Goal: Task Accomplishment & Management: Manage account settings

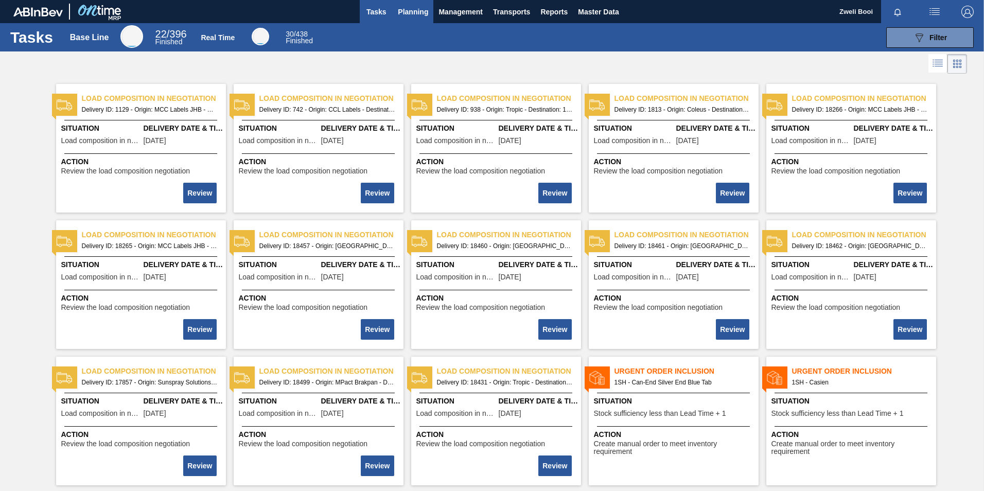
click at [418, 13] on span "Planning" at bounding box center [413, 12] width 30 height 12
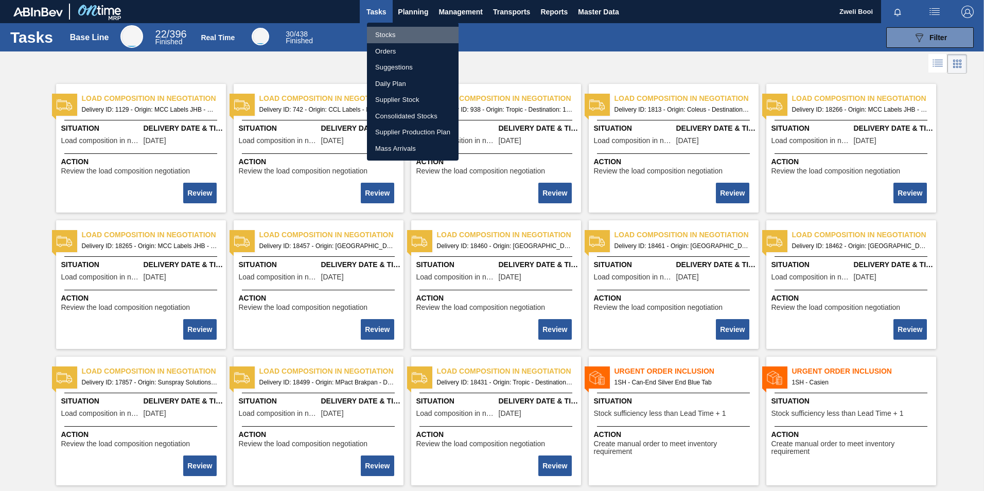
click at [387, 38] on li "Stocks" at bounding box center [413, 35] width 92 height 16
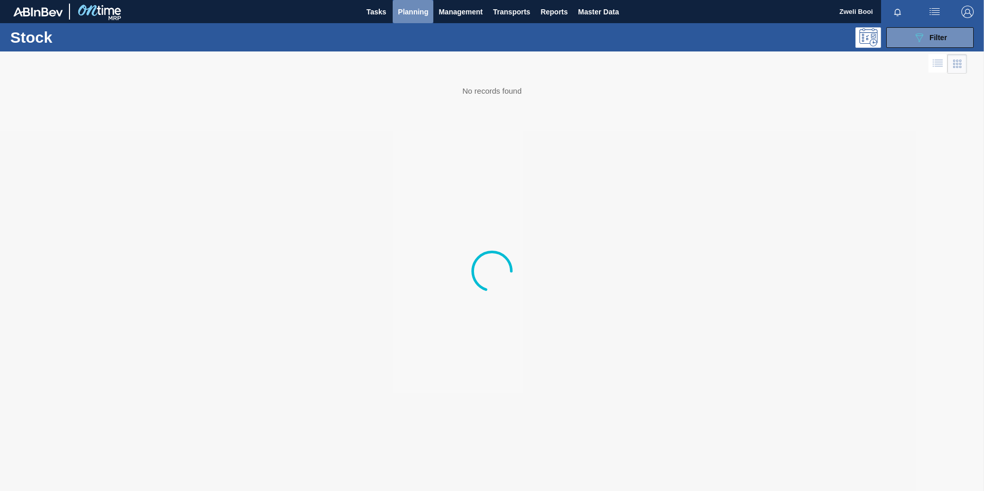
click at [415, 9] on span "Planning" at bounding box center [413, 12] width 30 height 12
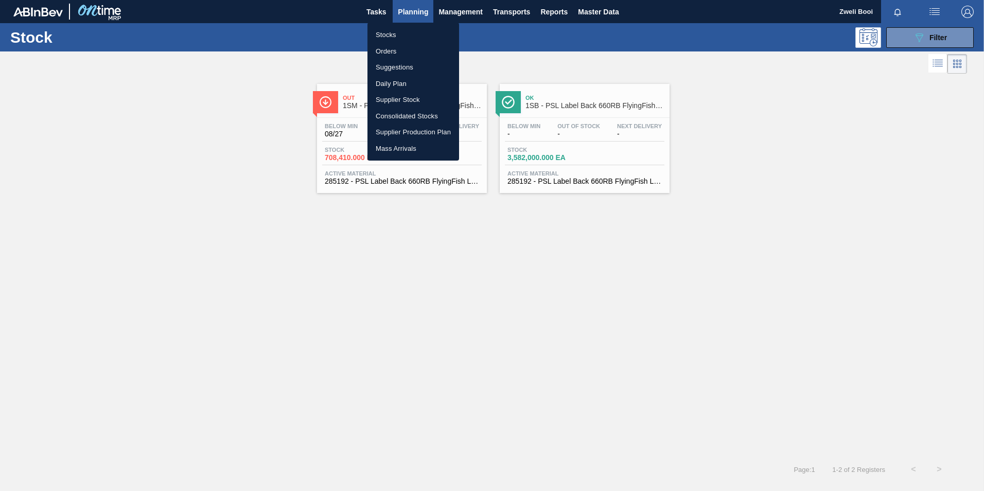
click at [478, 61] on div at bounding box center [492, 245] width 984 height 491
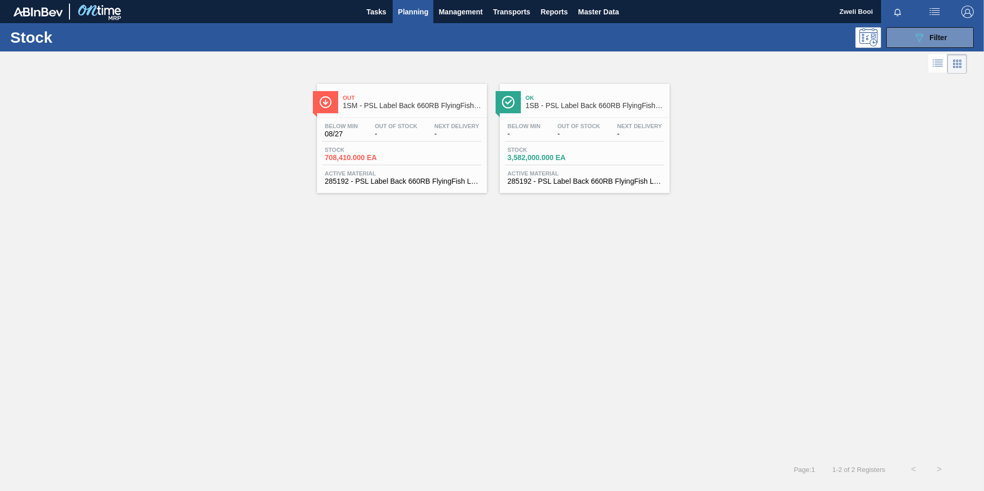
click at [412, 12] on span "Planning" at bounding box center [413, 12] width 30 height 12
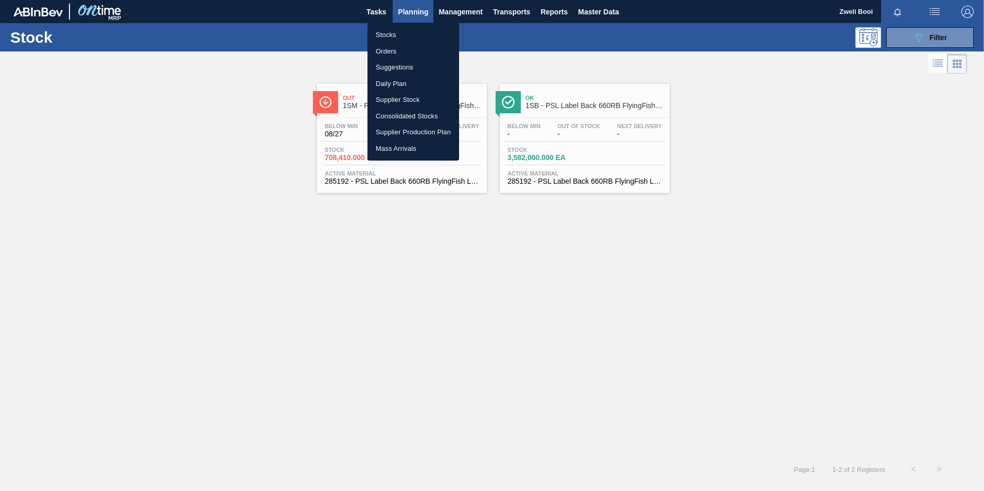
click at [396, 33] on li "Stocks" at bounding box center [414, 35] width 92 height 16
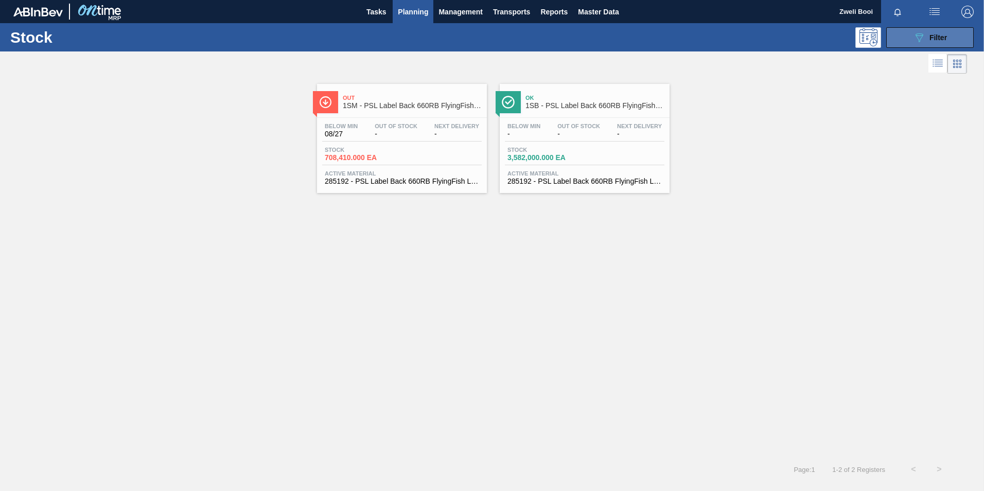
click at [916, 38] on icon "089F7B8B-B2A5-4AFE-B5C0-19BA573D28AC" at bounding box center [919, 37] width 12 height 12
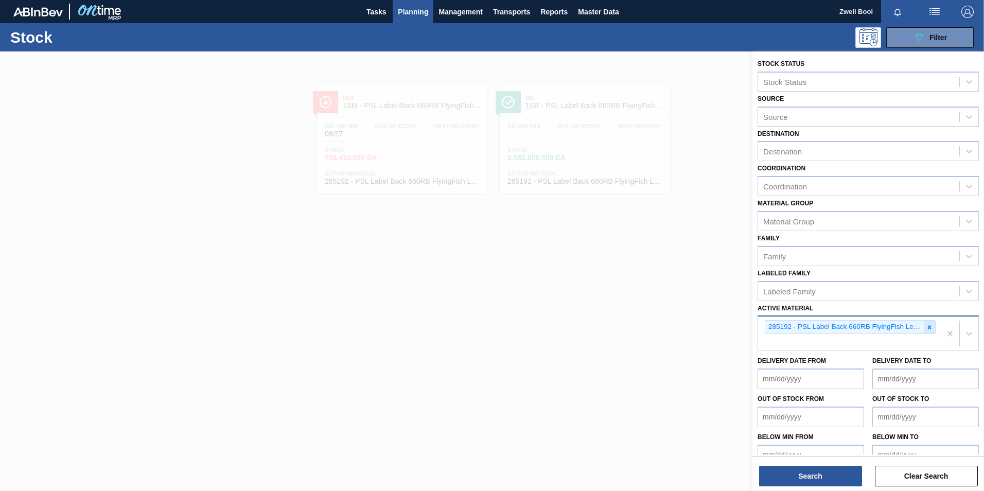
click at [929, 327] on icon at bounding box center [929, 327] width 7 height 7
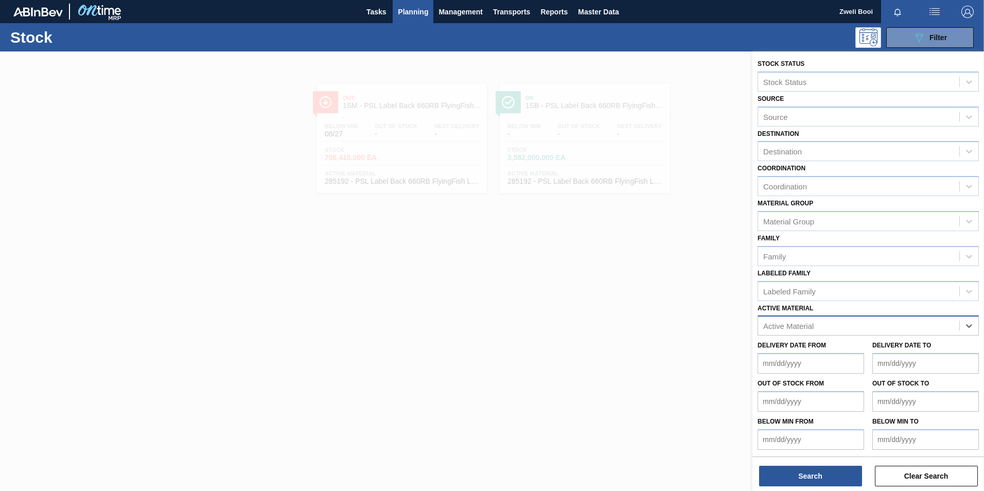
paste Material "279794 279335"
type Material "279794"
click at [846, 355] on div "279794 - Label Back 620NRB BF Ruby Apple 1x12" at bounding box center [868, 351] width 221 height 19
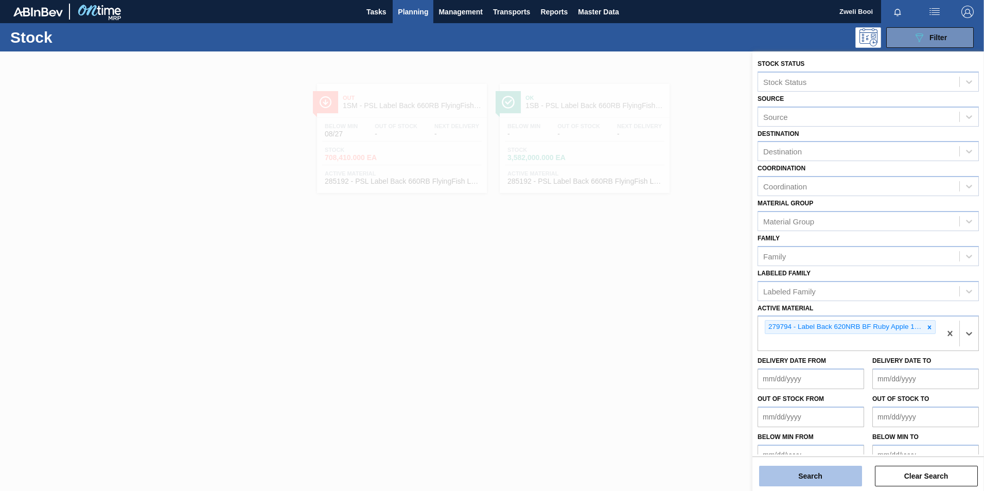
click at [831, 477] on button "Search" at bounding box center [810, 476] width 103 height 21
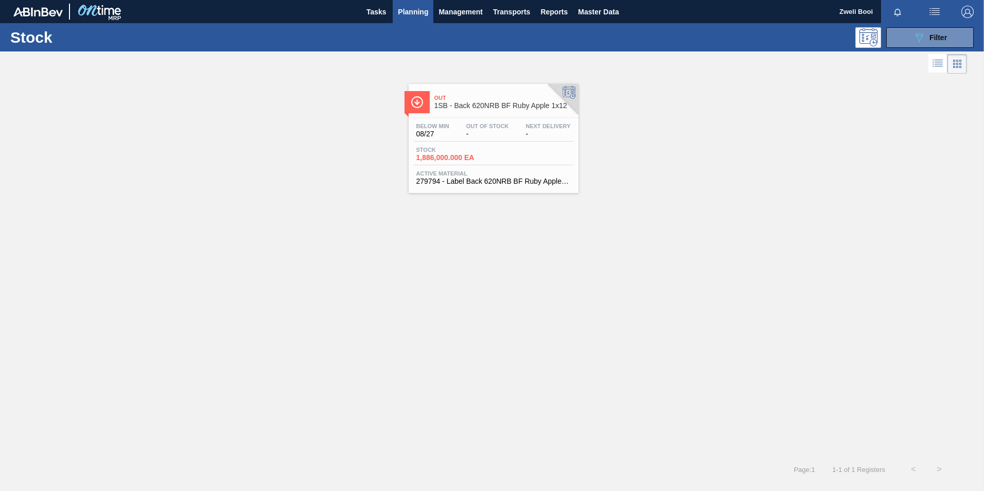
click at [510, 161] on div "Stock 1,886,000.000 EA" at bounding box center [494, 156] width 160 height 19
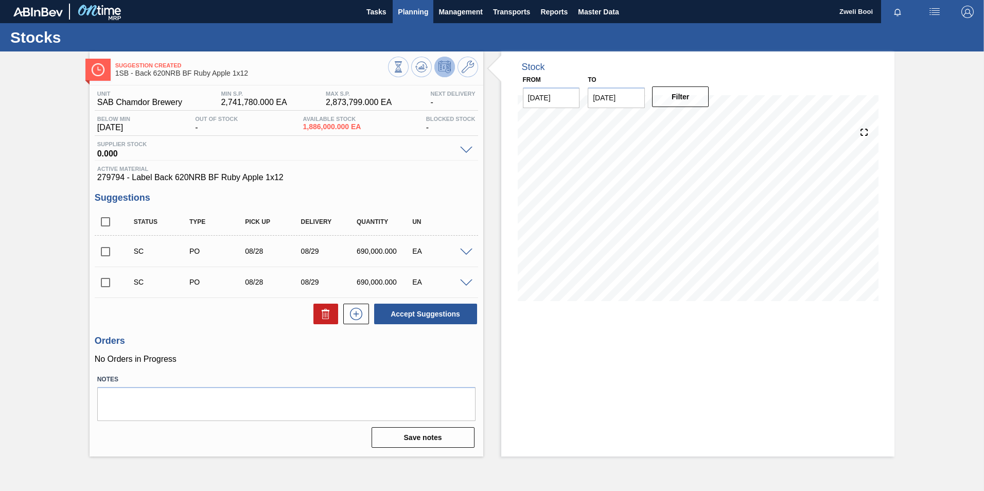
click at [420, 14] on span "Planning" at bounding box center [413, 12] width 30 height 12
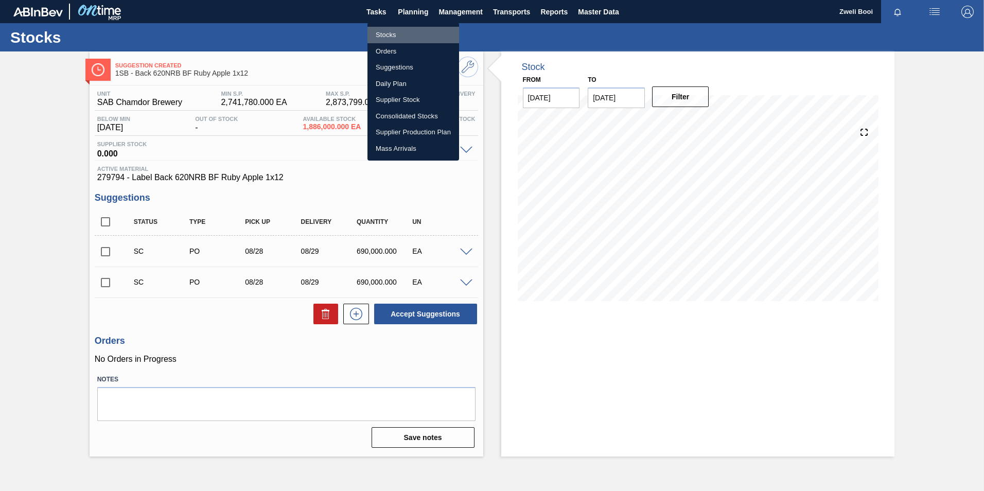
click at [384, 34] on li "Stocks" at bounding box center [414, 35] width 92 height 16
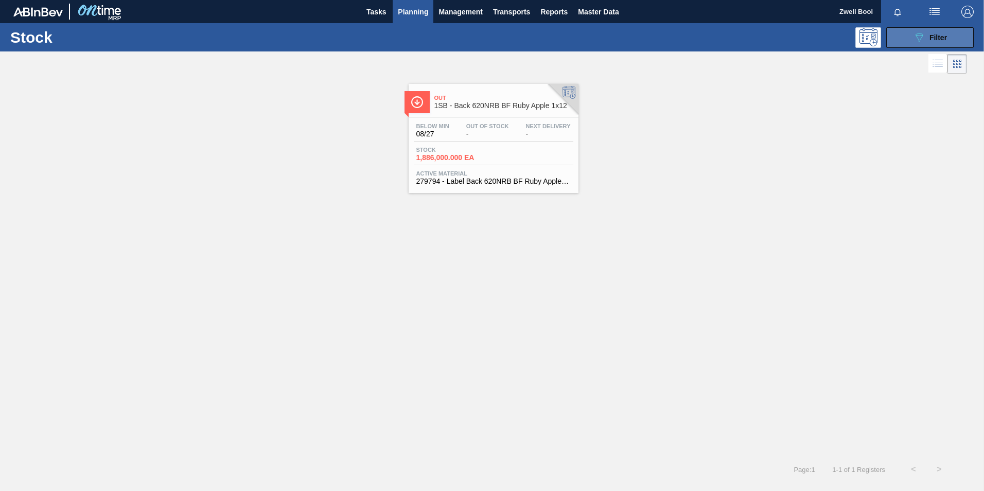
click at [942, 34] on span "Filter" at bounding box center [939, 37] width 18 height 8
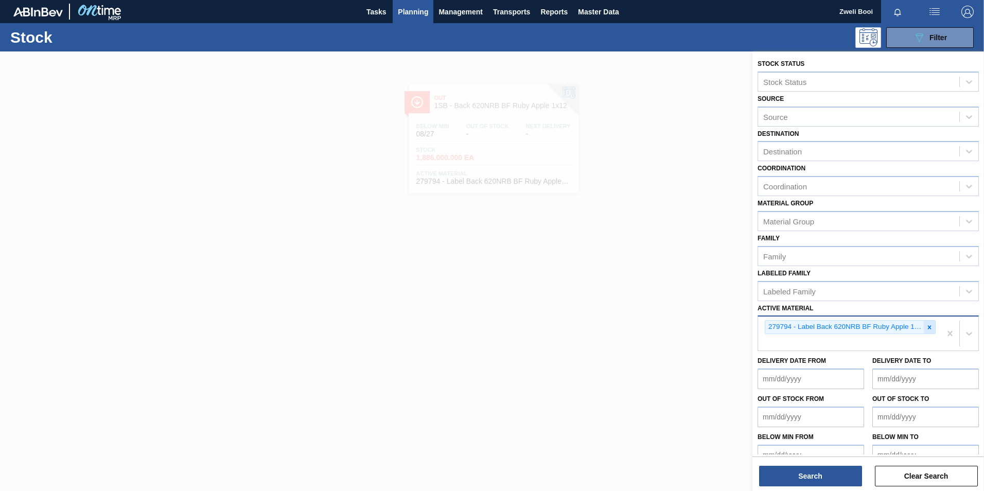
click at [926, 328] on icon at bounding box center [929, 327] width 7 height 7
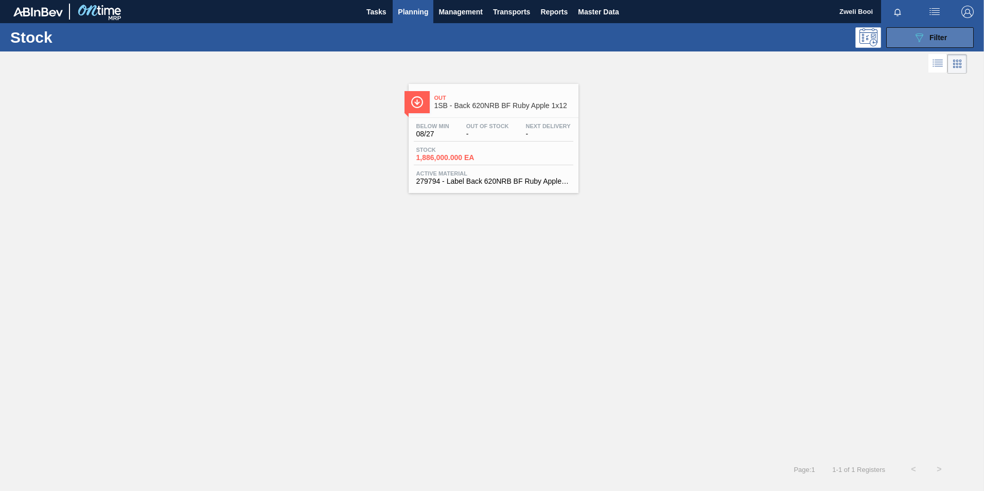
click at [927, 46] on button "089F7B8B-B2A5-4AFE-B5C0-19BA573D28AC Filter" at bounding box center [930, 37] width 88 height 21
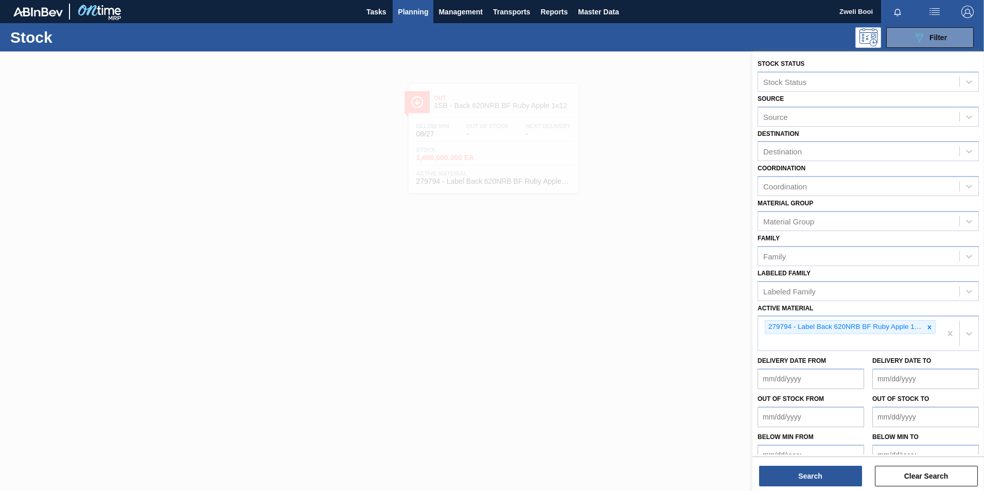
click at [587, 336] on div at bounding box center [492, 296] width 984 height 491
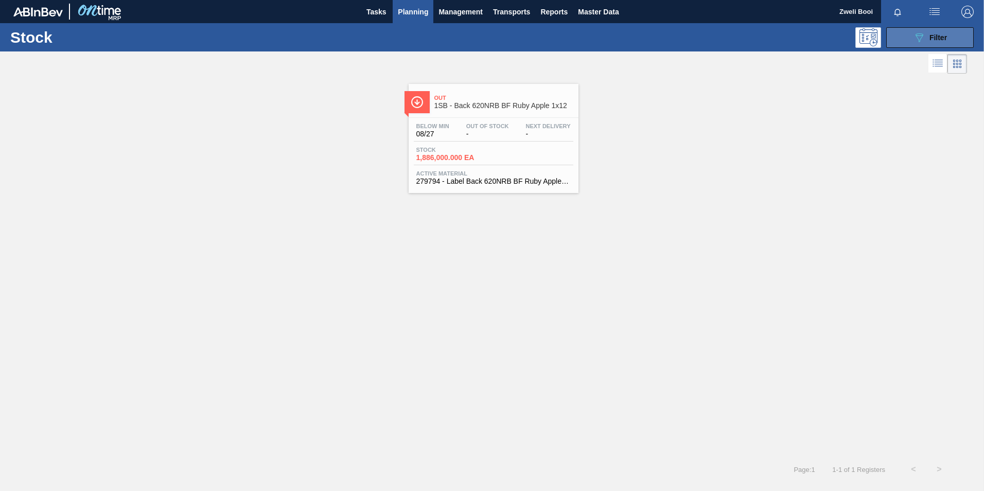
click at [925, 39] on div "089F7B8B-B2A5-4AFE-B5C0-19BA573D28AC Filter" at bounding box center [930, 37] width 34 height 12
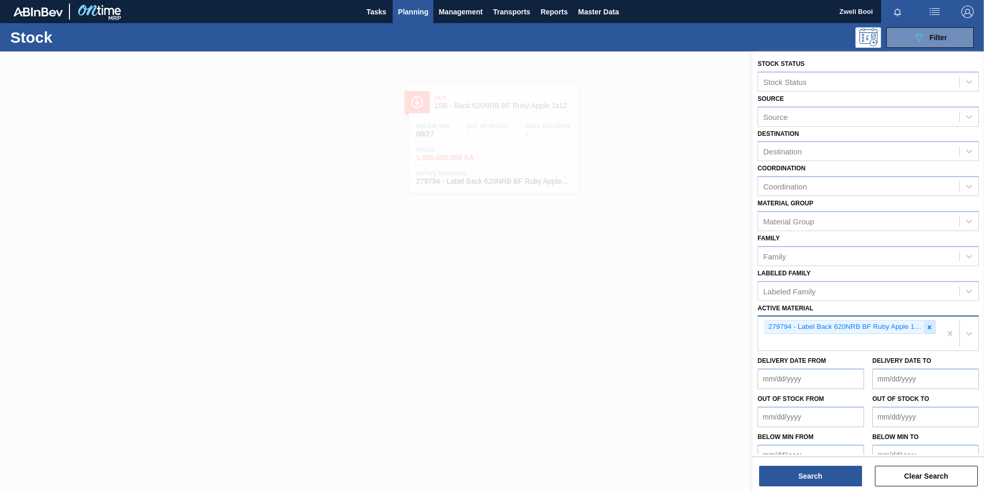
click at [931, 325] on icon at bounding box center [929, 327] width 7 height 7
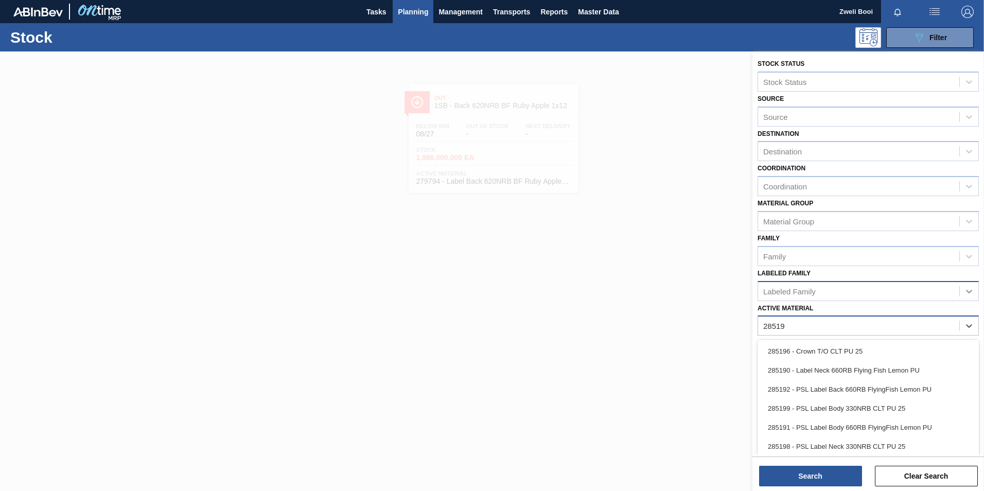
type Material "285191"
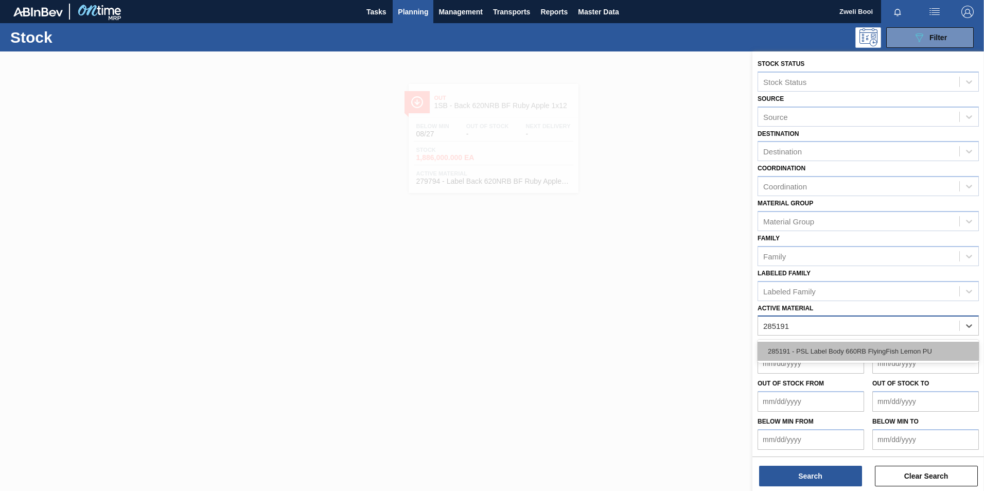
click at [921, 355] on div "285191 - PSL Label Body 660RB FlyingFish Lemon PU" at bounding box center [868, 351] width 221 height 19
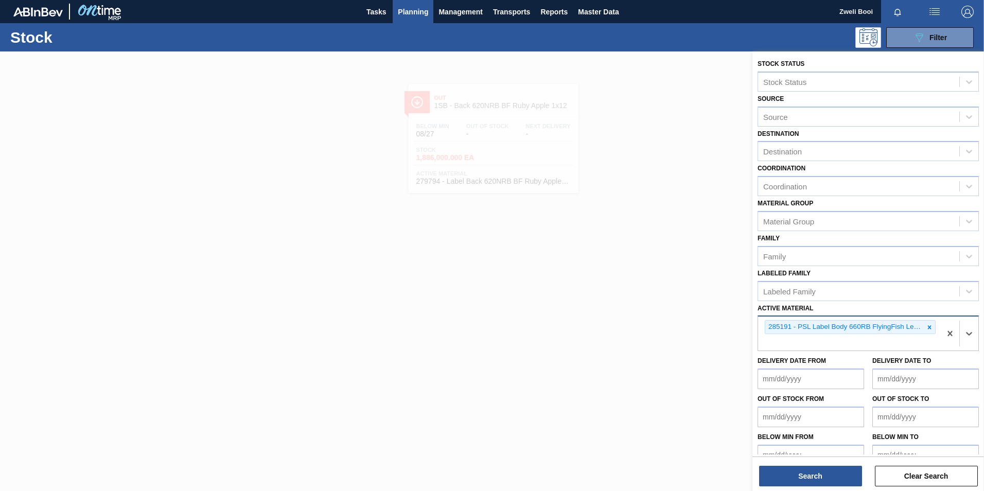
click at [835, 489] on div "Stock Status Stock Status Source Source Destination Destination Coordination Co…" at bounding box center [869, 272] width 232 height 442
click at [835, 482] on button "Search" at bounding box center [810, 476] width 103 height 21
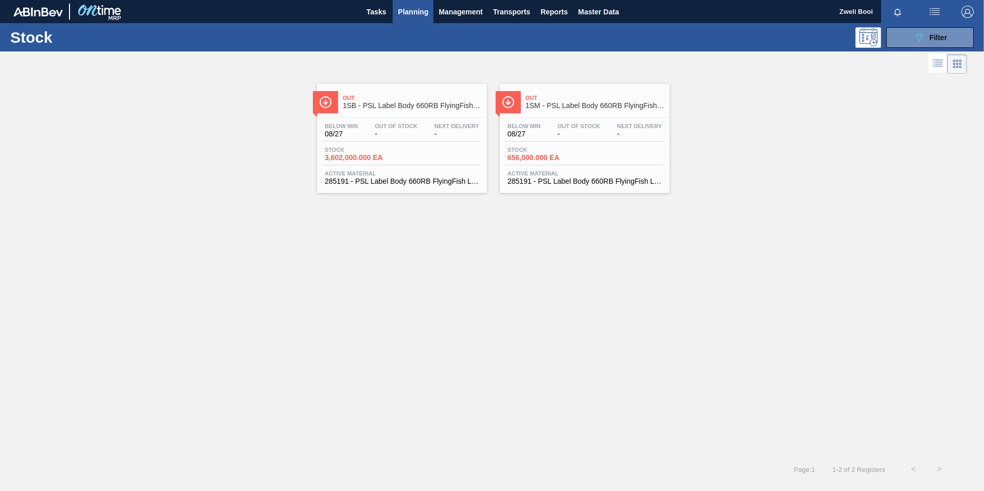
click at [433, 155] on div "Stock 3,602,000.000 EA" at bounding box center [402, 156] width 160 height 19
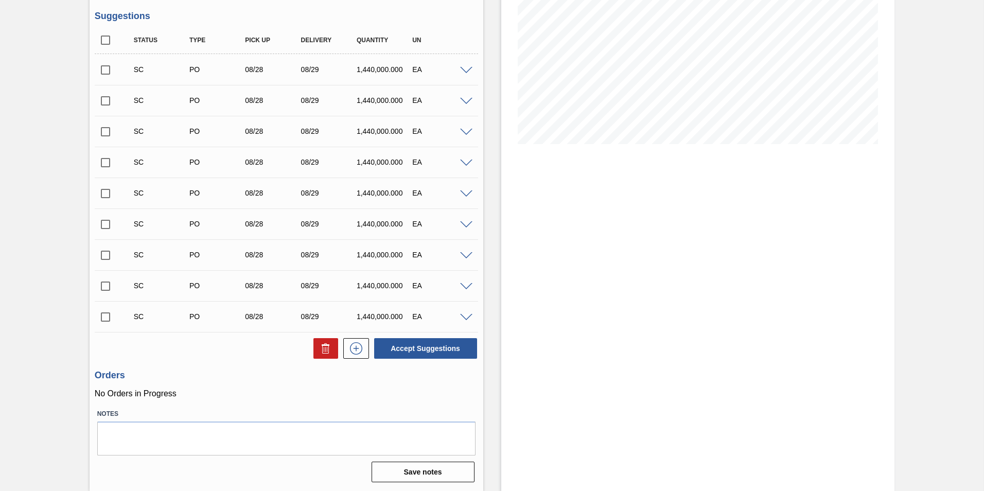
scroll to position [157, 0]
click at [111, 319] on input "checkbox" at bounding box center [106, 317] width 22 height 22
click at [447, 347] on button "Accept Suggestions" at bounding box center [425, 348] width 103 height 21
checkbox input "false"
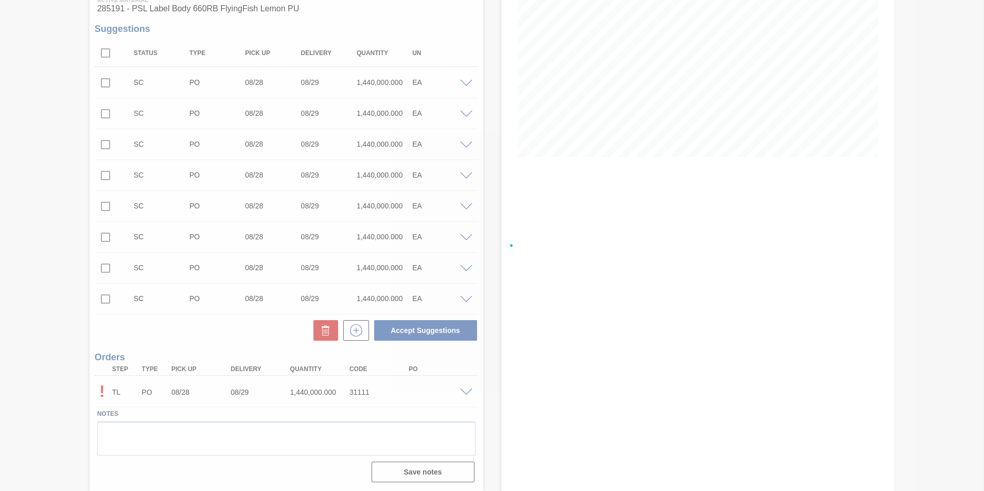
scroll to position [144, 0]
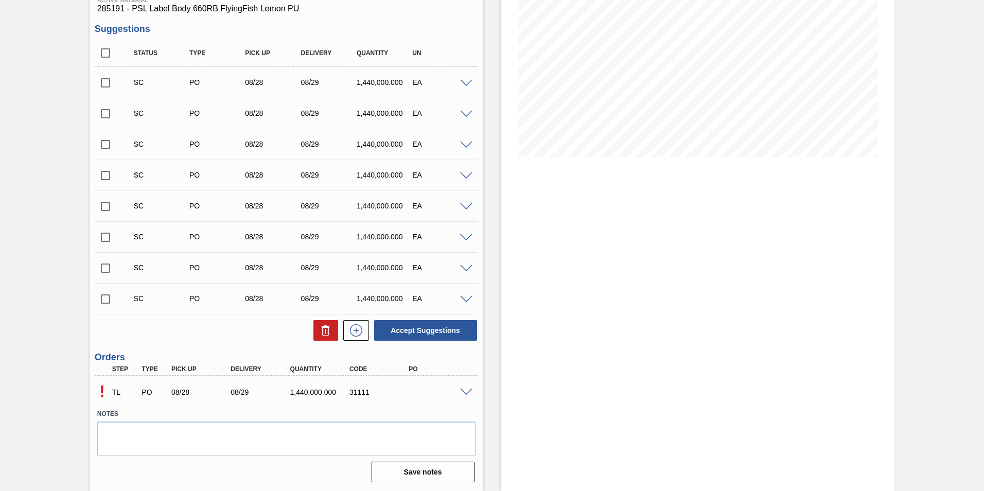
click at [465, 394] on span at bounding box center [466, 393] width 12 height 8
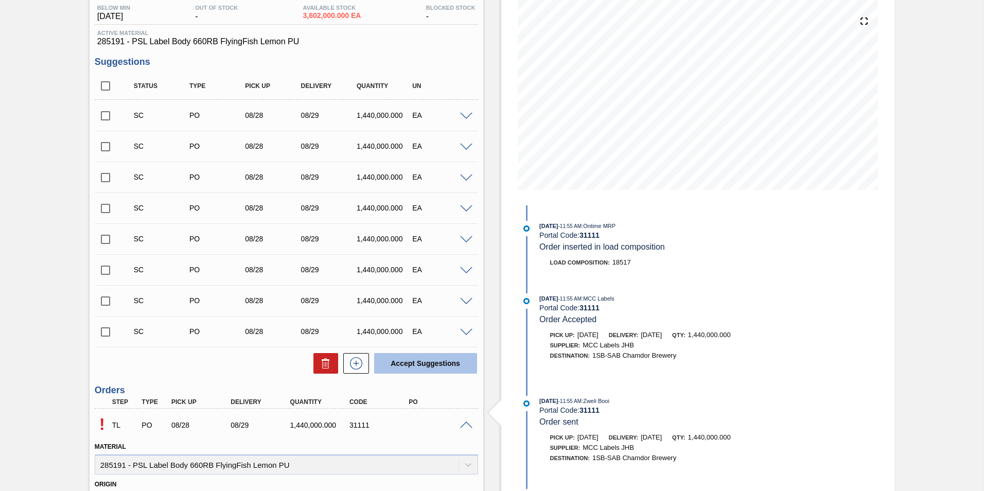
scroll to position [103, 0]
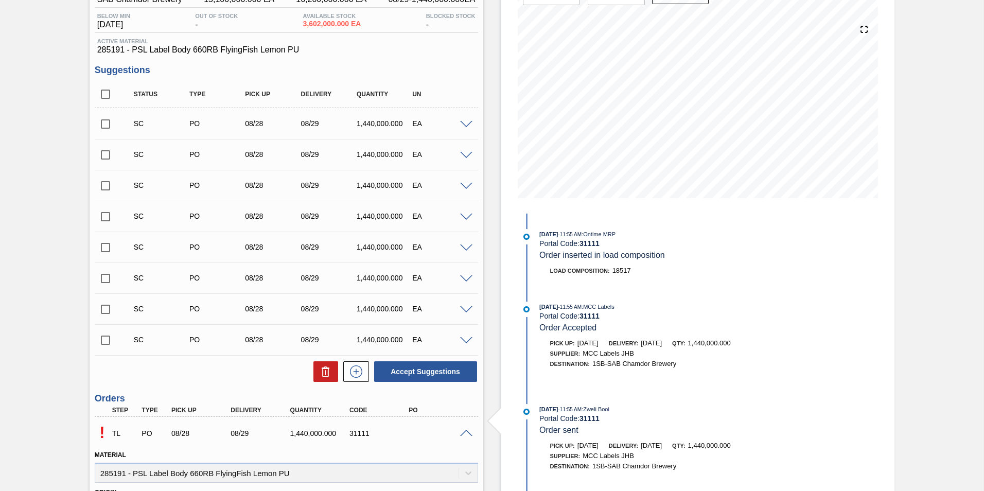
click at [462, 432] on span at bounding box center [466, 434] width 12 height 8
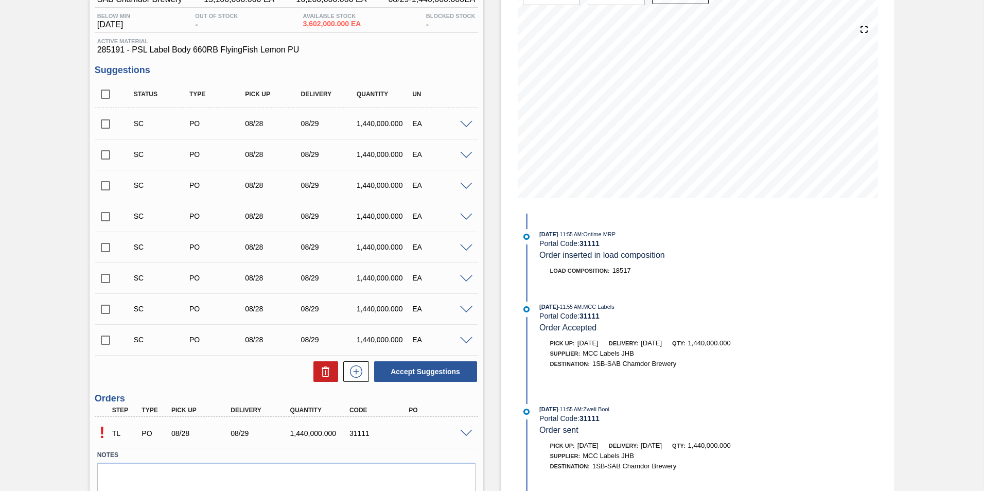
scroll to position [144, 0]
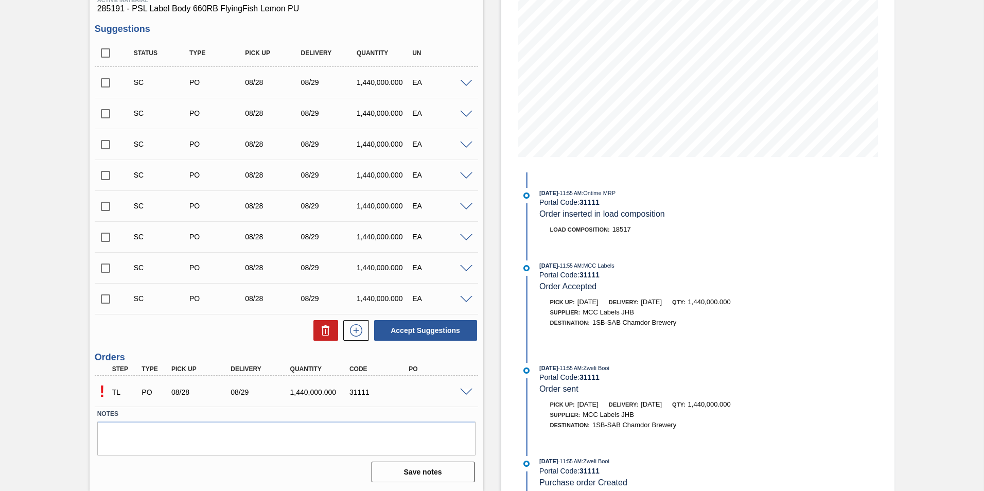
click at [467, 393] on span at bounding box center [466, 393] width 12 height 8
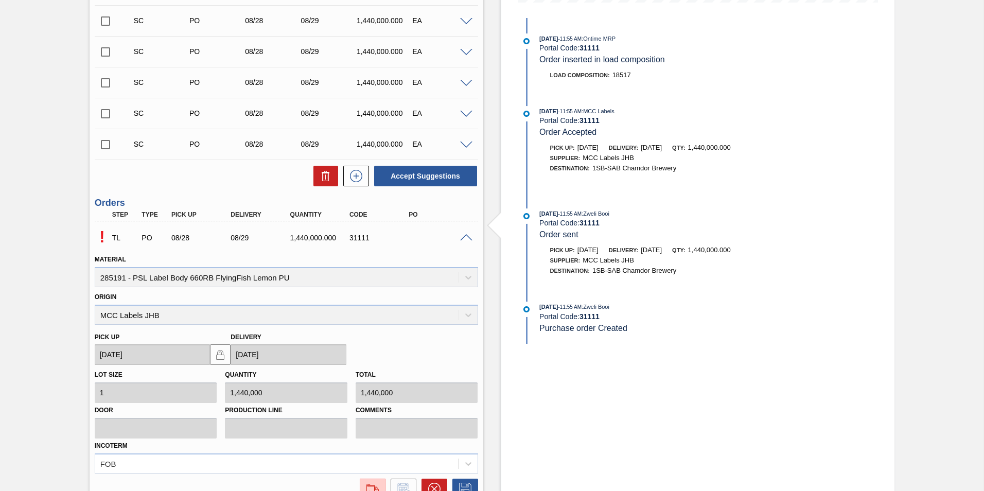
scroll to position [394, 0]
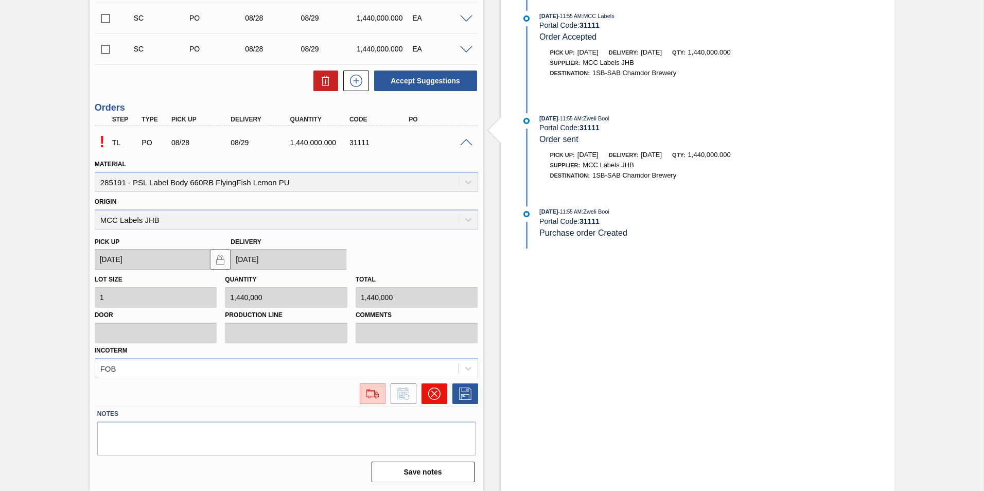
click at [433, 394] on icon at bounding box center [434, 394] width 6 height 6
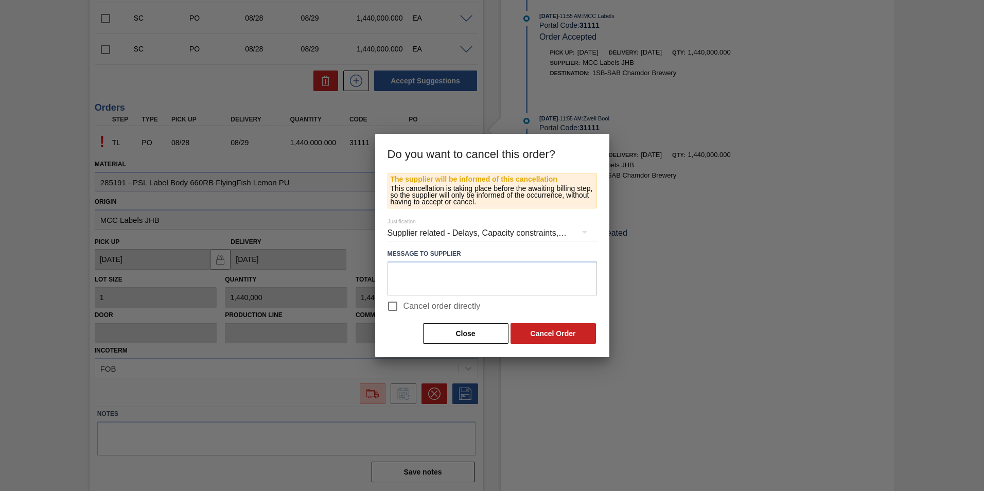
click at [398, 306] on input "Cancel order directly" at bounding box center [393, 306] width 22 height 22
checkbox input "true"
click at [568, 335] on button "Cancel Order" at bounding box center [553, 333] width 85 height 21
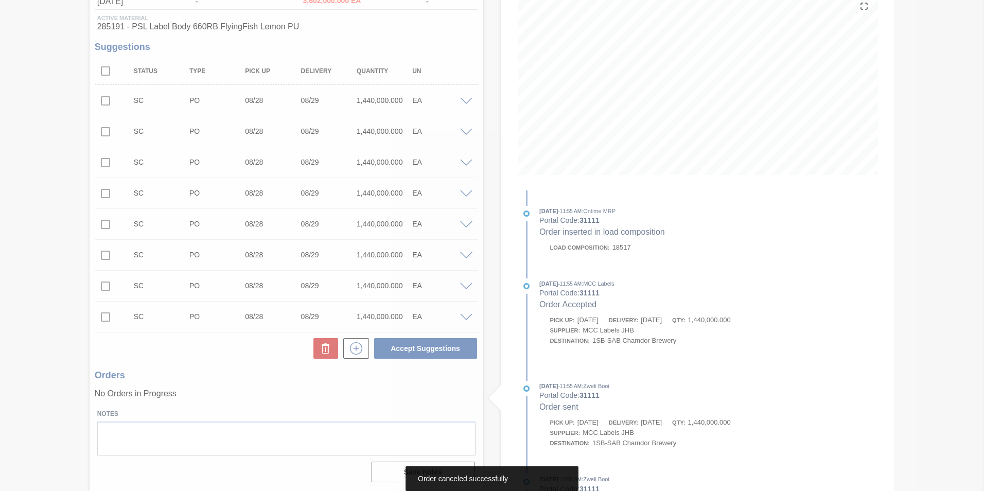
scroll to position [126, 0]
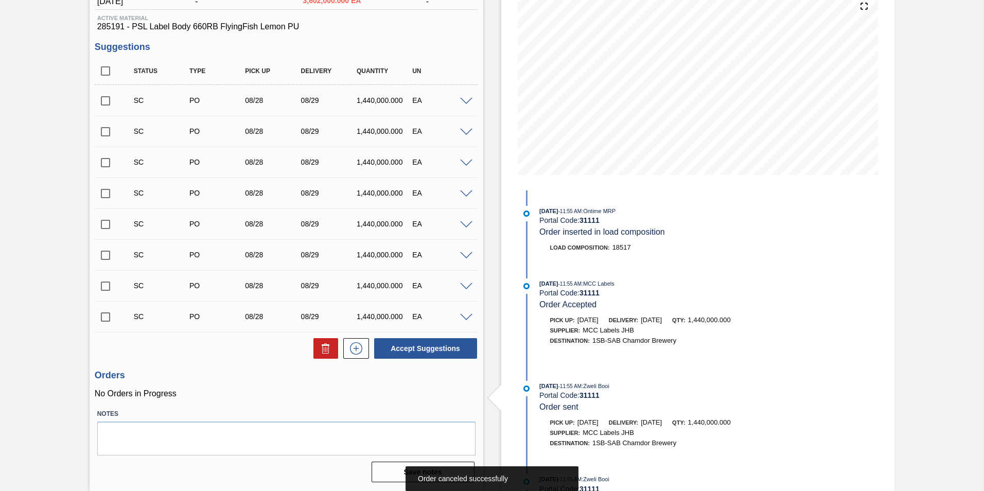
click at [466, 316] on span at bounding box center [466, 318] width 12 height 8
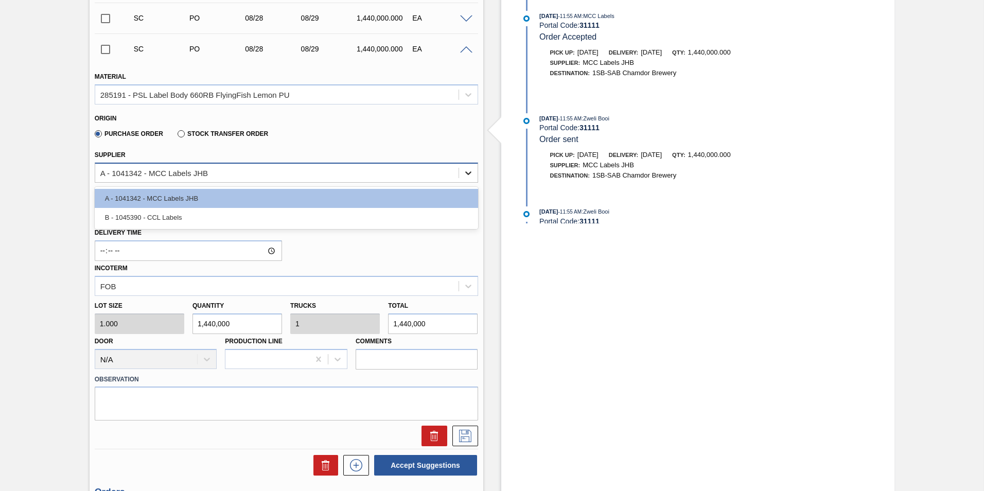
click at [466, 177] on icon at bounding box center [468, 173] width 10 height 10
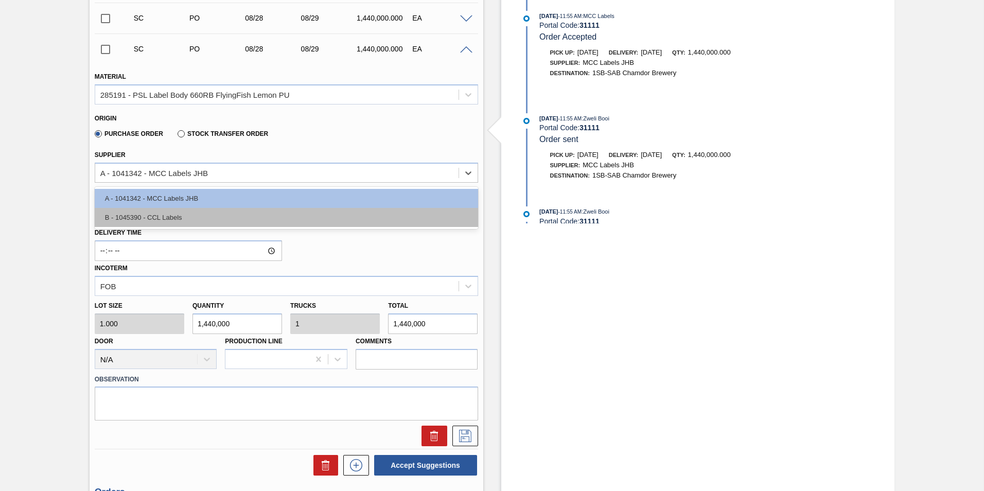
click at [228, 218] on div "B - 1045390 - CCL Labels" at bounding box center [286, 217] width 383 height 19
type input "0.409"
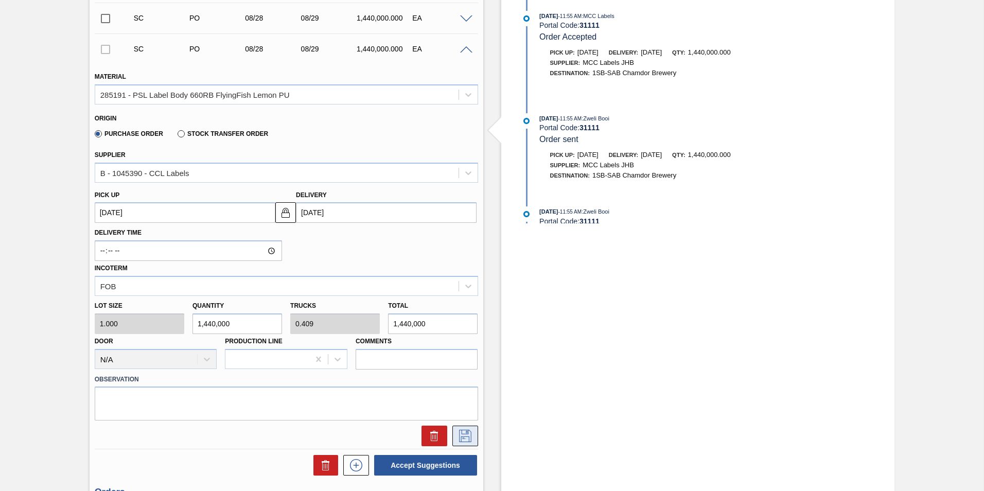
click at [465, 431] on icon at bounding box center [465, 436] width 16 height 12
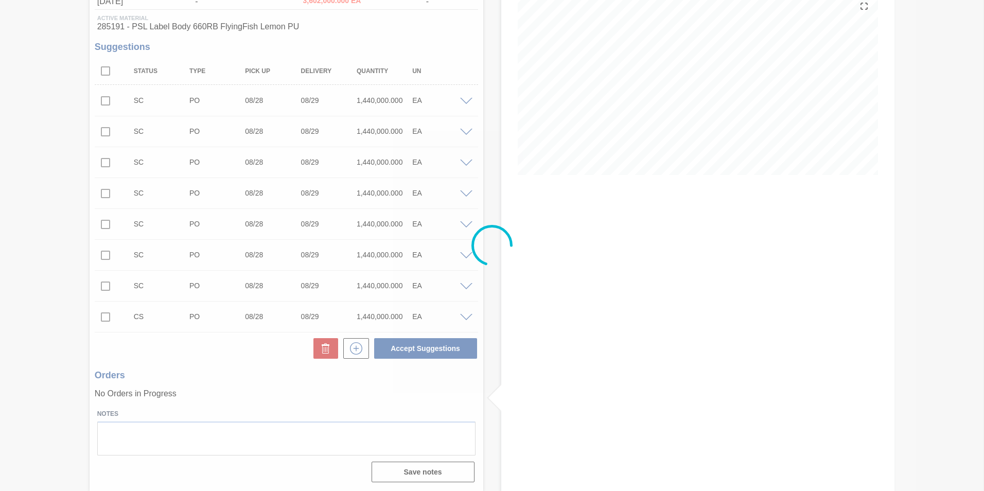
scroll to position [126, 0]
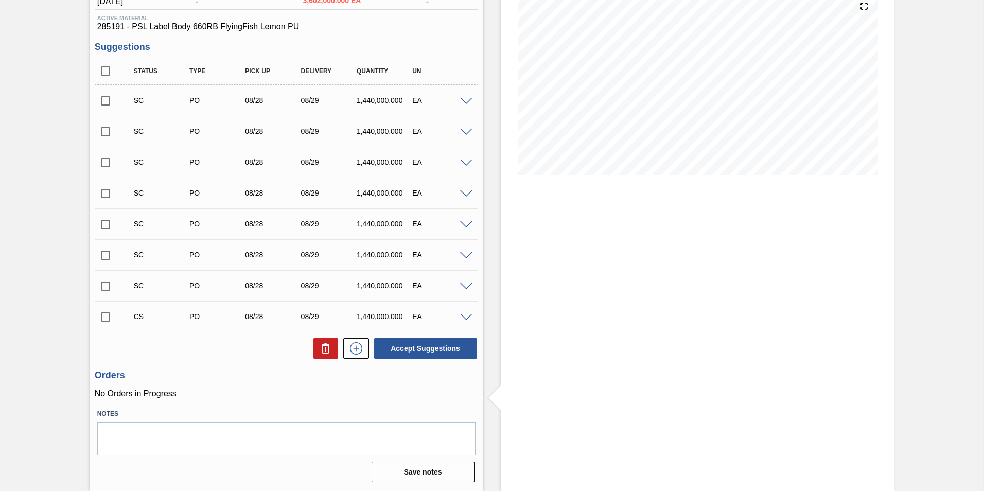
click at [103, 98] on input "checkbox" at bounding box center [106, 101] width 22 height 22
click at [467, 104] on div "SC PO 08/28 08/29 1,440,000.000 EA" at bounding box center [286, 101] width 383 height 26
click at [463, 100] on span at bounding box center [466, 102] width 12 height 8
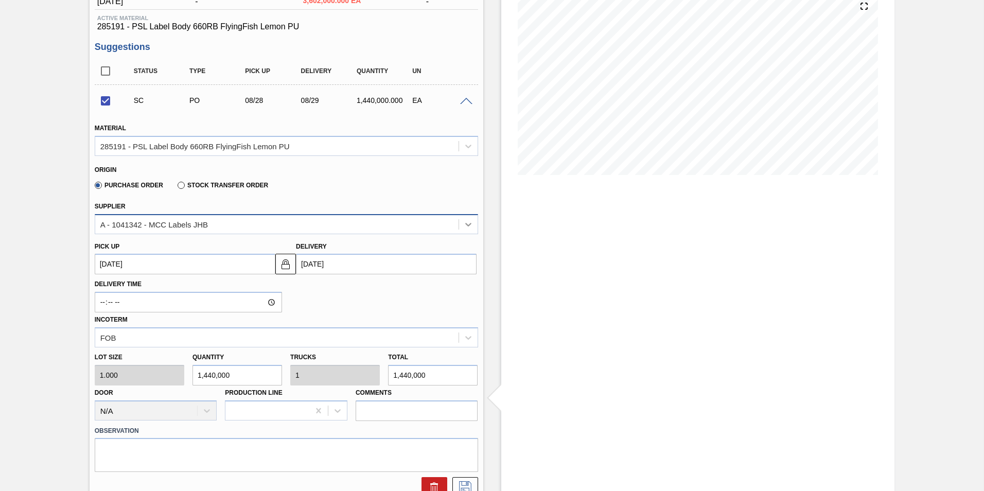
click at [468, 226] on icon at bounding box center [468, 224] width 10 height 10
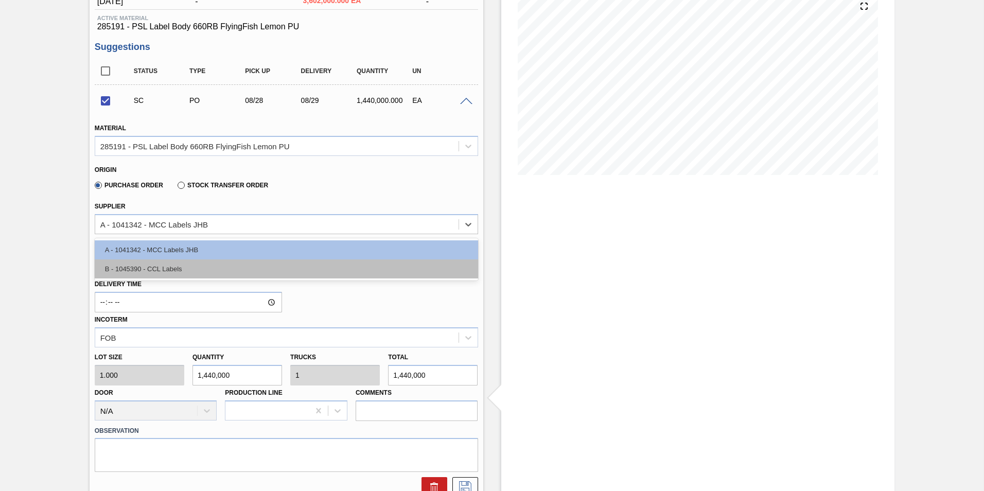
click at [322, 268] on div "B - 1045390 - CCL Labels" at bounding box center [286, 268] width 383 height 19
checkbox input "false"
type input "0.409"
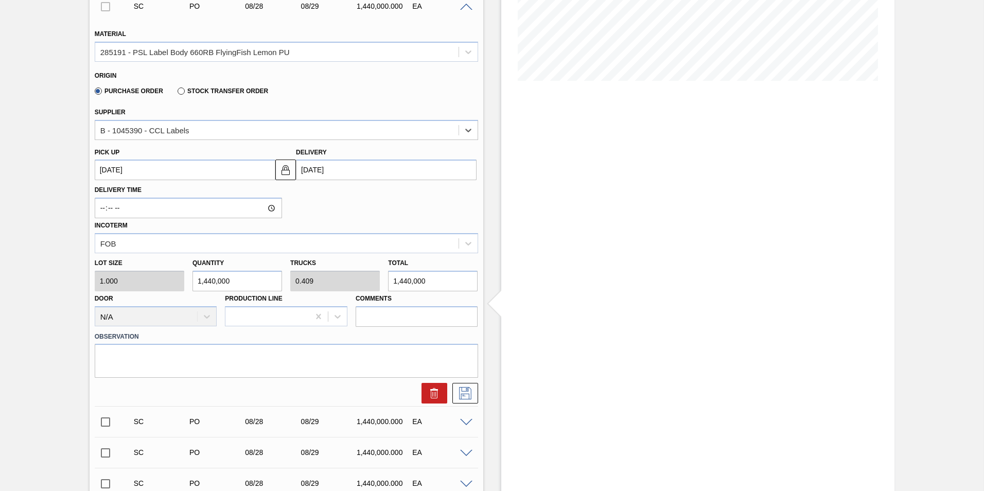
scroll to position [229, 0]
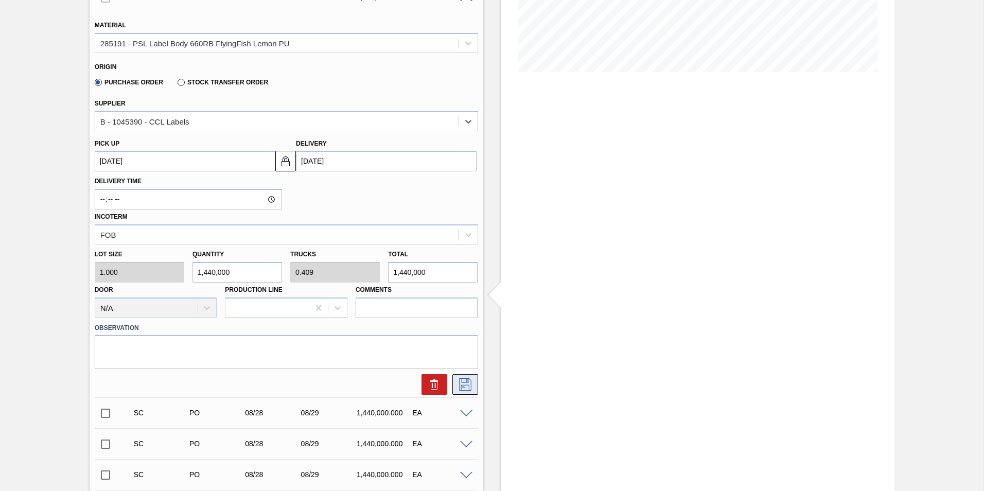
click at [466, 386] on icon at bounding box center [465, 384] width 16 height 12
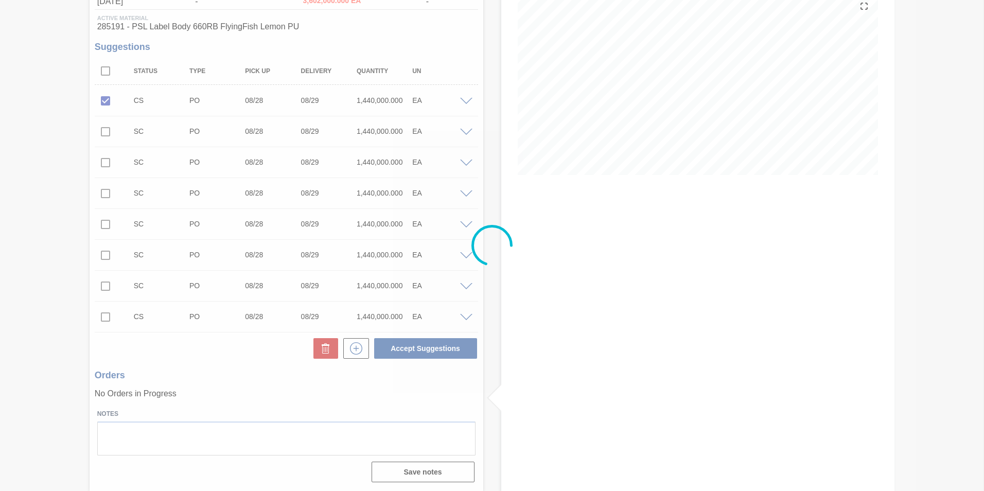
scroll to position [126, 0]
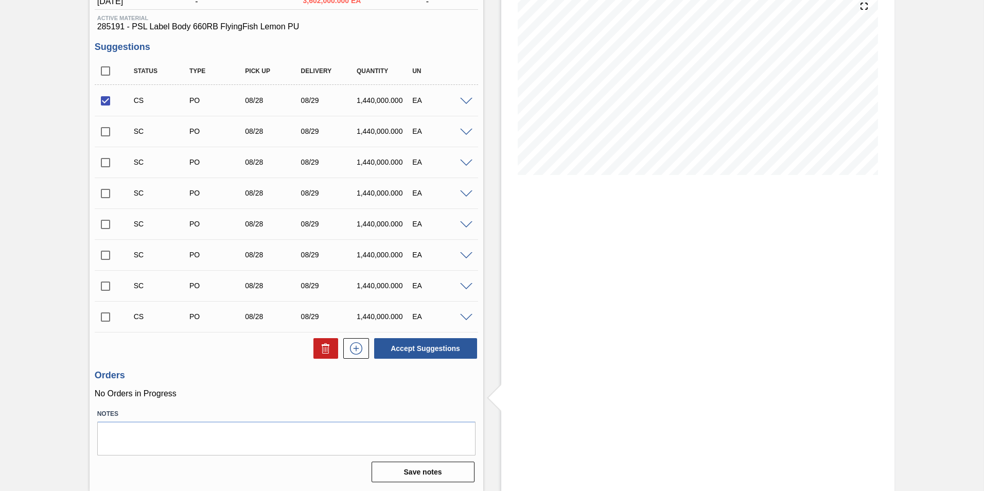
click at [464, 100] on span at bounding box center [466, 102] width 12 height 8
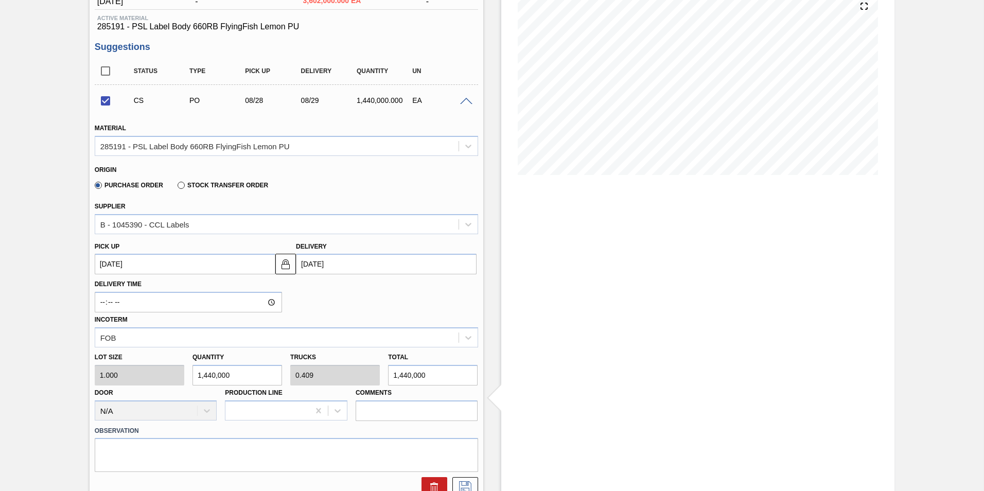
click at [468, 98] on span at bounding box center [466, 102] width 12 height 8
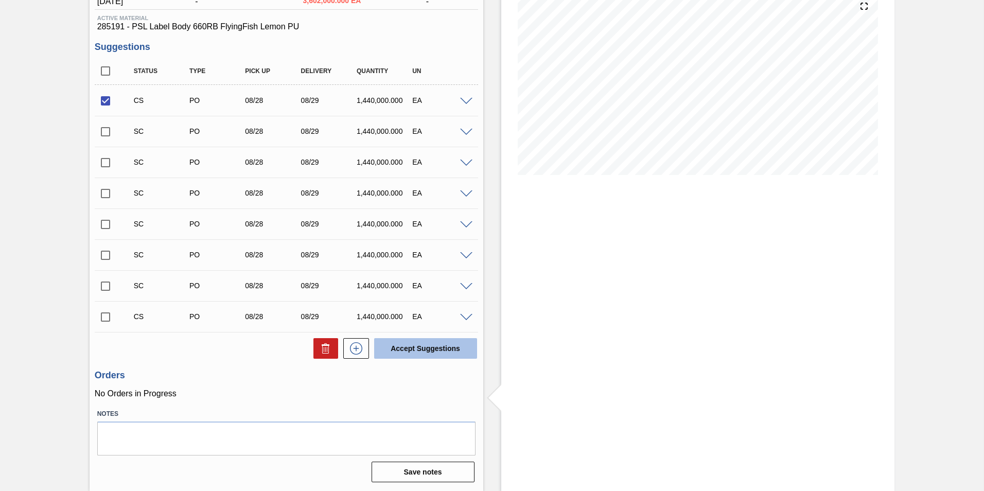
click at [446, 354] on button "Accept Suggestions" at bounding box center [425, 348] width 103 height 21
checkbox input "false"
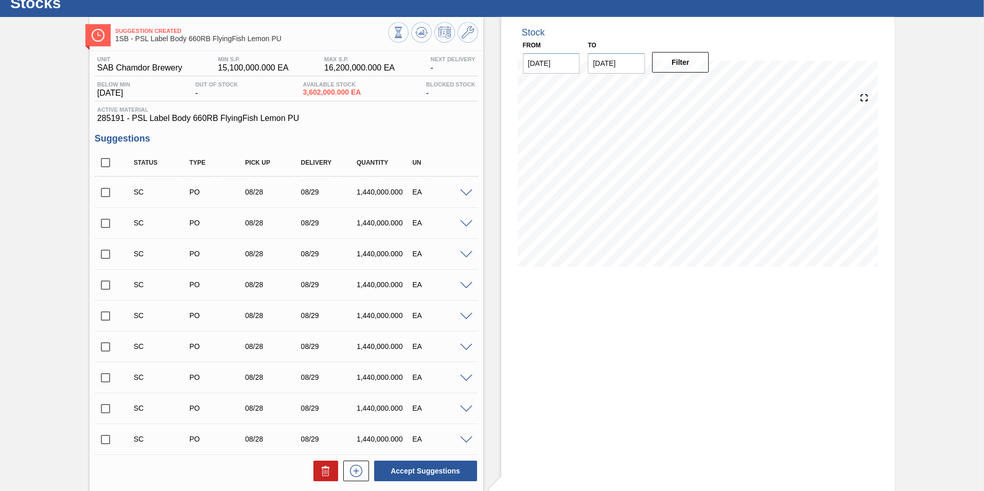
scroll to position [51, 0]
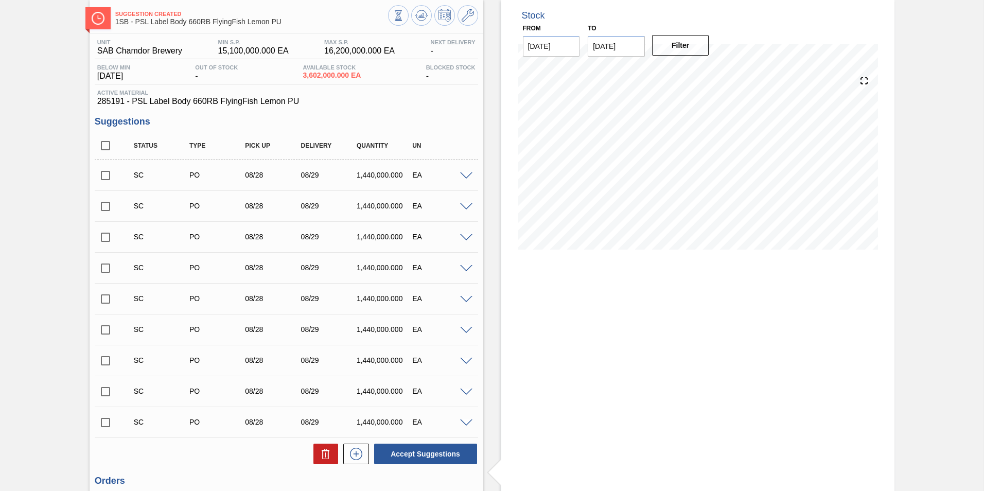
click at [464, 177] on span at bounding box center [466, 176] width 12 height 8
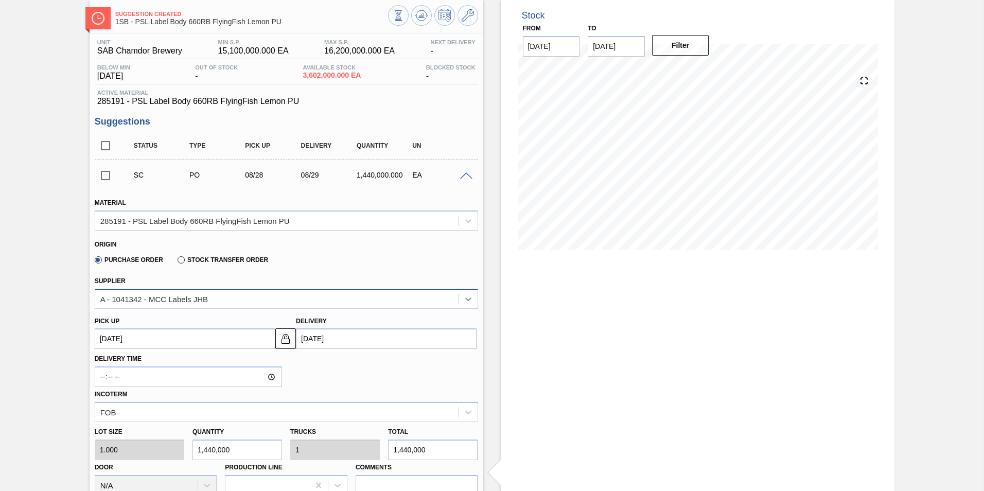
click at [468, 296] on icon at bounding box center [468, 299] width 10 height 10
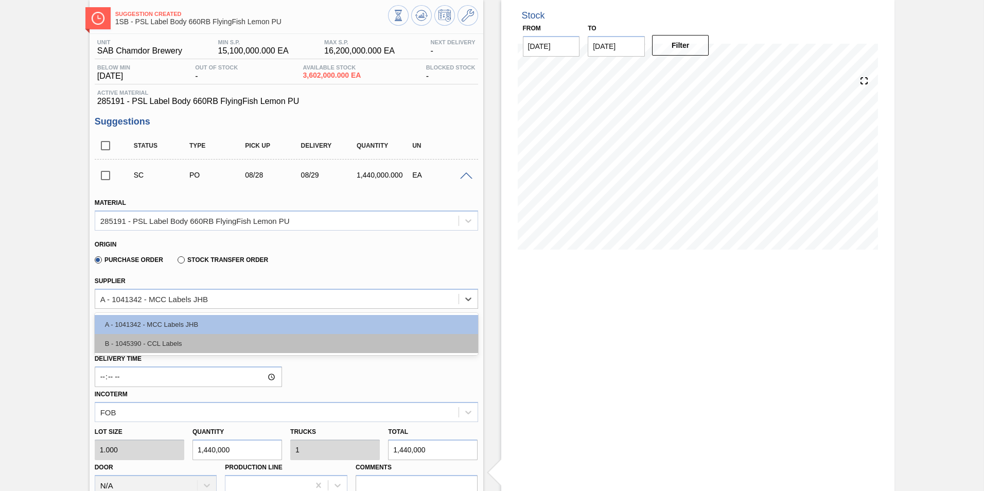
click at [315, 345] on div "B - 1045390 - CCL Labels" at bounding box center [286, 343] width 383 height 19
type input "0.409"
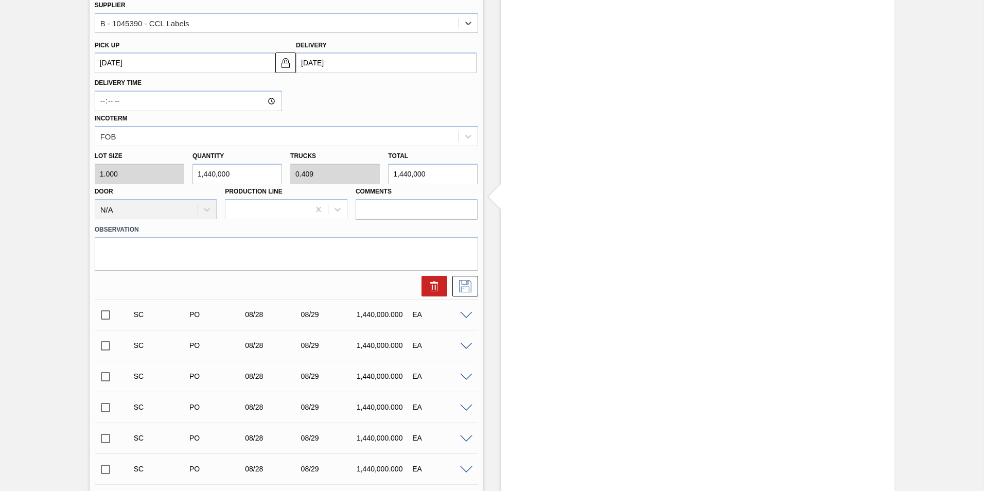
scroll to position [309, 0]
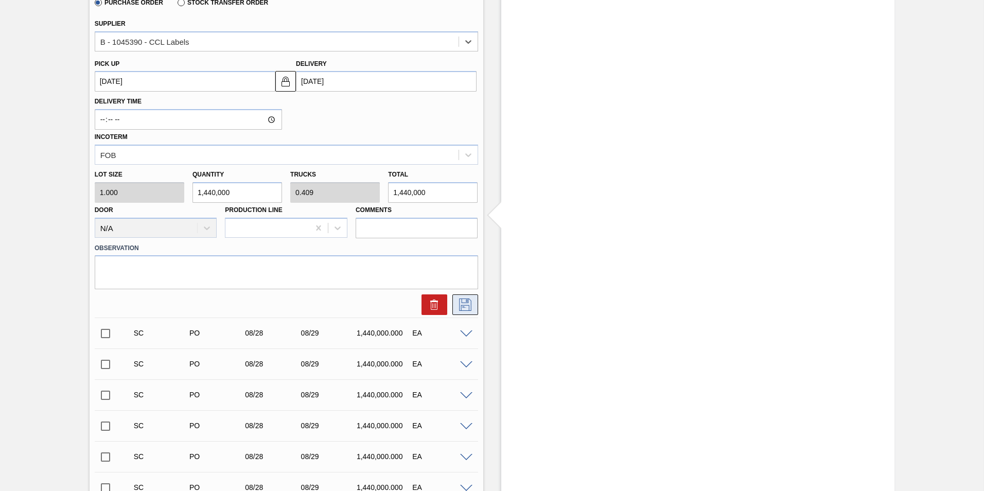
click at [461, 303] on icon at bounding box center [465, 305] width 12 height 12
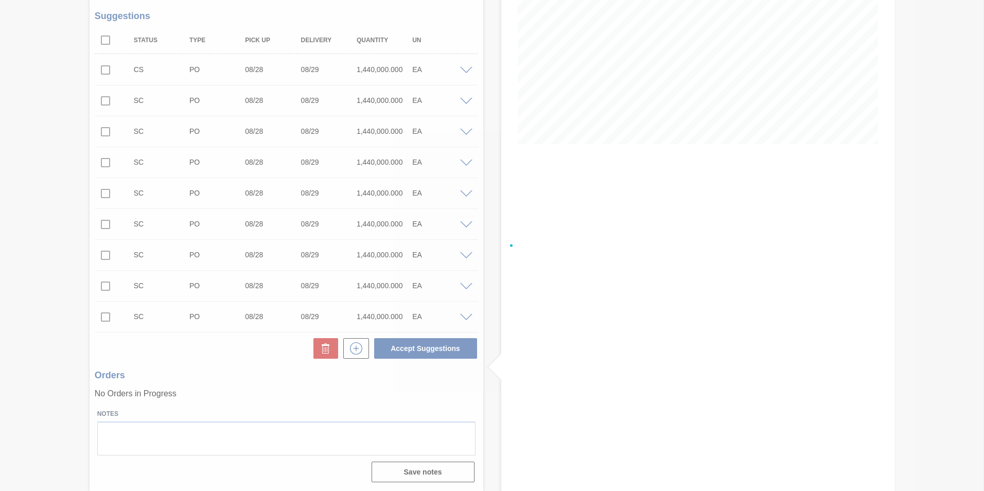
scroll to position [157, 0]
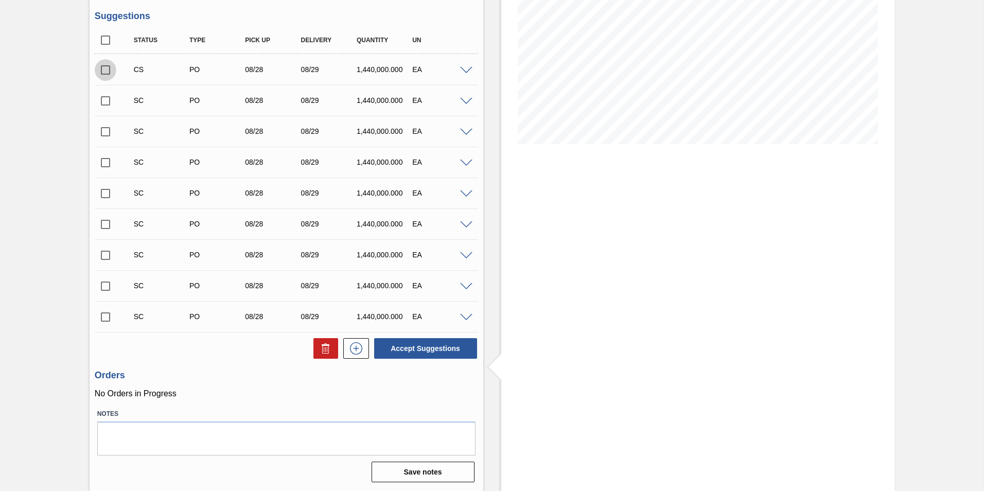
click at [103, 68] on input "checkbox" at bounding box center [106, 70] width 22 height 22
click at [443, 350] on button "Accept Suggestions" at bounding box center [425, 348] width 103 height 21
checkbox input "false"
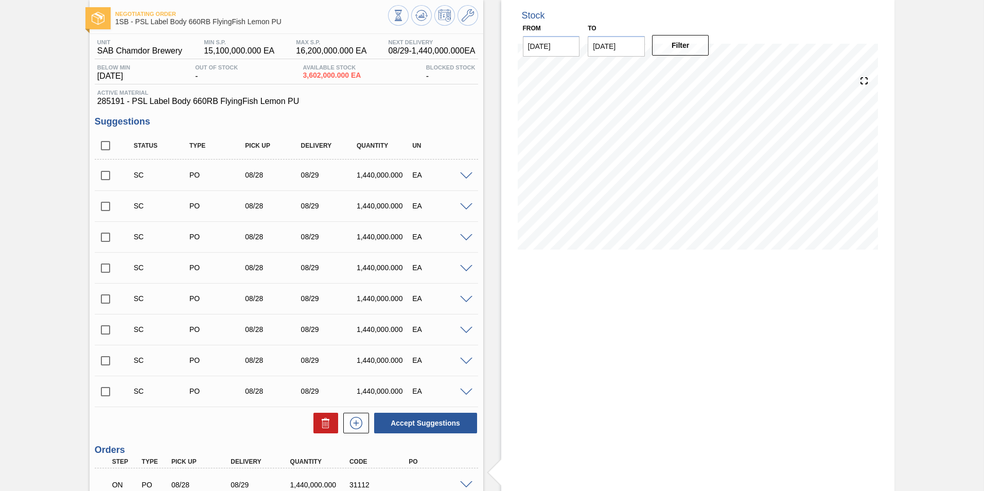
scroll to position [0, 0]
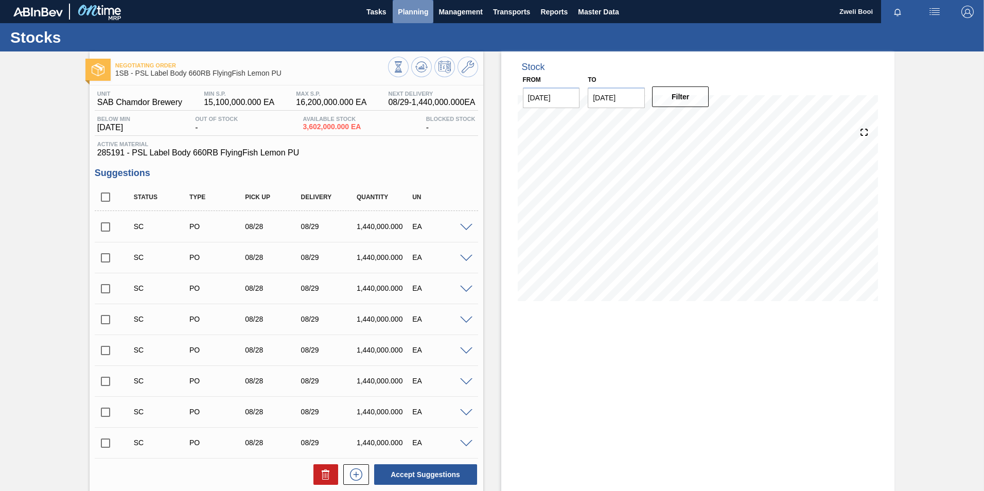
click at [406, 17] on span "Planning" at bounding box center [413, 12] width 30 height 12
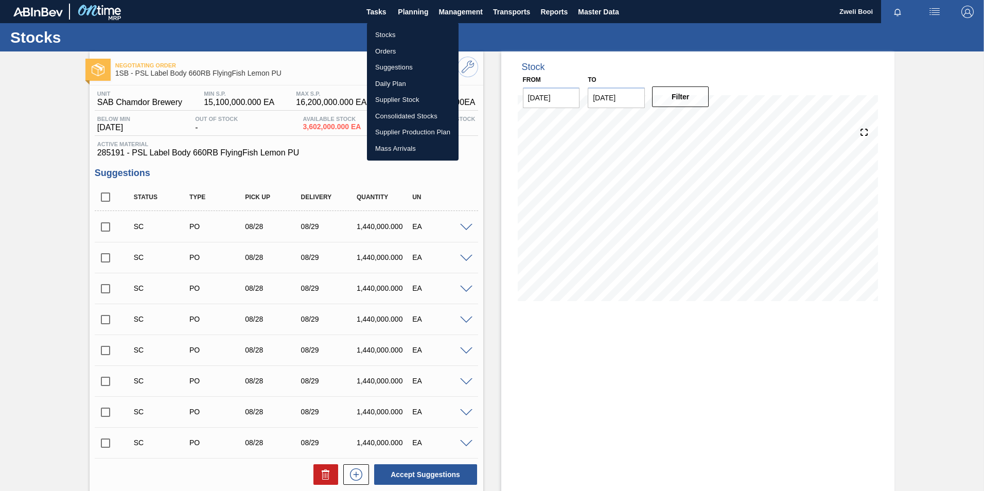
click at [398, 27] on li "Stocks" at bounding box center [413, 35] width 92 height 16
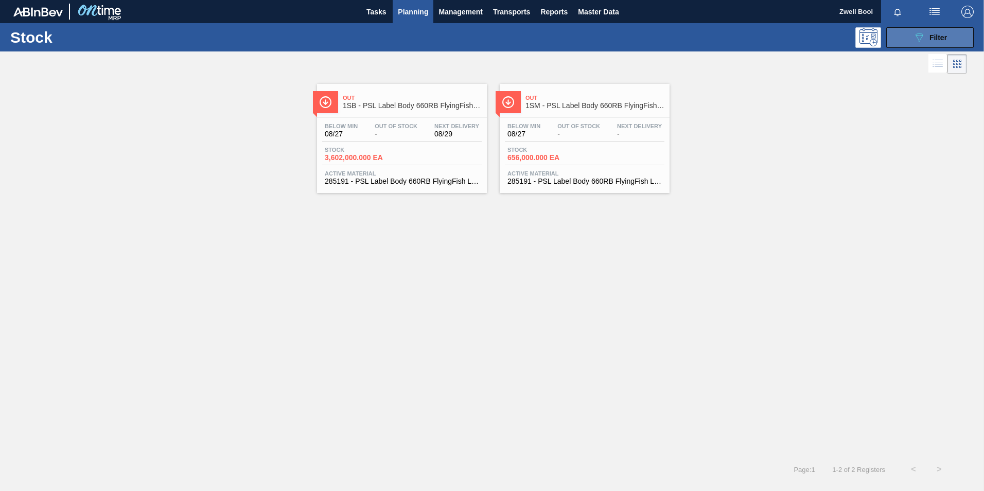
click at [951, 38] on button "089F7B8B-B2A5-4AFE-B5C0-19BA573D28AC Filter" at bounding box center [930, 37] width 88 height 21
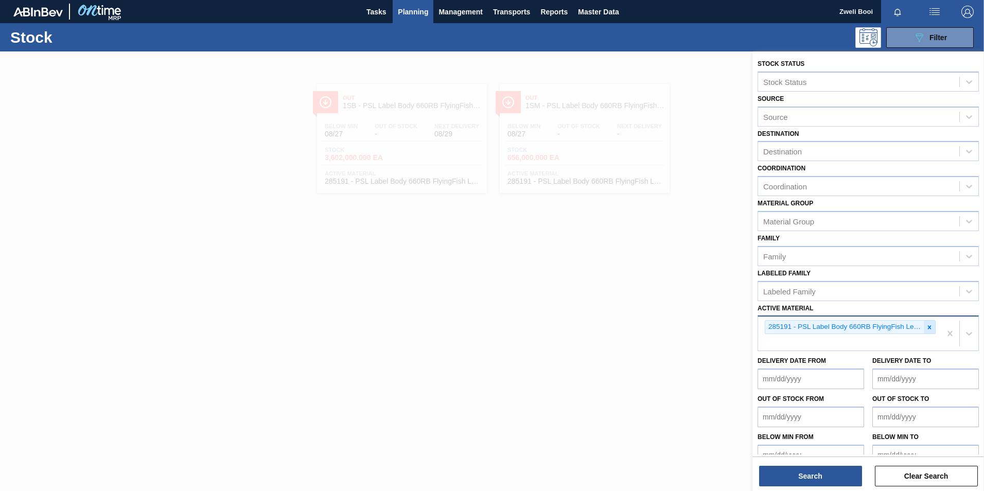
click at [928, 328] on icon at bounding box center [930, 327] width 4 height 4
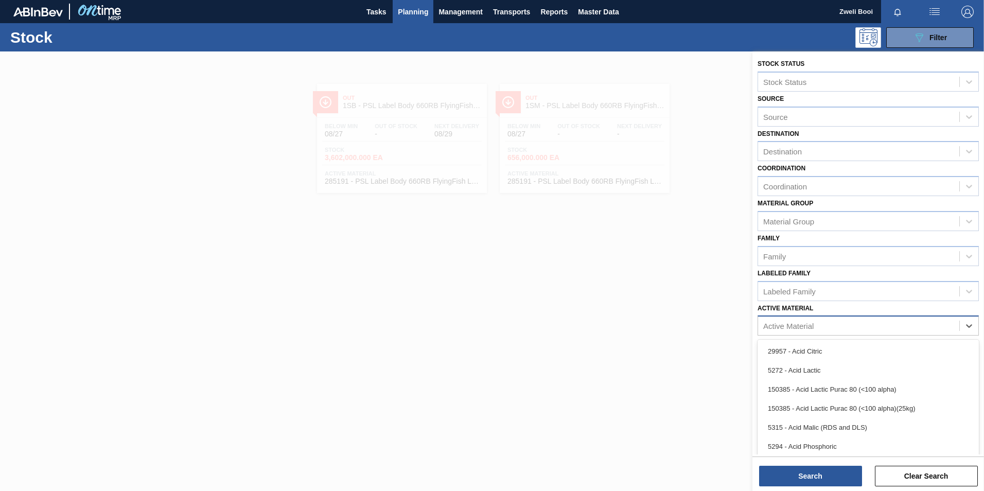
click at [876, 326] on div "Active Material" at bounding box center [858, 326] width 201 height 15
type Material "285192"
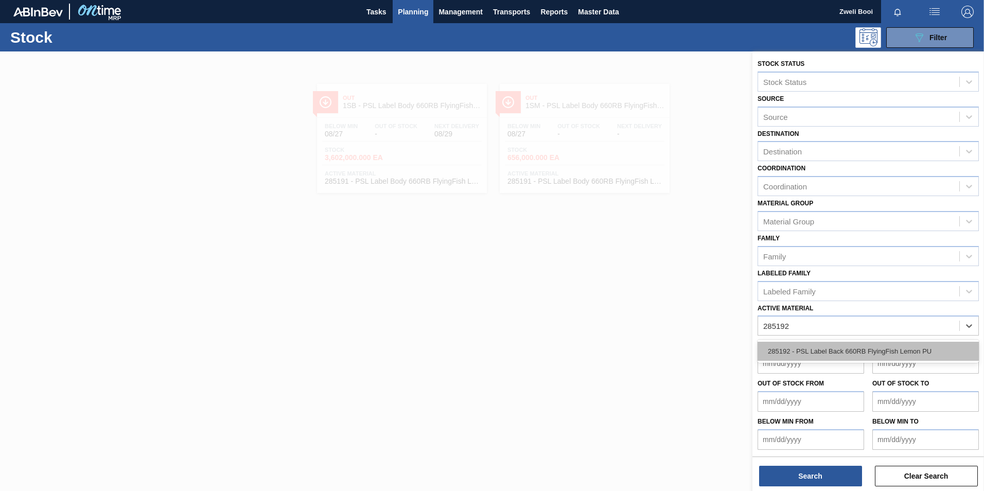
click at [907, 351] on div "285192 - PSL Label Back 660RB FlyingFish Lemon PU" at bounding box center [868, 351] width 221 height 19
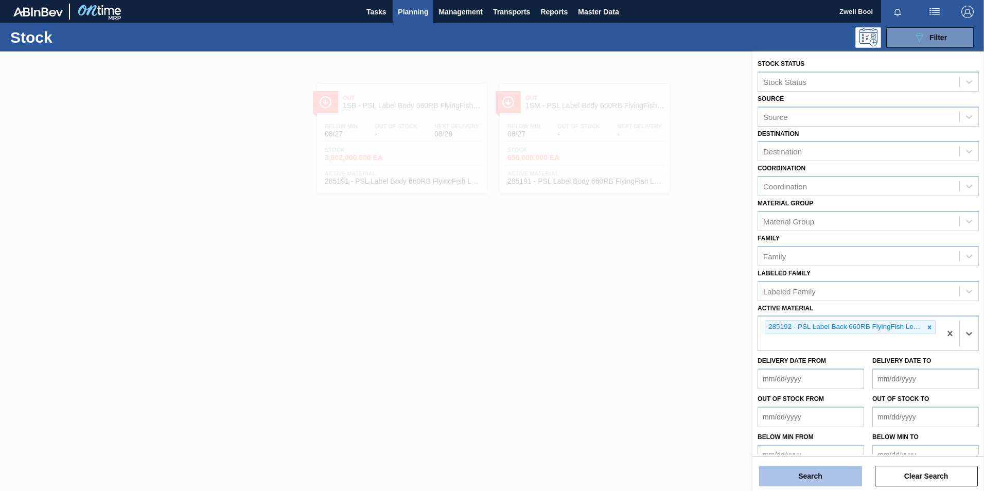
click at [838, 474] on button "Search" at bounding box center [810, 476] width 103 height 21
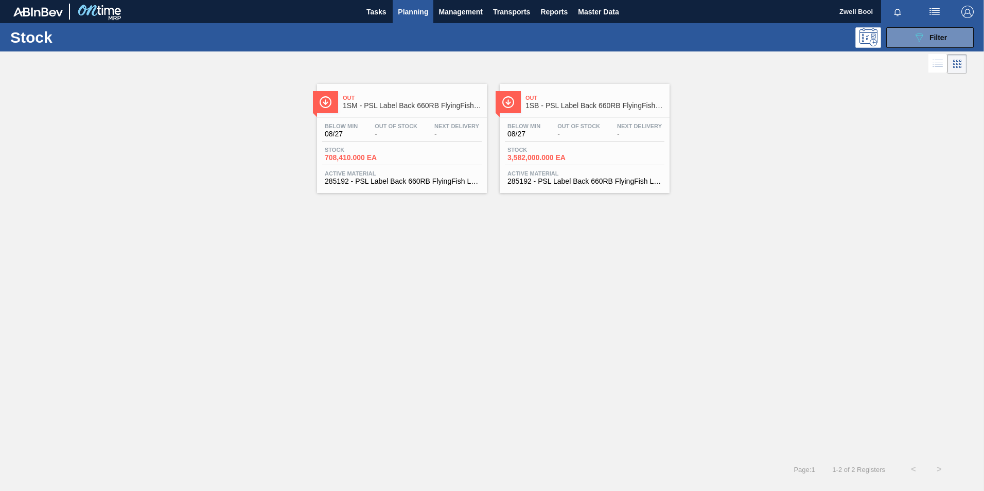
click at [573, 148] on span "Stock" at bounding box center [544, 150] width 72 height 6
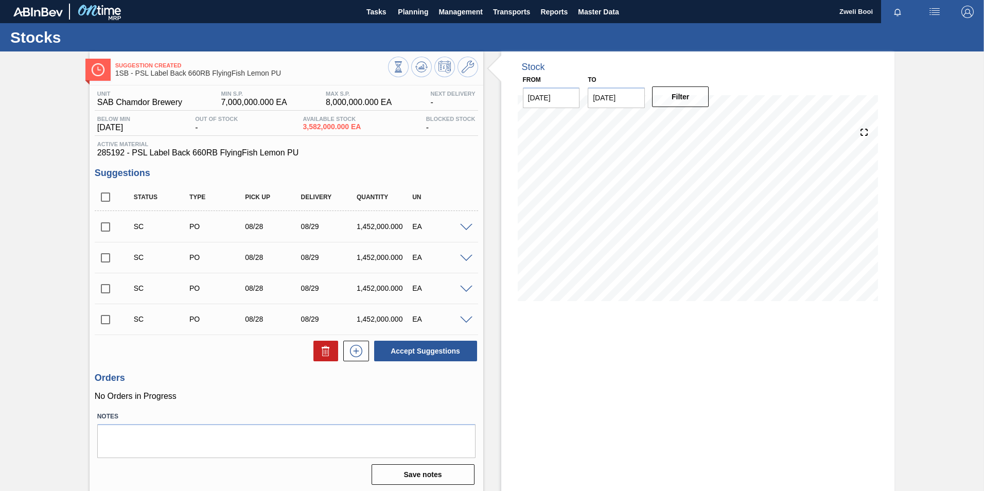
click at [100, 226] on input "checkbox" at bounding box center [106, 227] width 22 height 22
click at [443, 356] on button "Accept Suggestions" at bounding box center [425, 351] width 103 height 21
checkbox input "false"
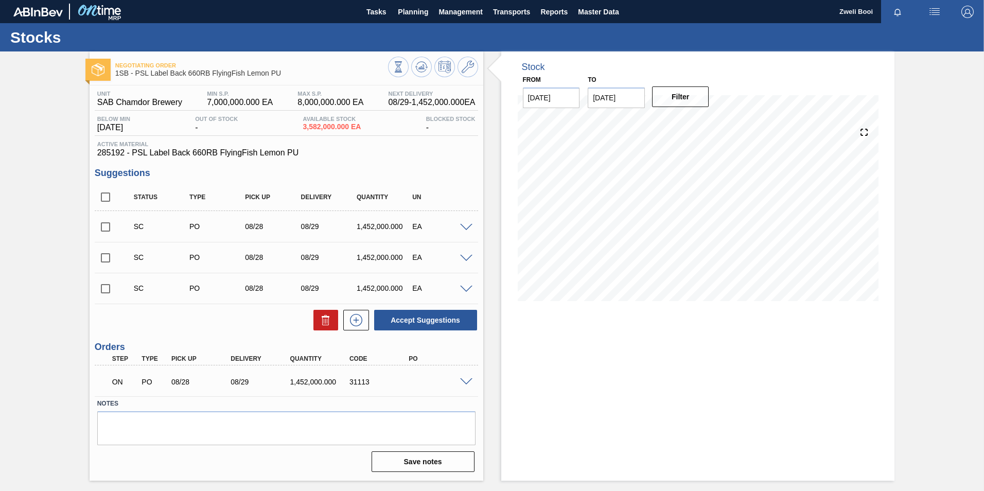
click at [467, 379] on span at bounding box center [466, 382] width 12 height 8
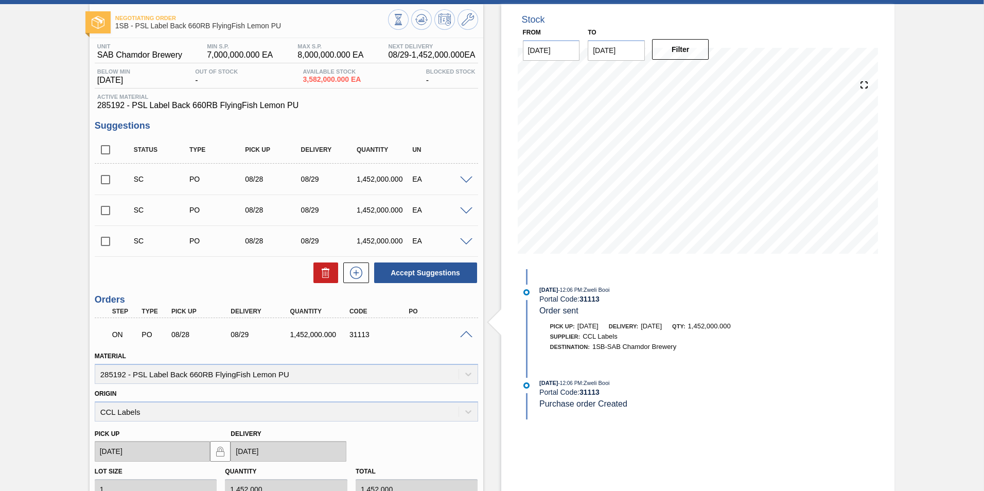
scroll to position [103, 0]
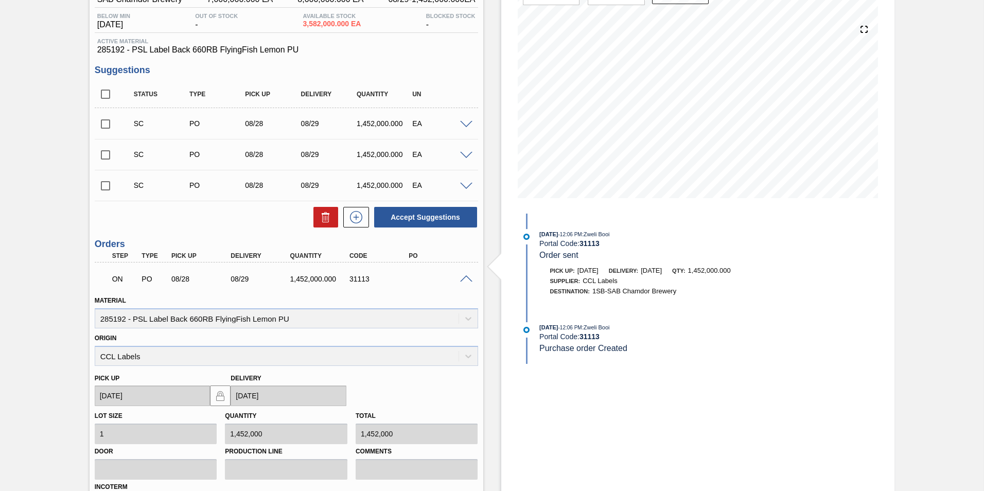
click at [467, 276] on span at bounding box center [466, 279] width 12 height 8
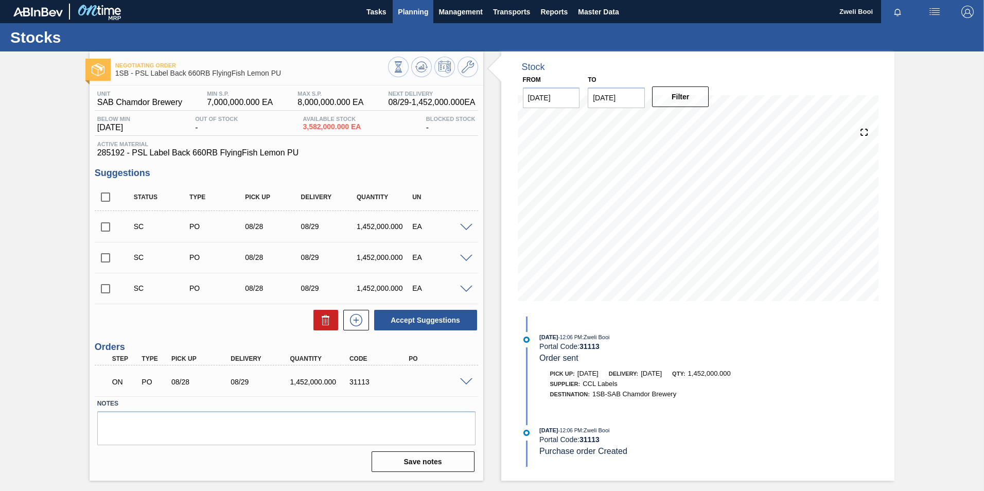
click at [427, 8] on span "Planning" at bounding box center [413, 12] width 30 height 12
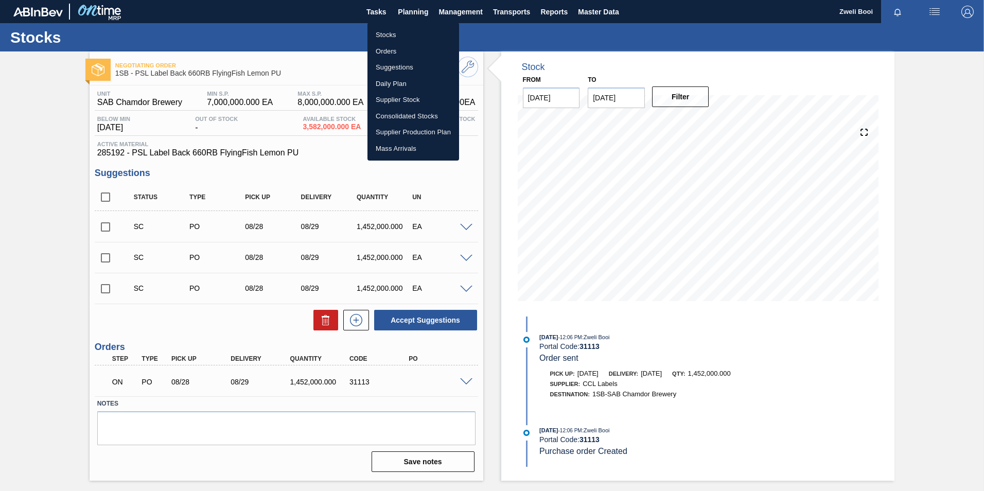
click at [386, 38] on li "Stocks" at bounding box center [414, 35] width 92 height 16
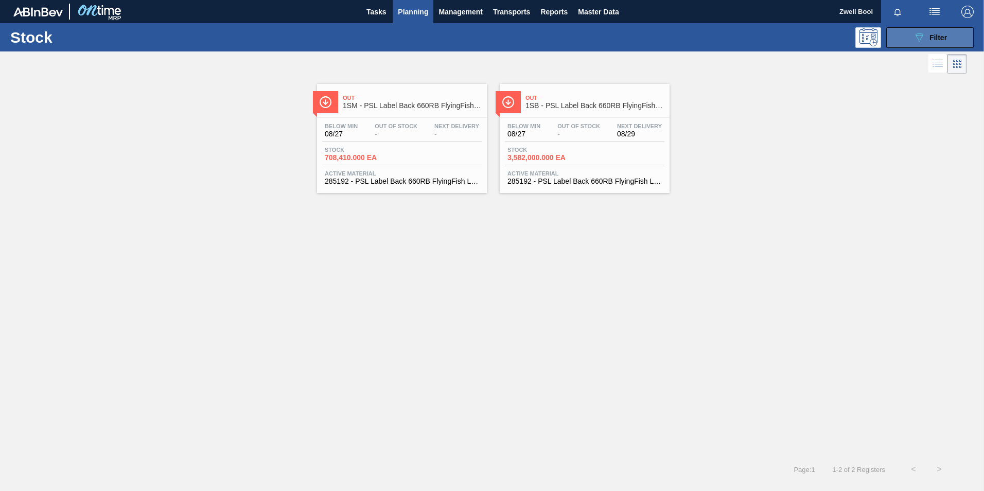
click at [964, 37] on button "089F7B8B-B2A5-4AFE-B5C0-19BA573D28AC Filter" at bounding box center [930, 37] width 88 height 21
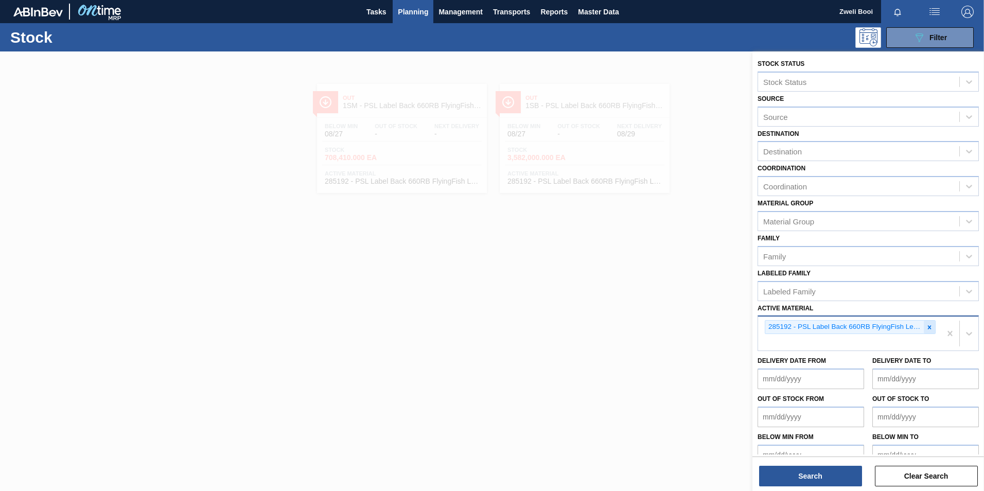
click at [932, 323] on div at bounding box center [929, 327] width 11 height 13
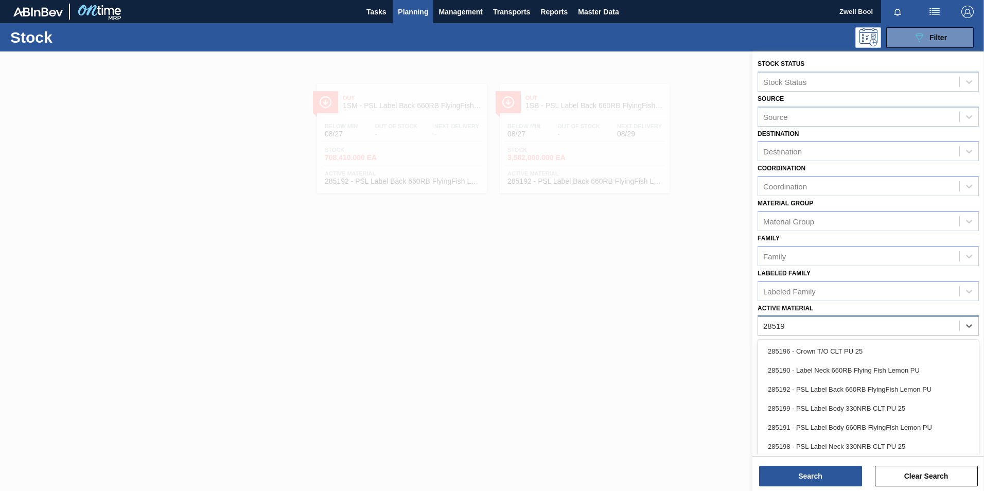
type Material "285190"
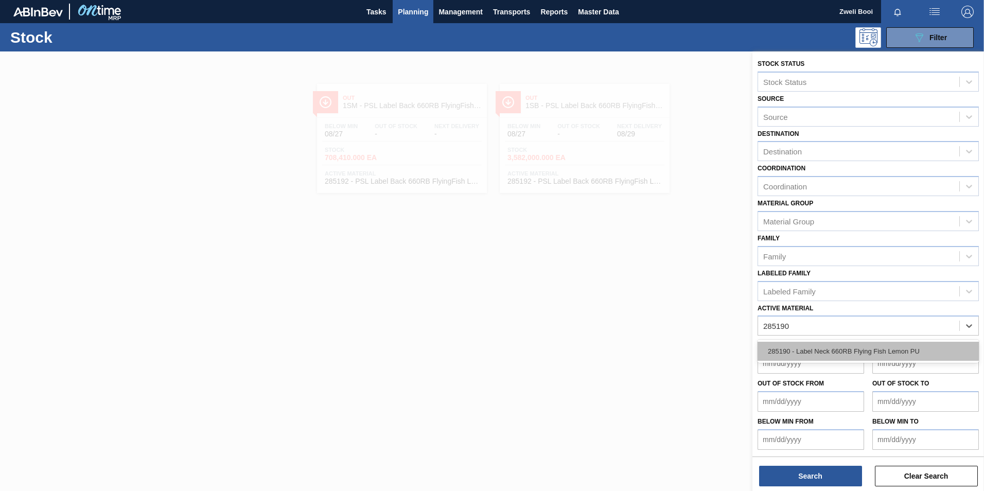
click at [894, 352] on div "285190 - Label Neck 660RB Flying Fish Lemon PU" at bounding box center [868, 351] width 221 height 19
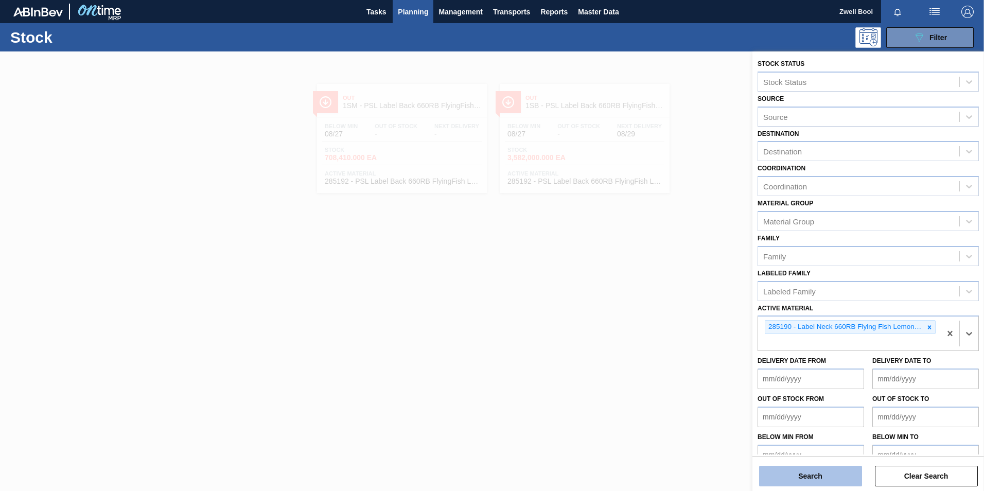
click at [832, 476] on button "Search" at bounding box center [810, 476] width 103 height 21
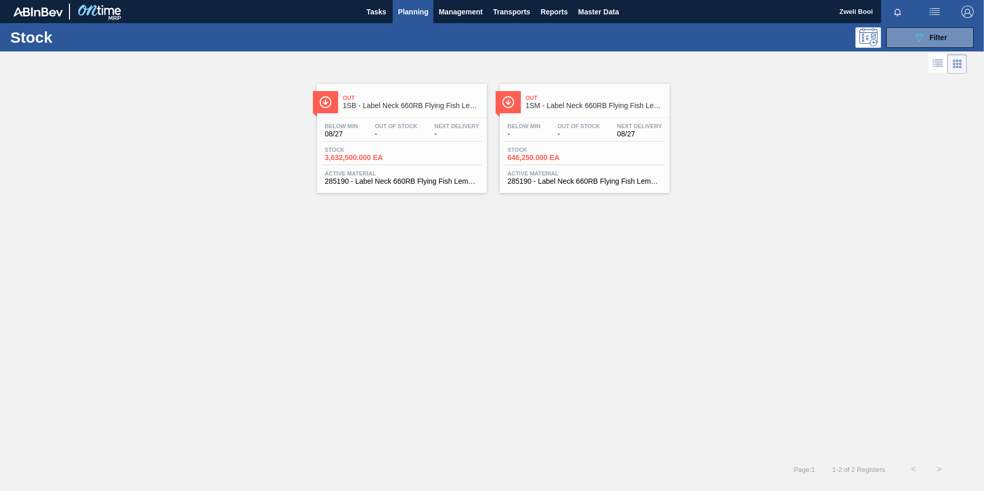
click at [407, 152] on div "Stock 3,632,500.000 EA" at bounding box center [402, 156] width 160 height 19
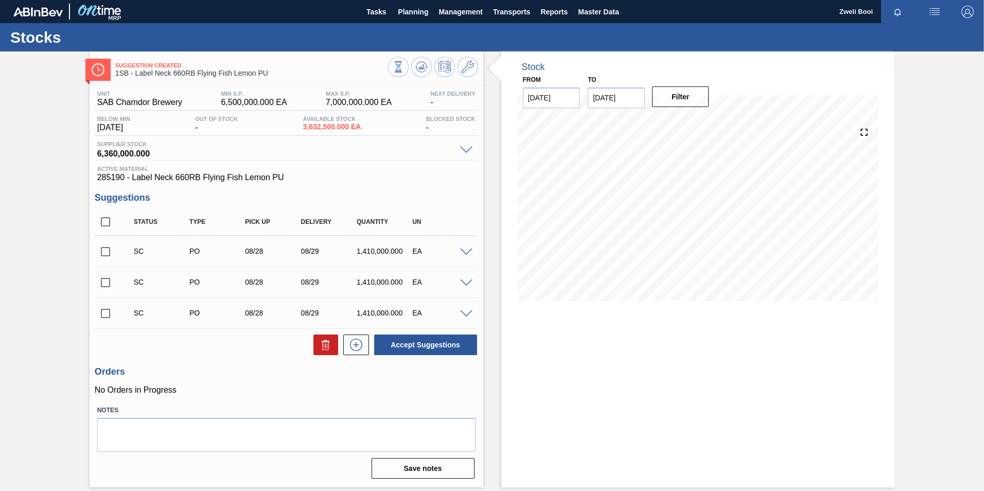
click at [99, 252] on input "checkbox" at bounding box center [106, 252] width 22 height 22
click at [449, 349] on button "Accept Suggestions" at bounding box center [425, 345] width 103 height 21
checkbox input "false"
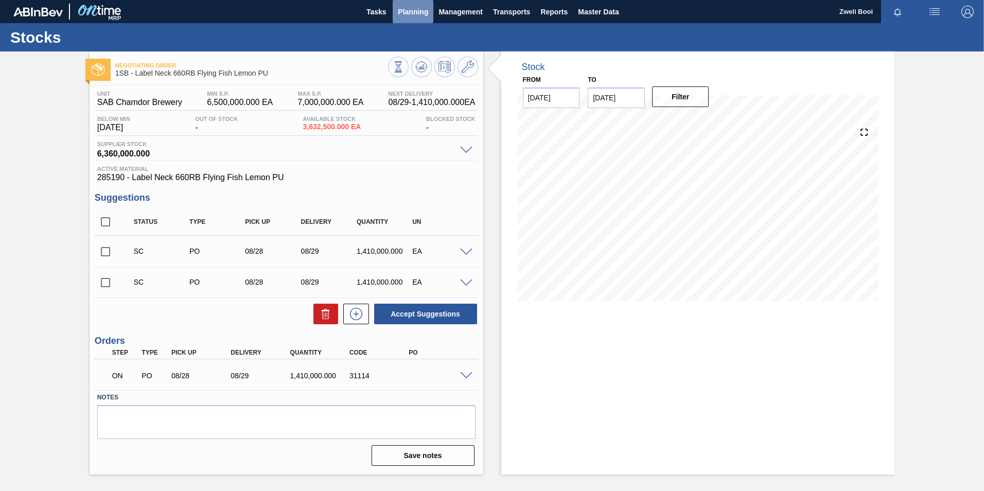
click at [423, 11] on span "Planning" at bounding box center [413, 12] width 30 height 12
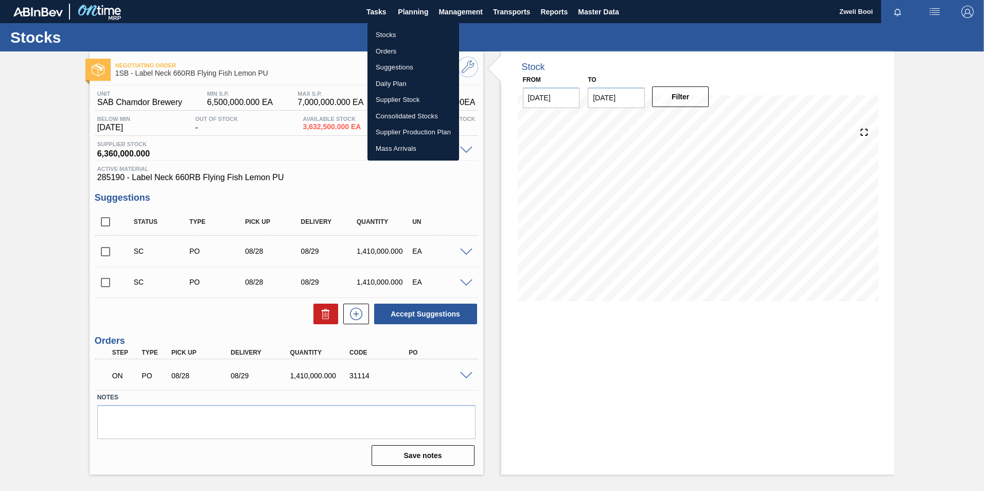
click at [396, 29] on li "Stocks" at bounding box center [414, 35] width 92 height 16
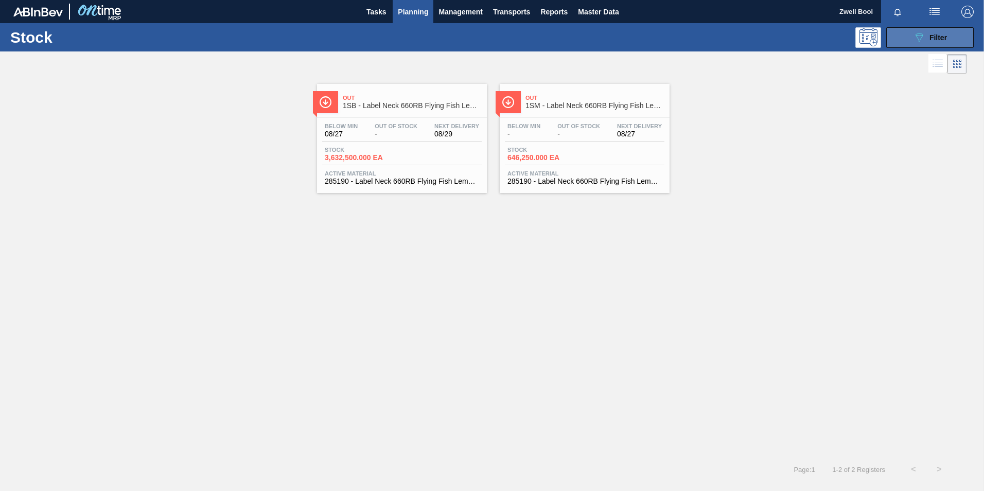
click at [961, 33] on button "089F7B8B-B2A5-4AFE-B5C0-19BA573D28AC Filter" at bounding box center [930, 37] width 88 height 21
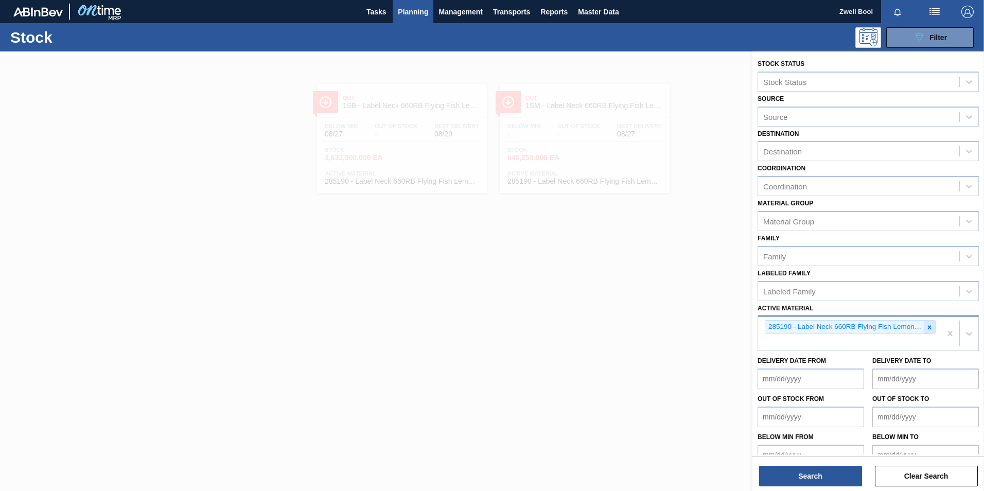
click at [924, 329] on div at bounding box center [929, 327] width 11 height 13
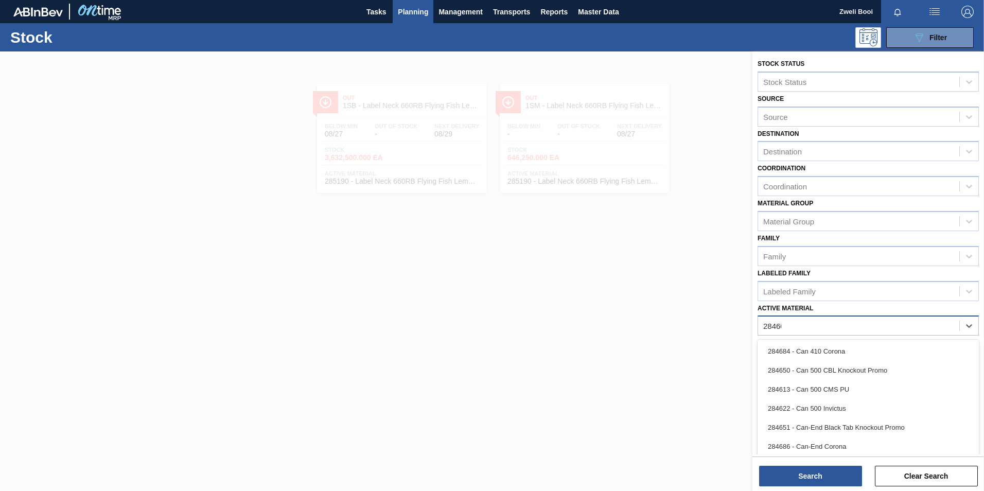
type Material "284603"
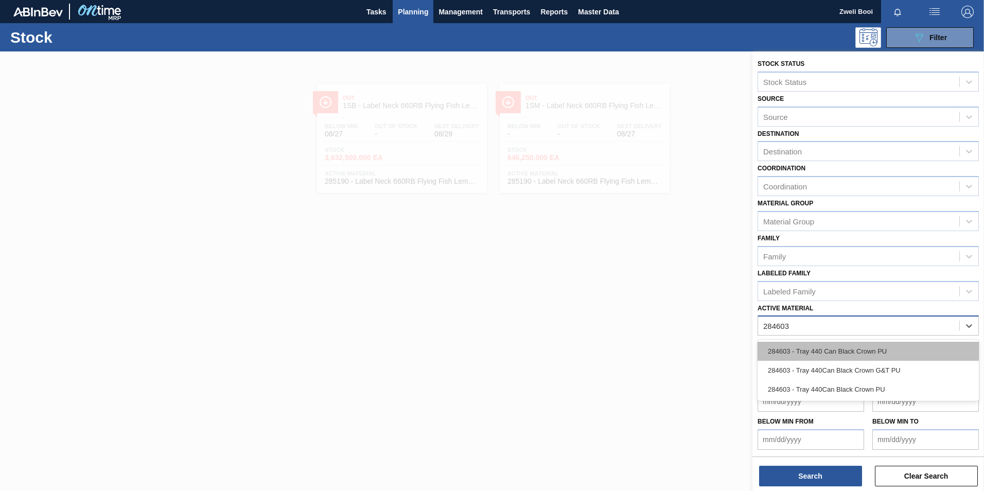
click at [878, 346] on div "284603 - Tray 440 Can Black Crown PU" at bounding box center [868, 351] width 221 height 19
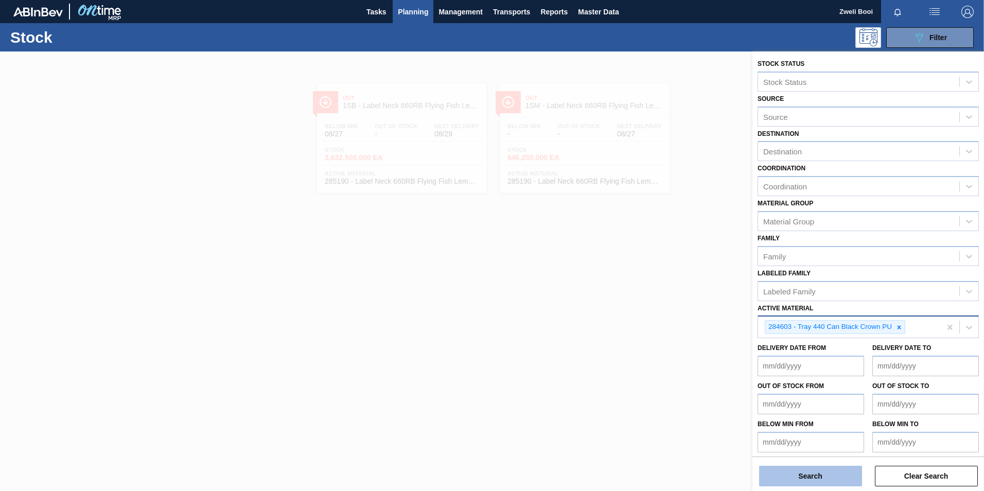
click at [834, 479] on button "Search" at bounding box center [810, 476] width 103 height 21
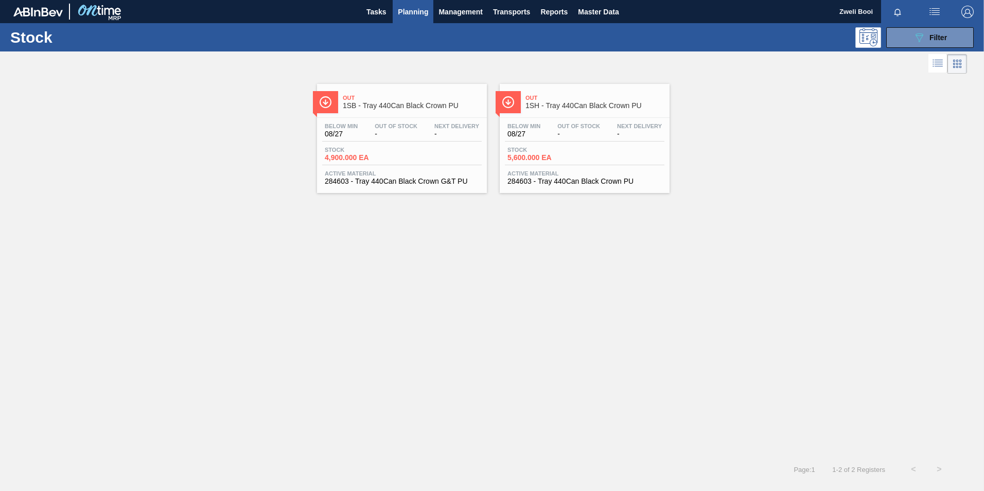
click at [384, 145] on div "Below Min 08/27 Out Of Stock - Next Delivery - Stock 4,900.000 EA Active Materi…" at bounding box center [402, 153] width 170 height 70
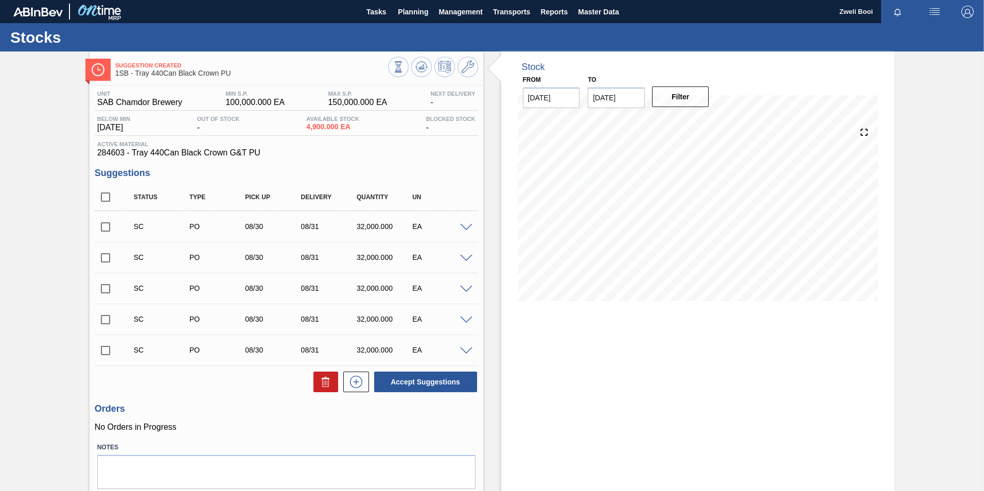
click at [461, 229] on span at bounding box center [466, 228] width 12 height 8
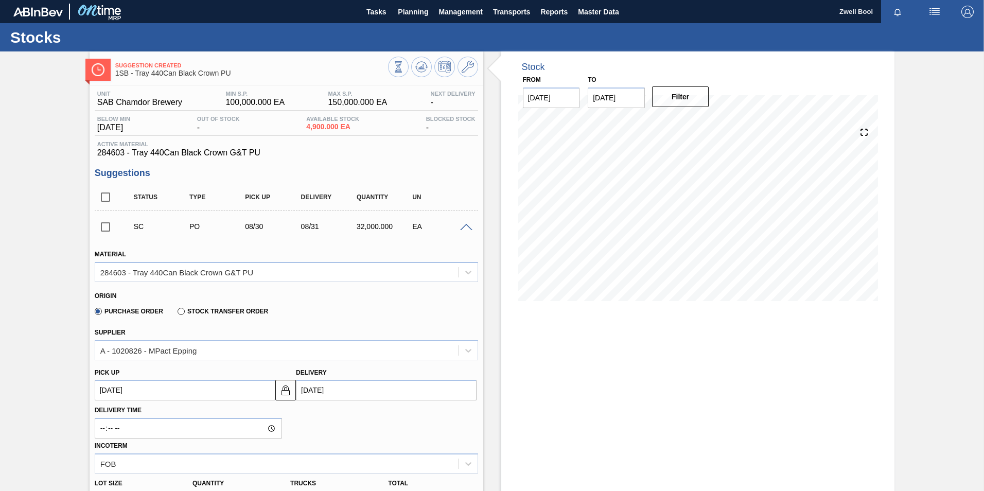
click at [465, 229] on span at bounding box center [466, 228] width 12 height 8
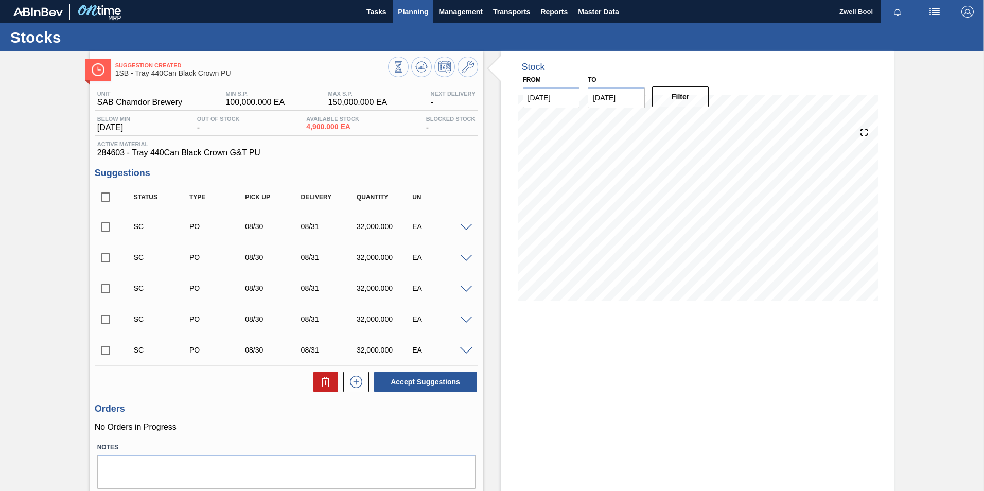
click at [409, 13] on span "Planning" at bounding box center [413, 12] width 30 height 12
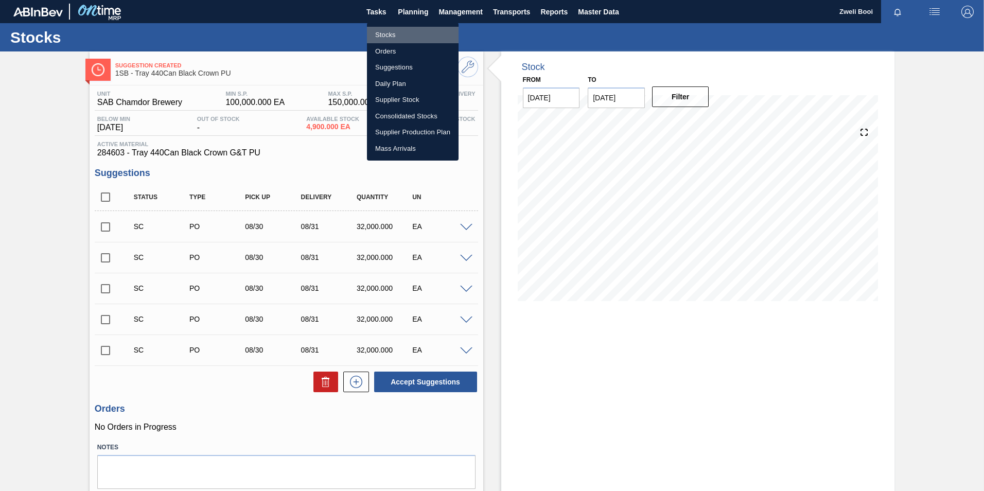
click at [399, 30] on li "Stocks" at bounding box center [413, 35] width 92 height 16
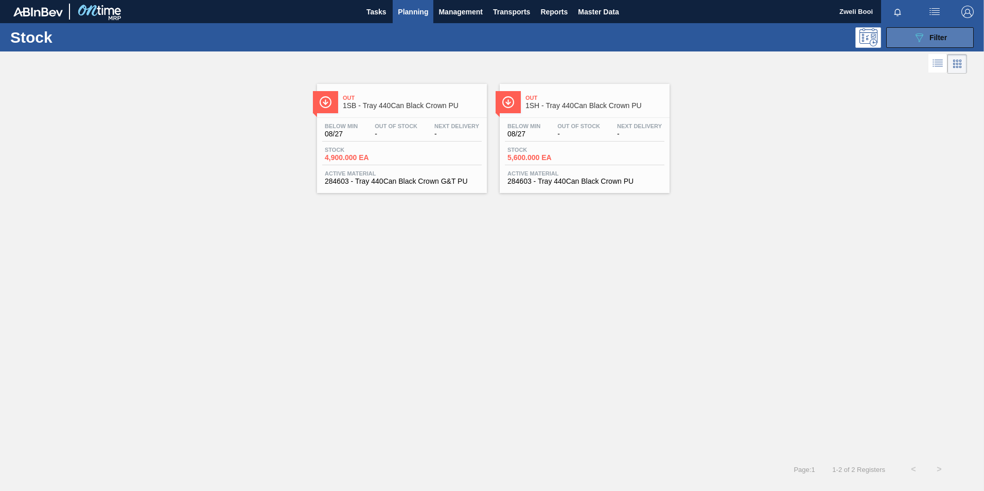
click at [962, 42] on button "089F7B8B-B2A5-4AFE-B5C0-19BA573D28AC Filter" at bounding box center [930, 37] width 88 height 21
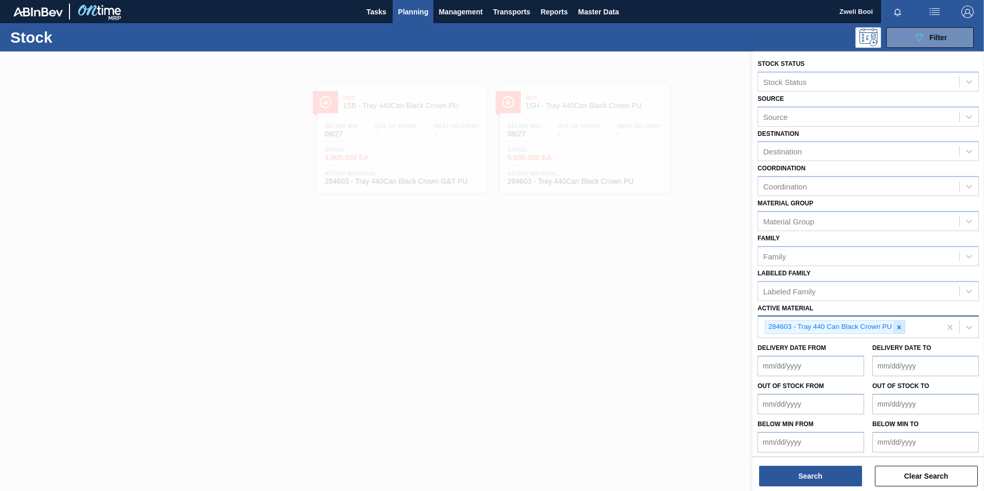
click at [901, 327] on icon at bounding box center [899, 327] width 7 height 7
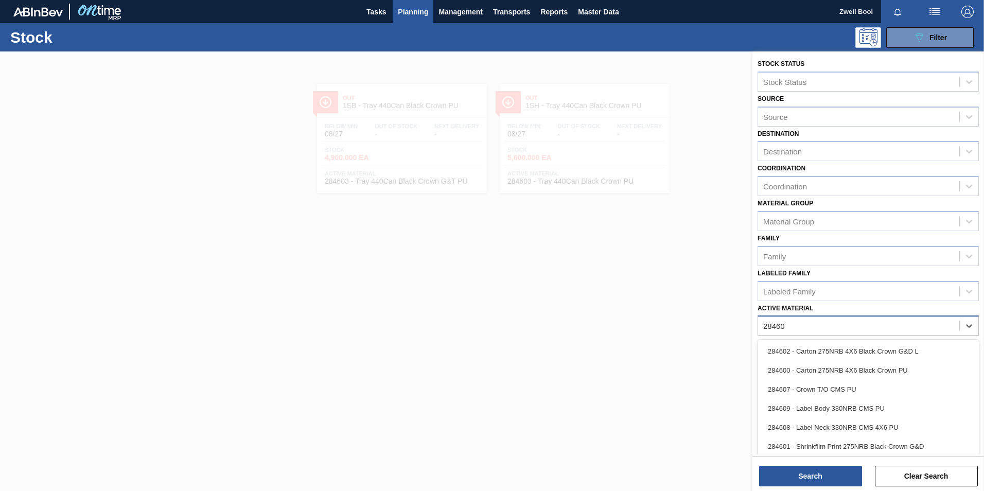
type Material "284606"
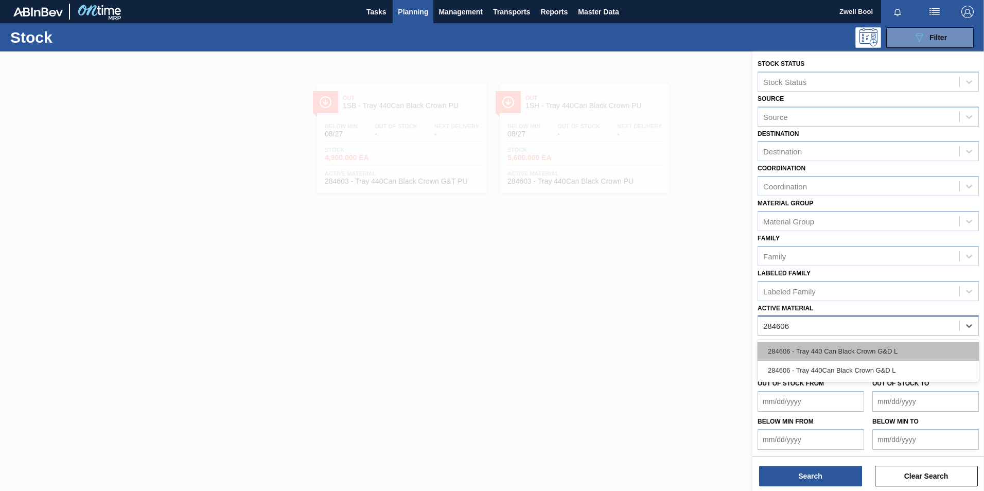
click at [864, 347] on div "284606 - Tray 440 Can Black Crown G&D L" at bounding box center [868, 351] width 221 height 19
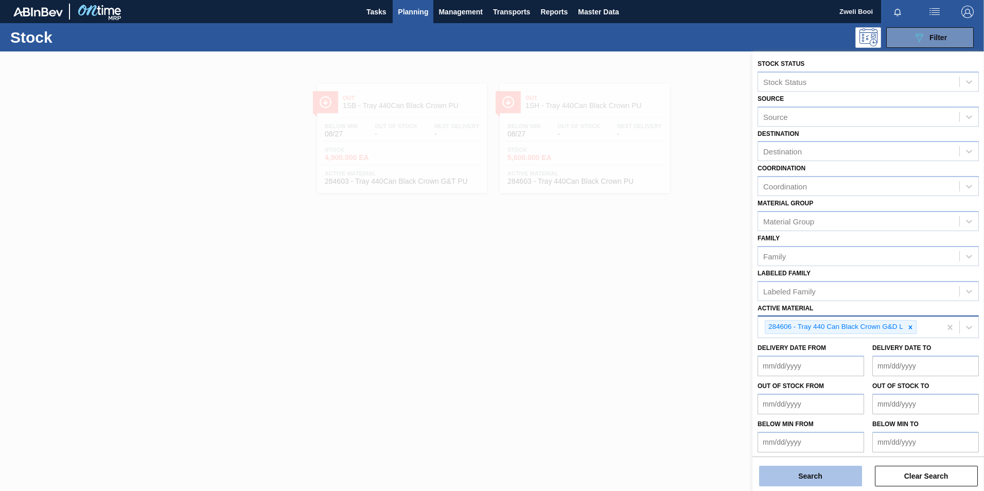
click at [836, 482] on button "Search" at bounding box center [810, 476] width 103 height 21
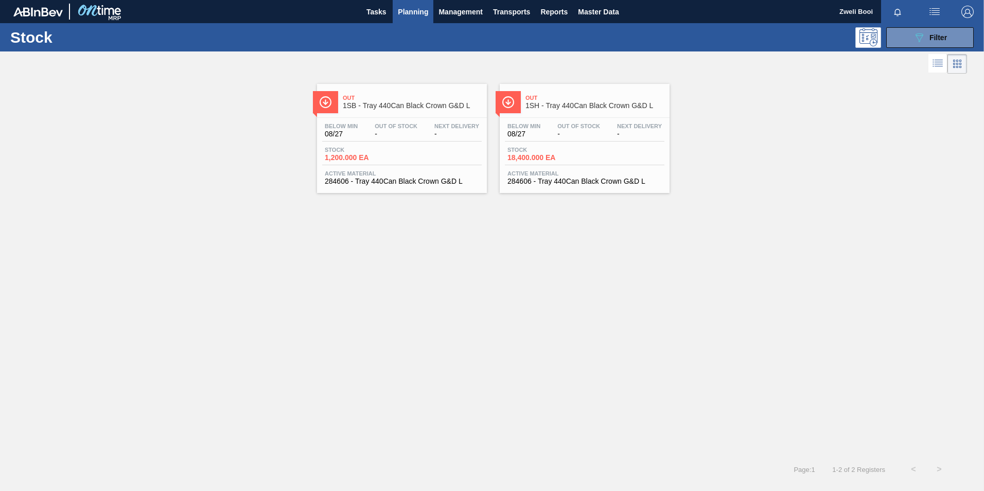
click at [376, 163] on div "Stock 1,200.000 EA" at bounding box center [402, 156] width 160 height 19
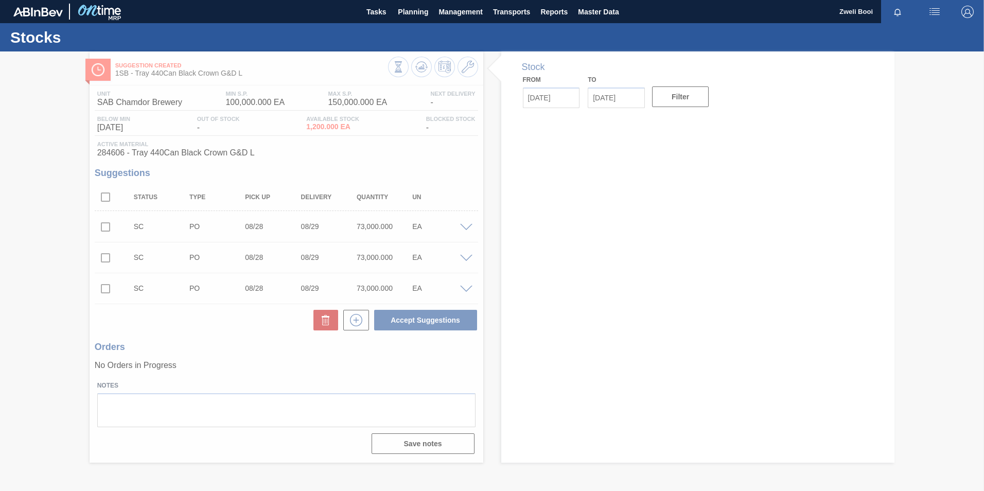
type input "[DATE]"
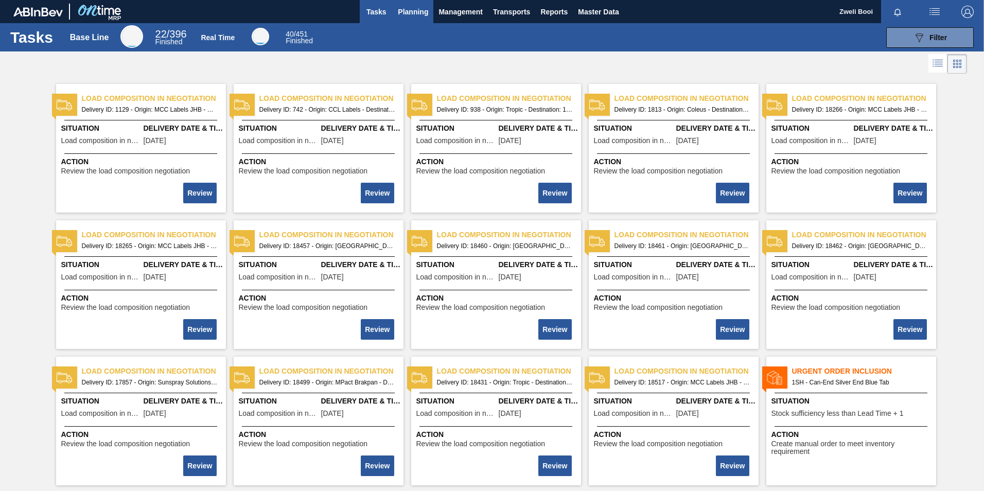
click at [408, 20] on button "Planning" at bounding box center [413, 11] width 41 height 23
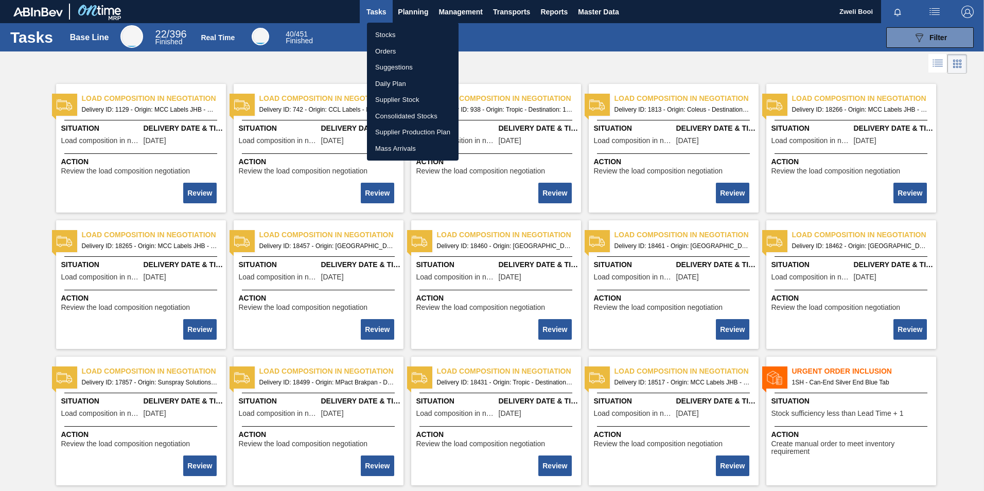
click at [395, 38] on li "Stocks" at bounding box center [413, 35] width 92 height 16
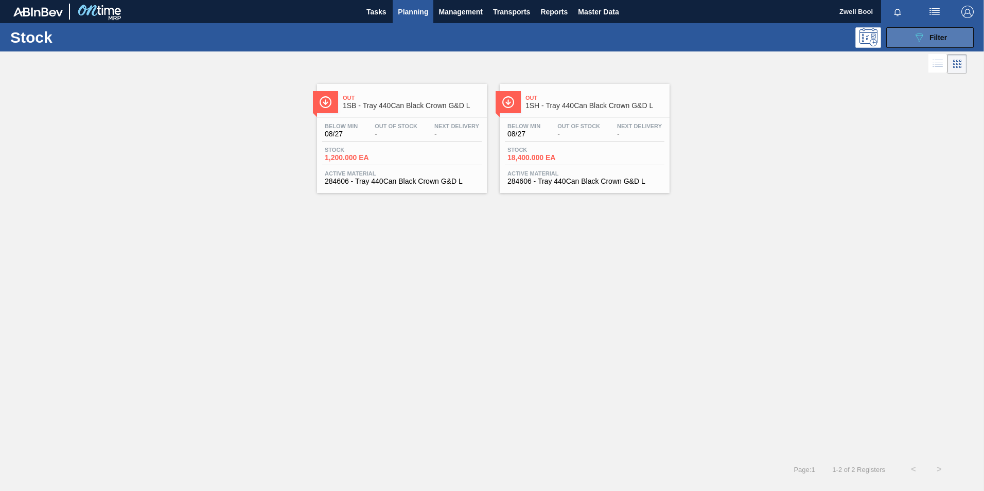
click at [930, 37] on span "Filter" at bounding box center [939, 37] width 18 height 8
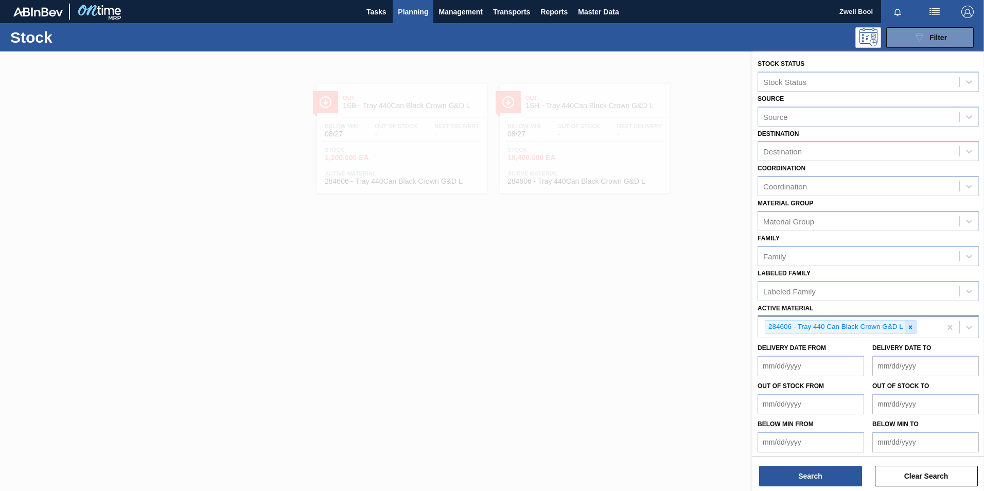
click at [914, 330] on div at bounding box center [910, 327] width 11 height 13
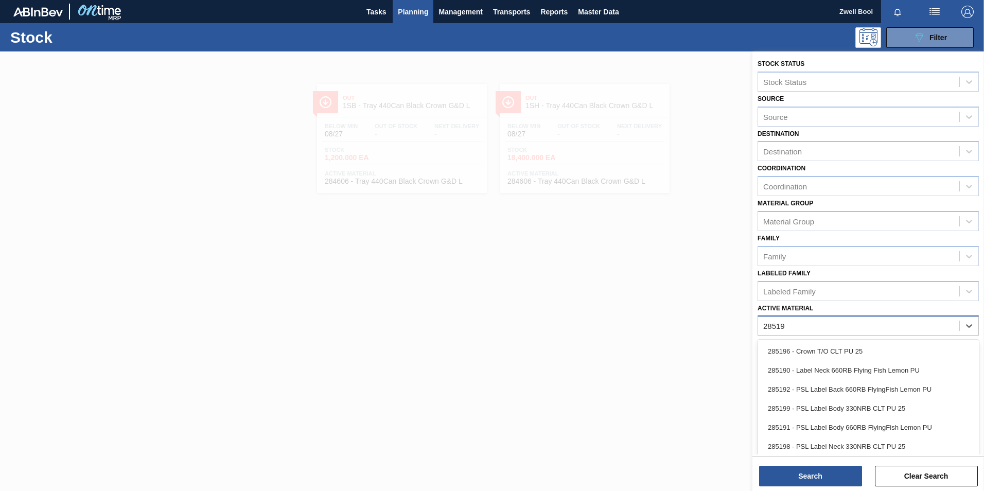
type Material "285191"
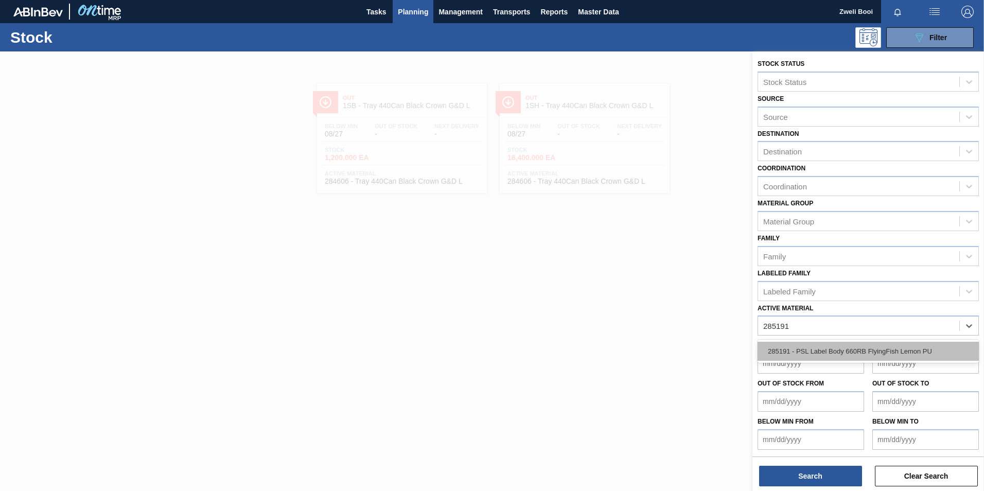
click at [879, 343] on div "285191 - PSL Label Body 660RB FlyingFish Lemon PU" at bounding box center [868, 351] width 221 height 19
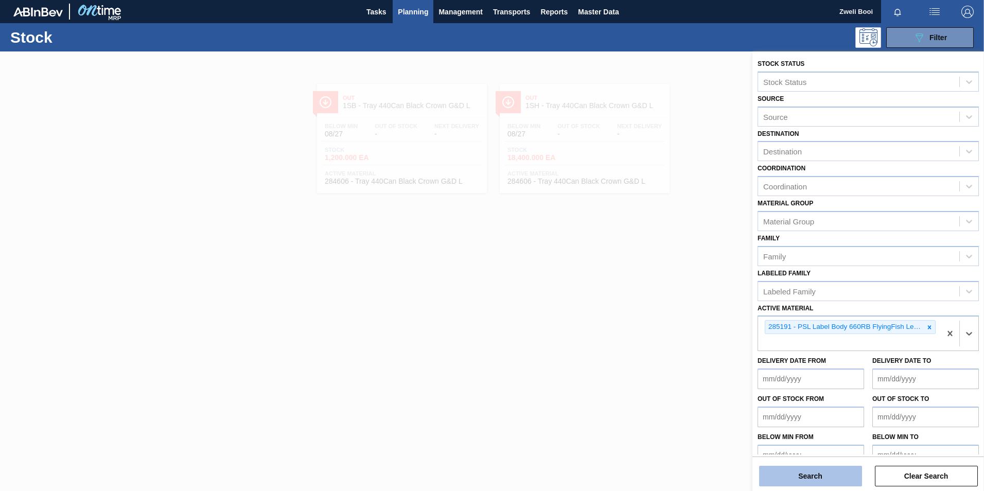
click at [823, 476] on button "Search" at bounding box center [810, 476] width 103 height 21
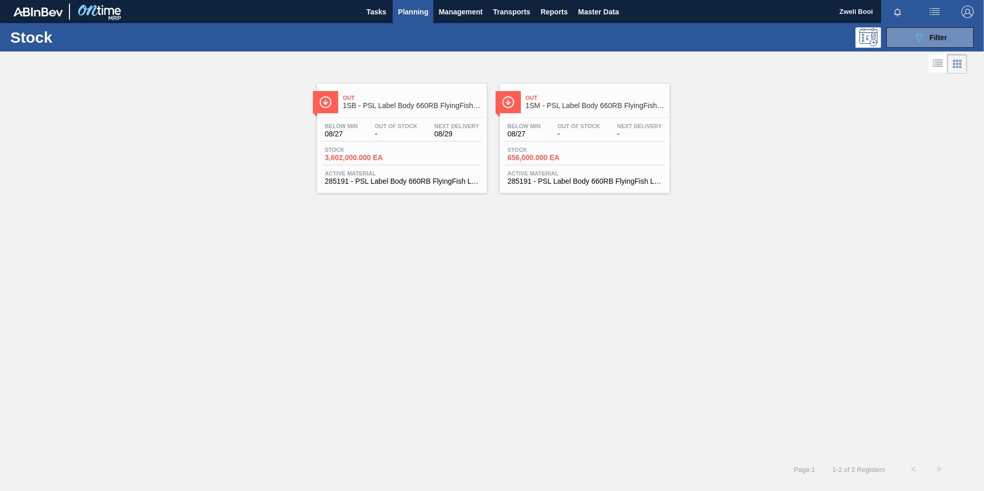
click at [413, 151] on div "Stock 3,602,000.000 EA" at bounding box center [402, 156] width 160 height 19
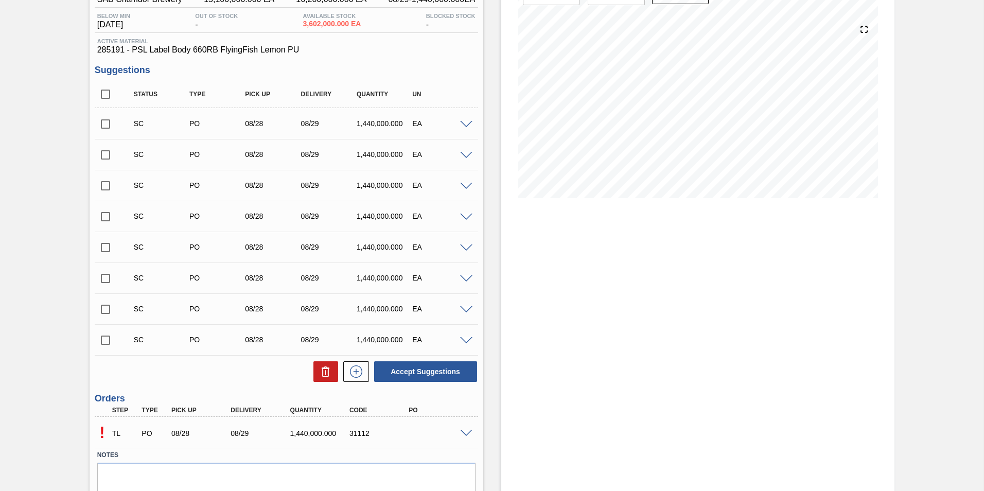
scroll to position [144, 0]
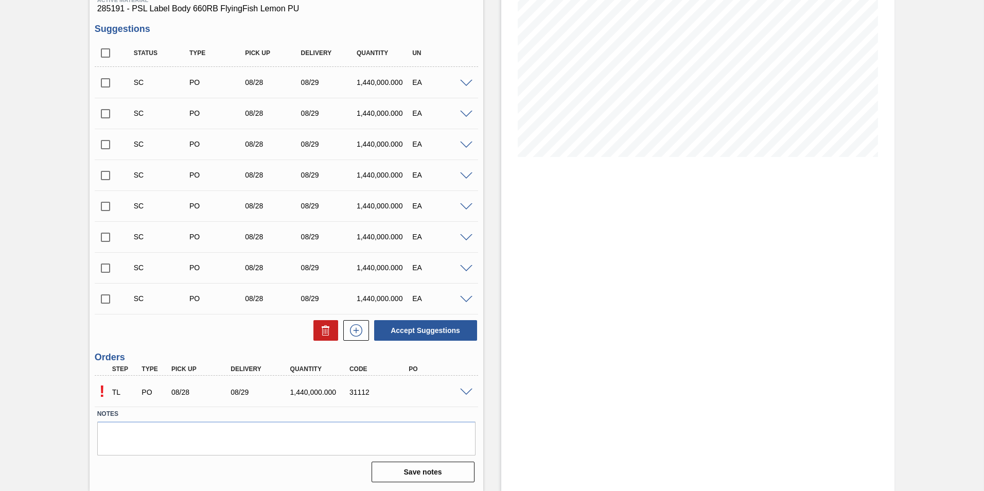
click at [463, 393] on span at bounding box center [466, 393] width 12 height 8
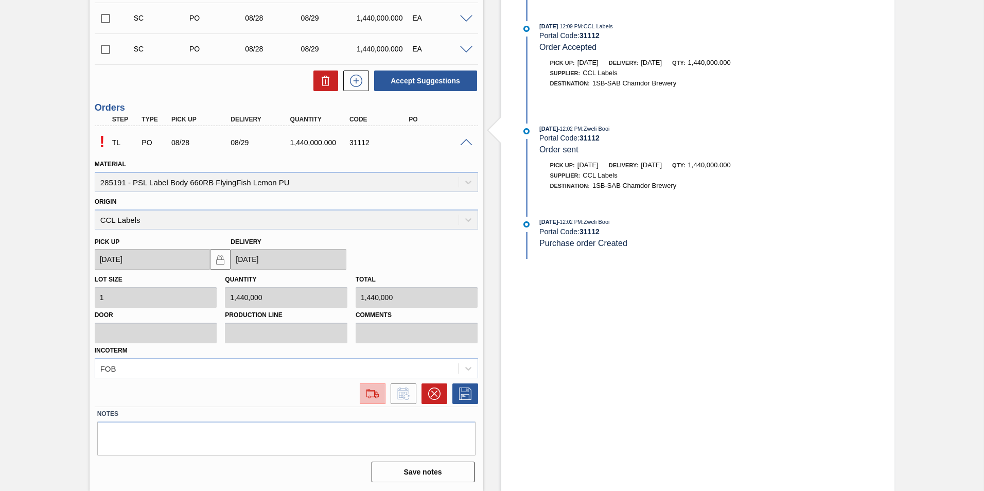
click at [374, 393] on img at bounding box center [372, 394] width 16 height 12
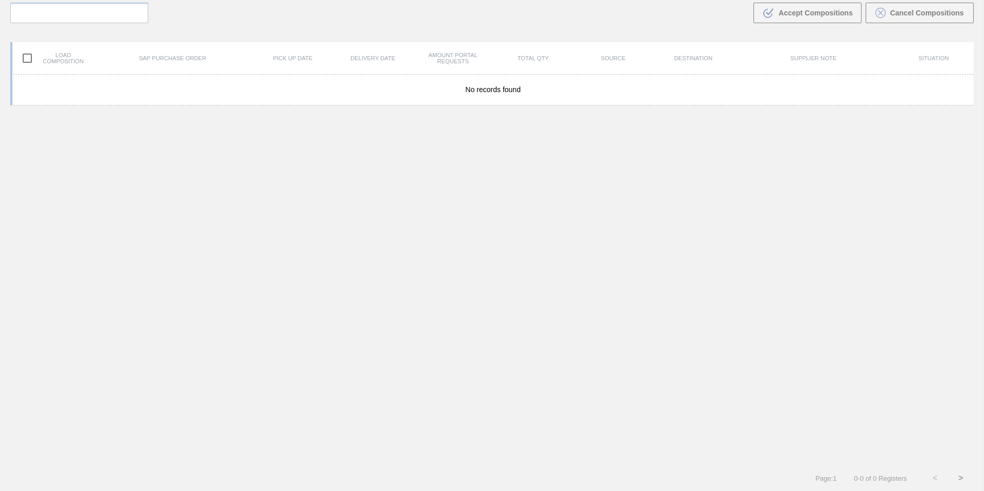
scroll to position [74, 0]
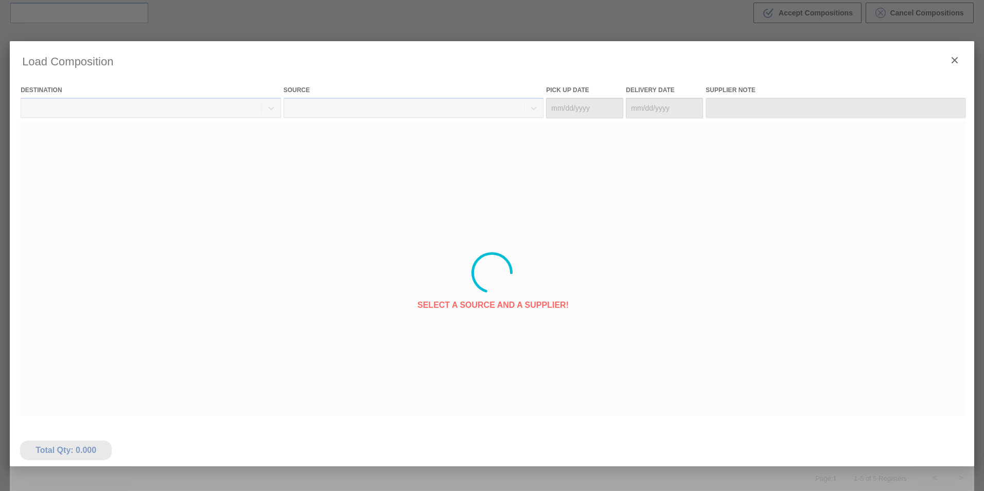
type Date "08/28/2025"
type Date "[DATE]"
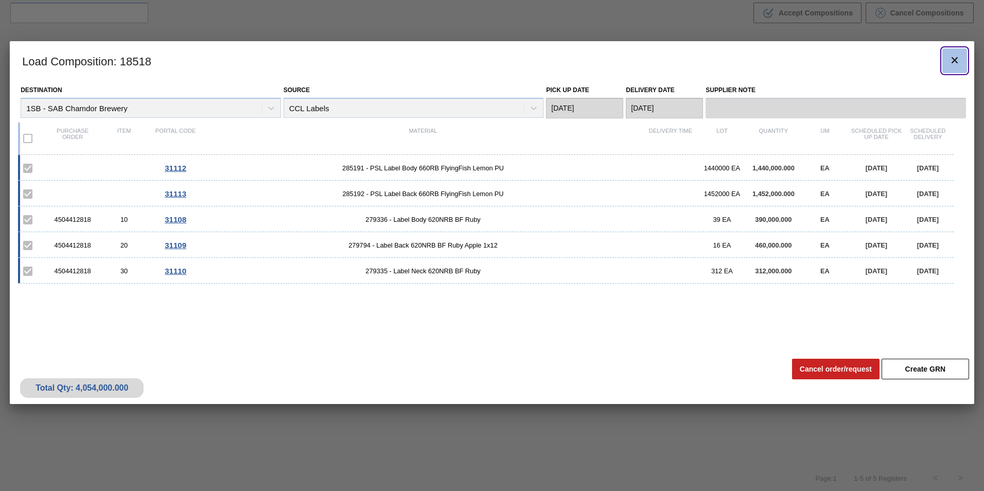
click at [955, 60] on icon "botão de ícone" at bounding box center [955, 60] width 6 height 6
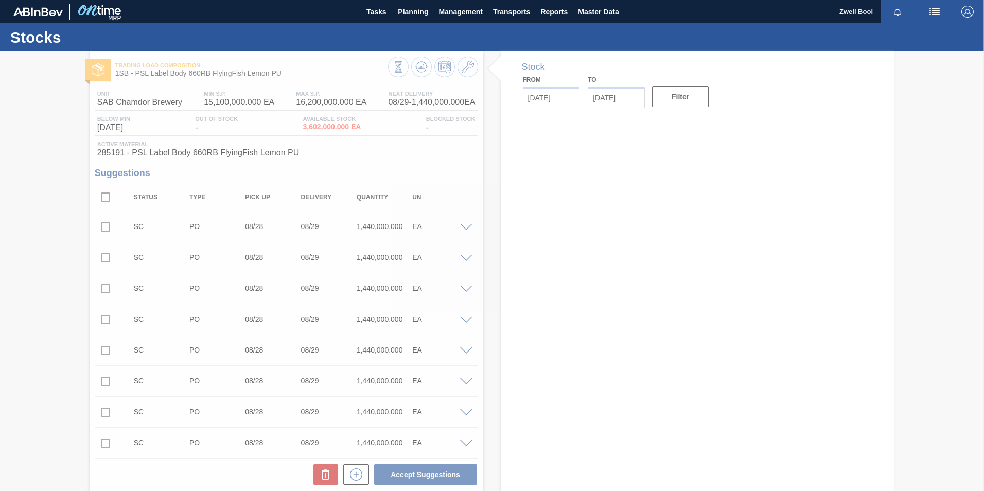
type input "[DATE]"
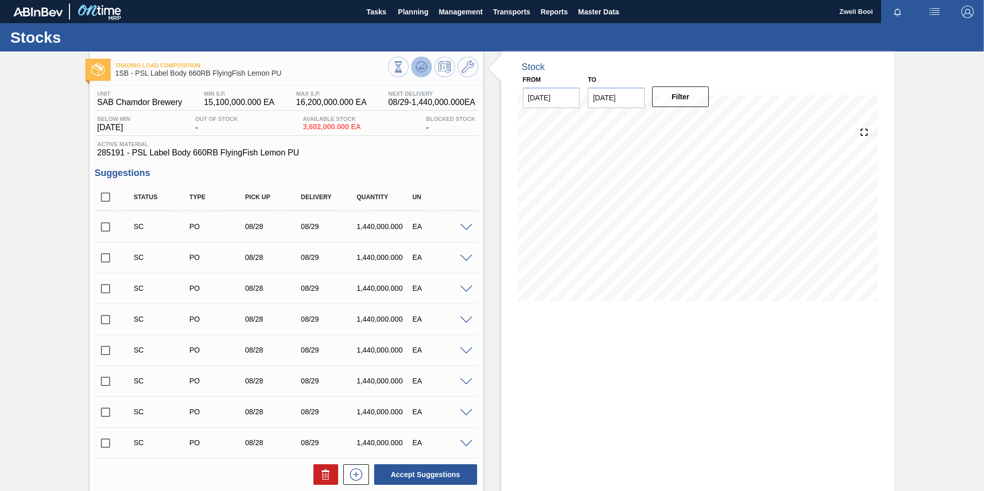
click at [420, 66] on icon at bounding box center [421, 67] width 12 height 12
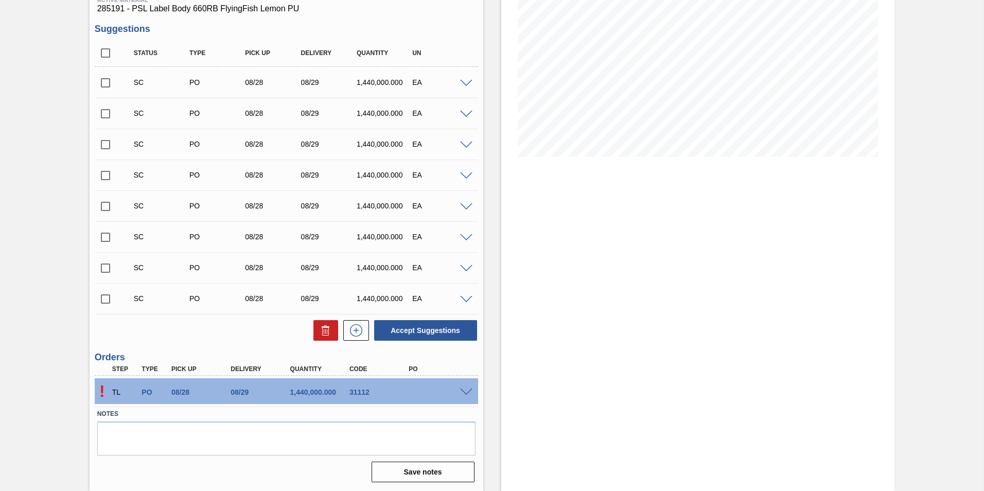
click at [465, 390] on span at bounding box center [466, 393] width 12 height 8
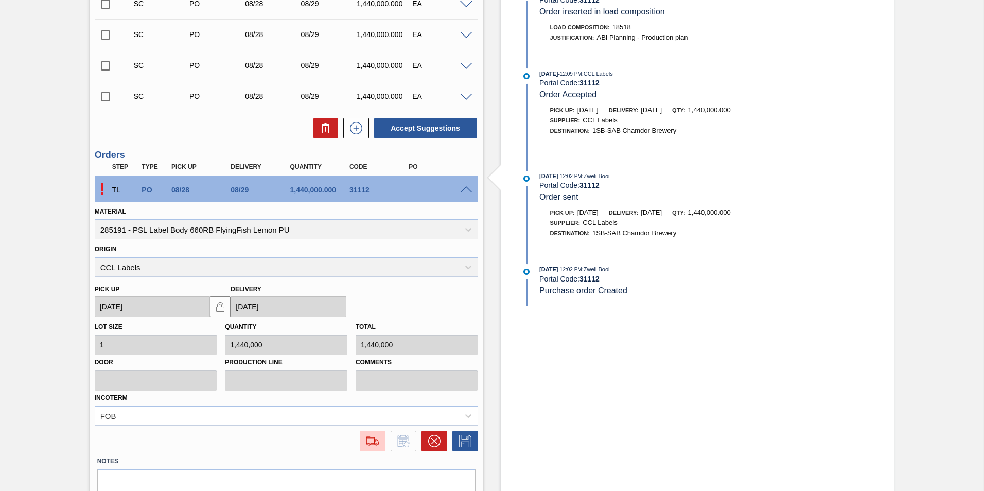
scroll to position [394, 0]
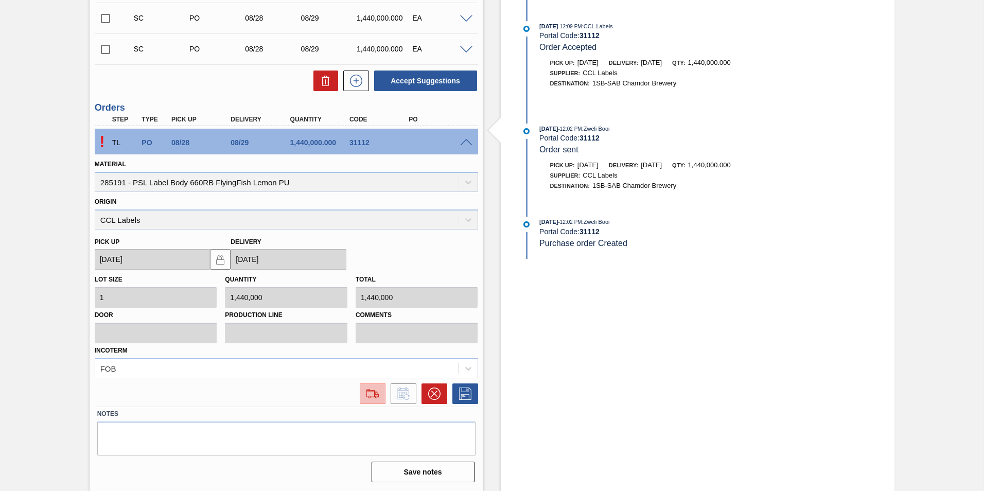
click at [373, 394] on img at bounding box center [372, 394] width 16 height 12
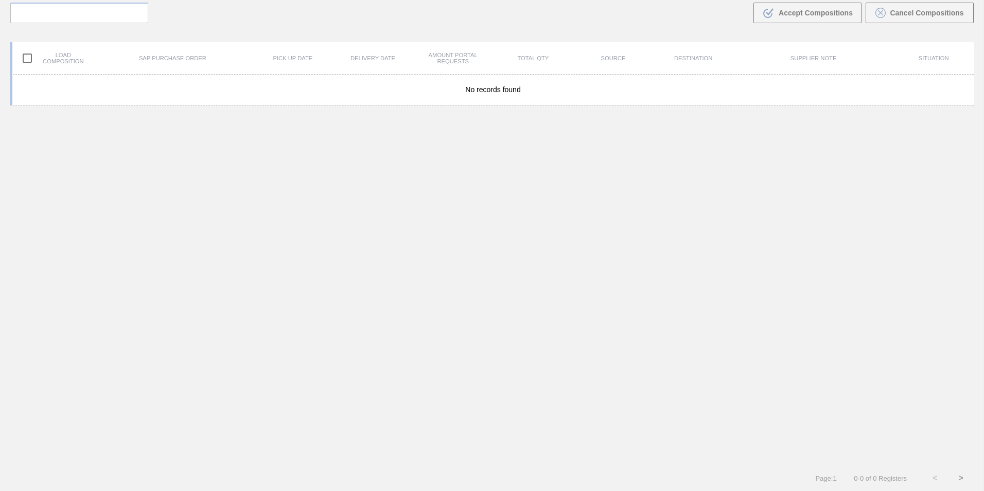
scroll to position [74, 0]
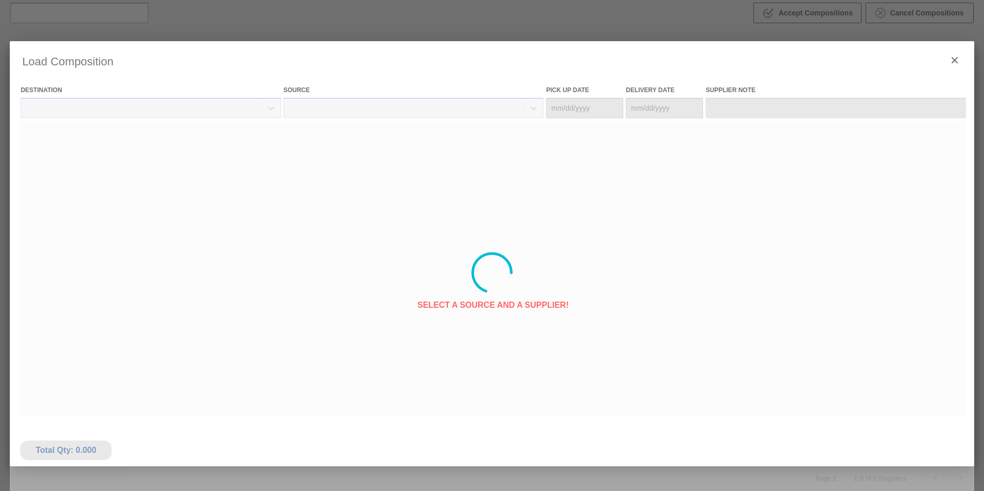
type Date "08/28/2025"
type Date "[DATE]"
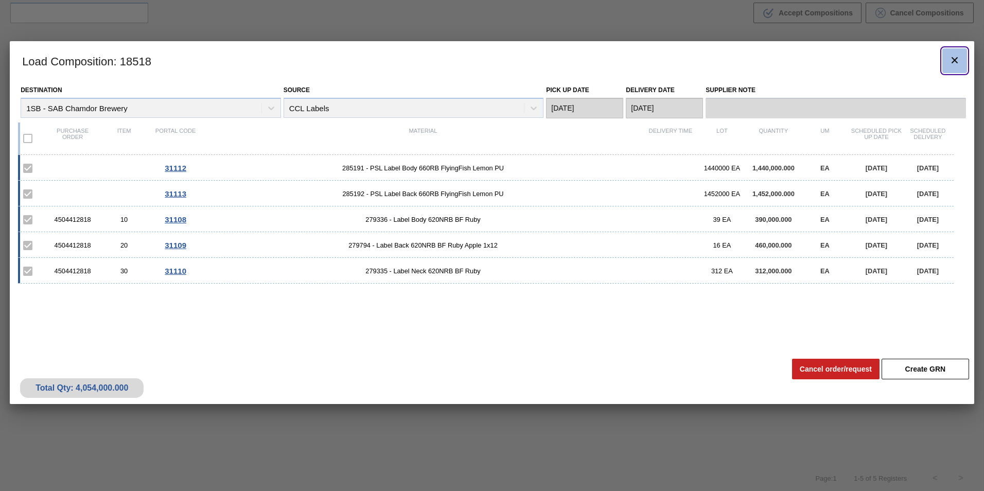
click at [956, 60] on icon "botão de ícone" at bounding box center [955, 60] width 12 height 12
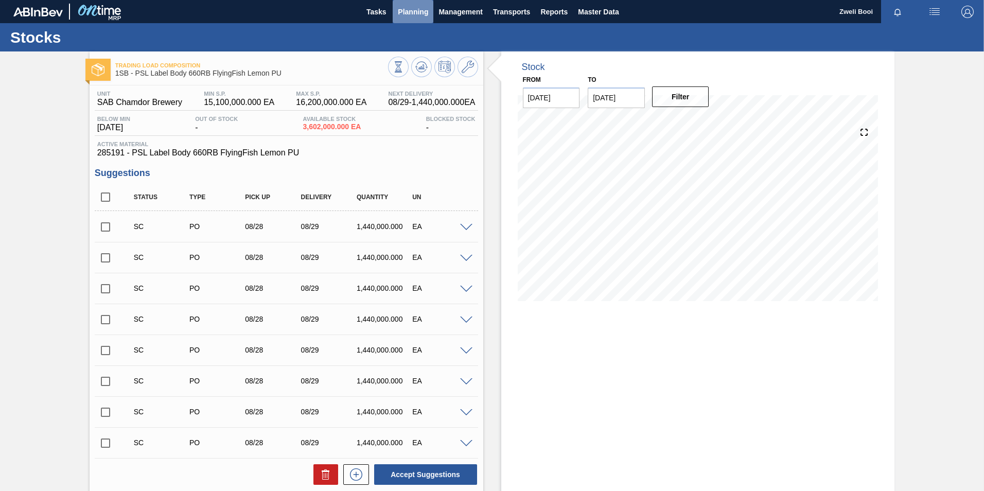
click at [414, 15] on span "Planning" at bounding box center [413, 12] width 30 height 12
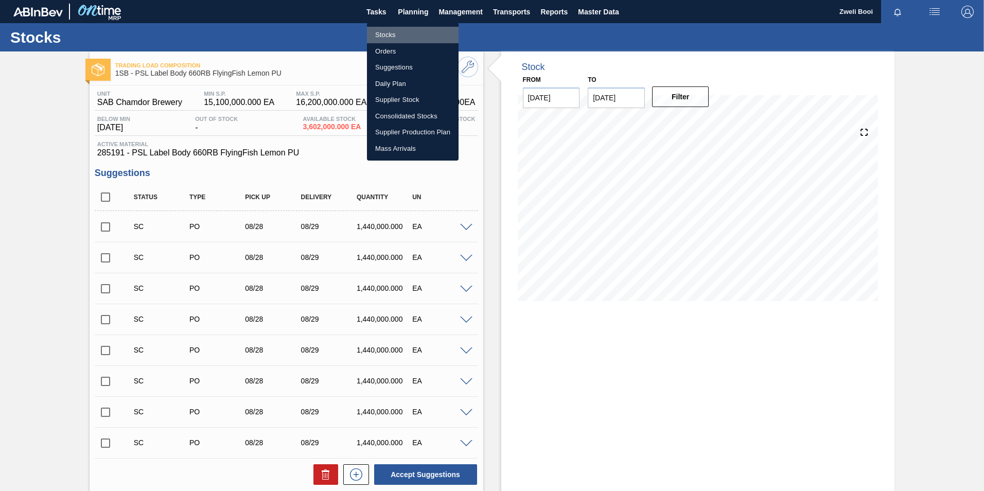
click at [388, 32] on li "Stocks" at bounding box center [413, 35] width 92 height 16
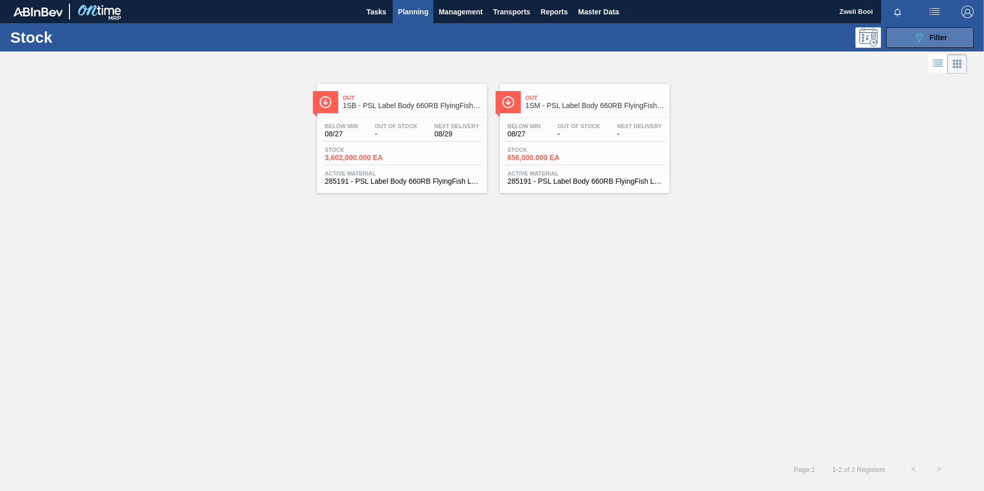
click at [946, 33] on span "Filter" at bounding box center [939, 37] width 18 height 8
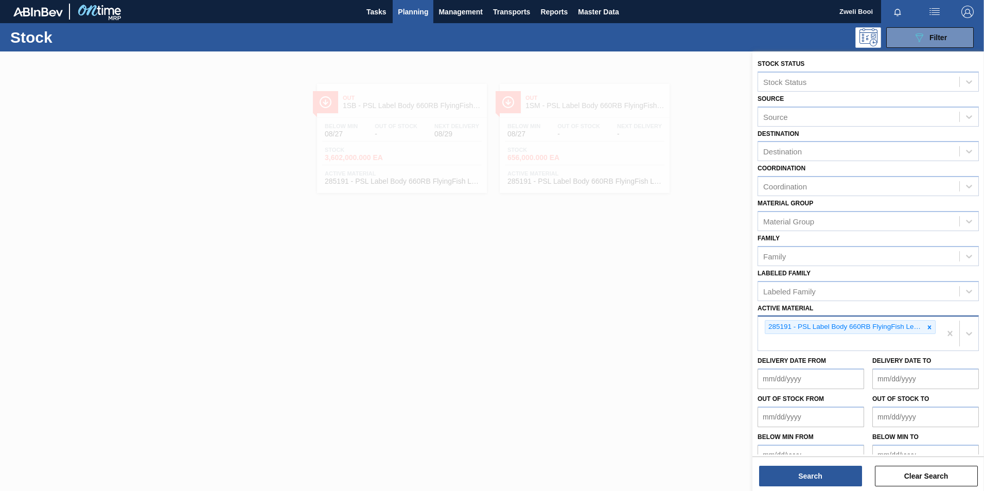
click at [935, 323] on div "285191 - PSL Label Body 660RB FlyingFish Lemon PU" at bounding box center [849, 334] width 183 height 34
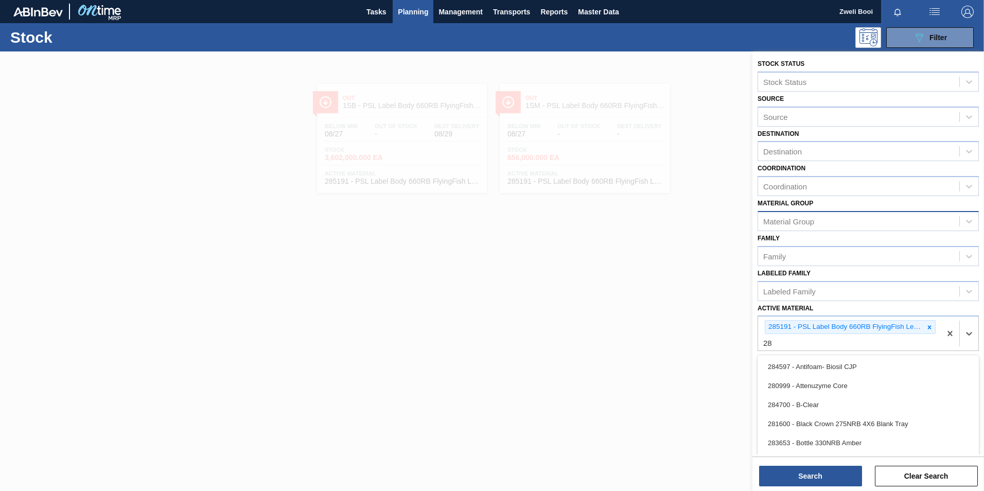
type Material "2"
type Material "285192"
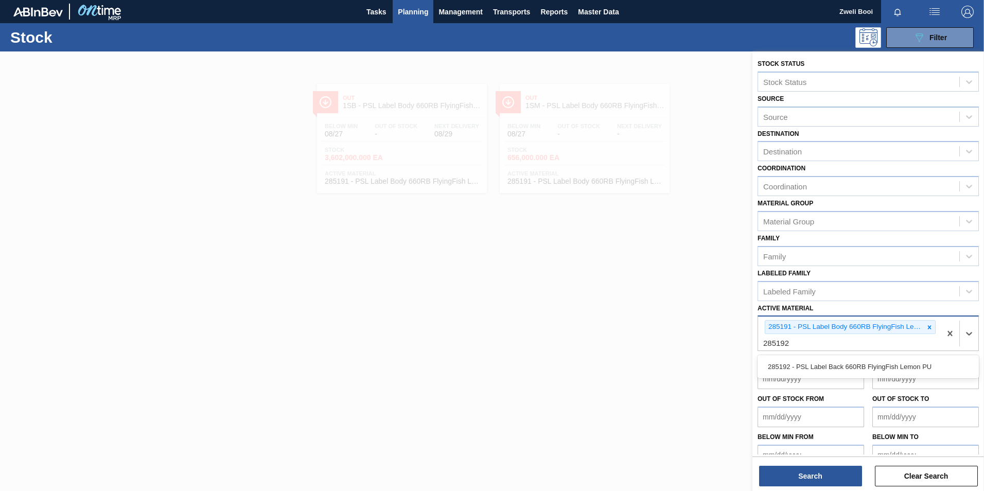
click at [847, 369] on div "285192 - PSL Label Back 660RB FlyingFish Lemon PU" at bounding box center [868, 366] width 221 height 19
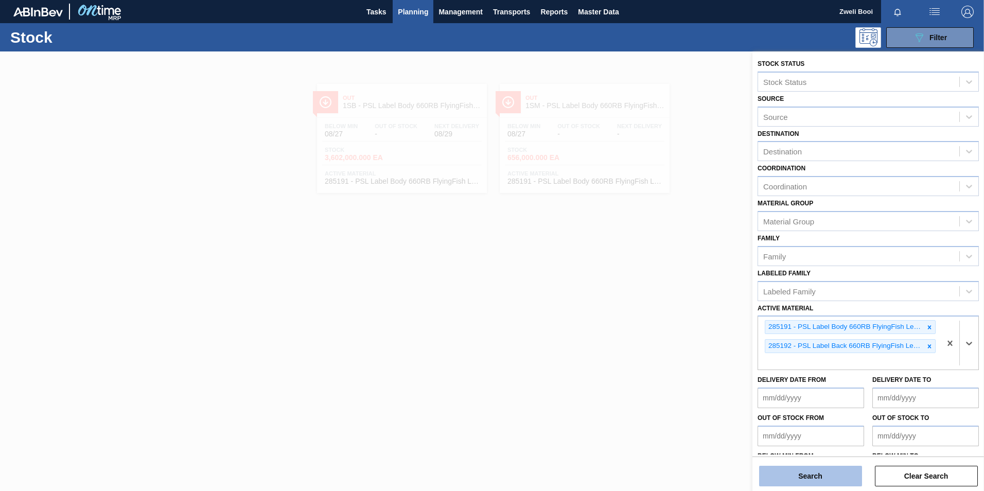
click at [844, 485] on button "Search" at bounding box center [810, 476] width 103 height 21
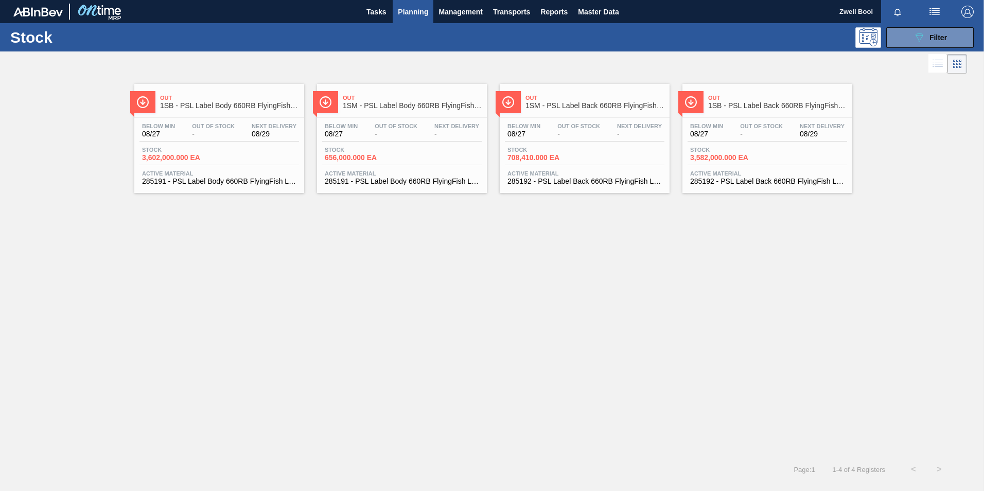
click at [765, 144] on div "Below Min 08/27 Out Of Stock - Next Delivery 08/29 Stock 3,582,000.000 EA Activ…" at bounding box center [768, 153] width 170 height 70
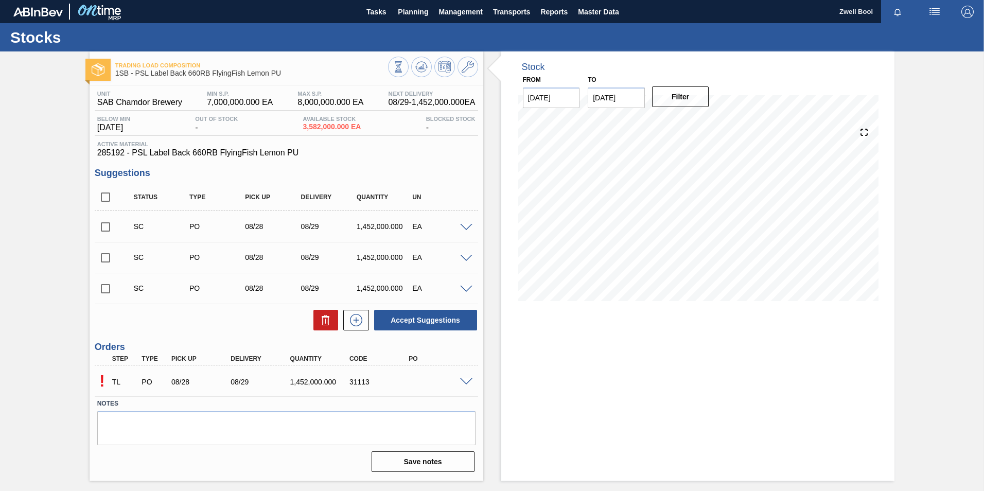
click at [466, 379] on span at bounding box center [466, 382] width 12 height 8
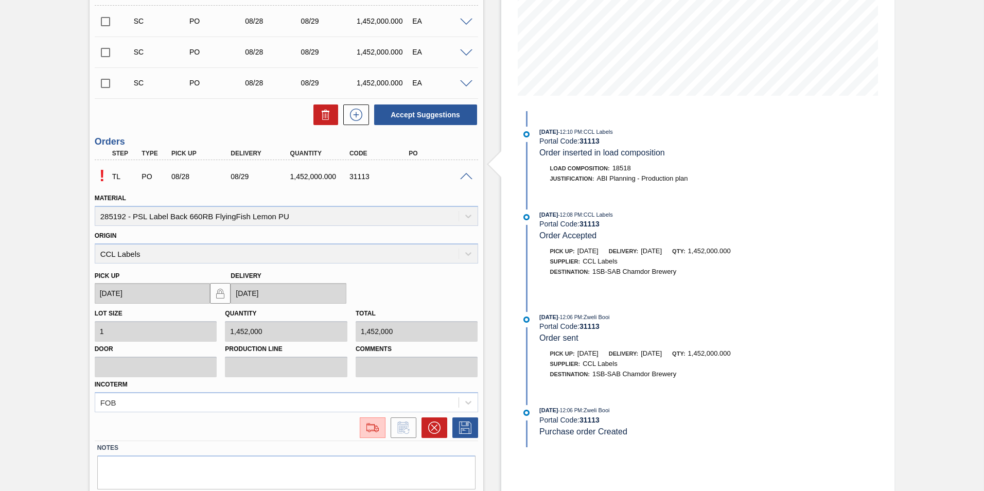
scroll to position [206, 0]
click at [369, 430] on img at bounding box center [372, 427] width 16 height 12
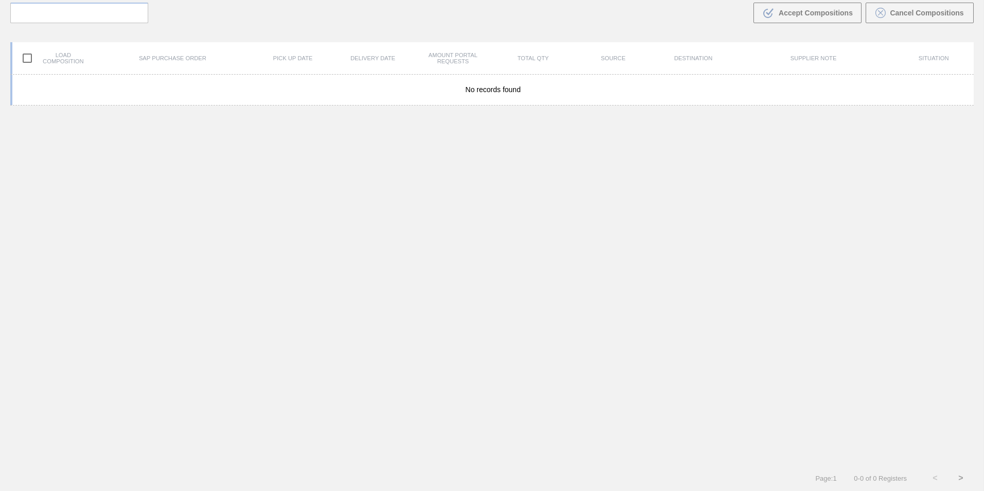
scroll to position [74, 0]
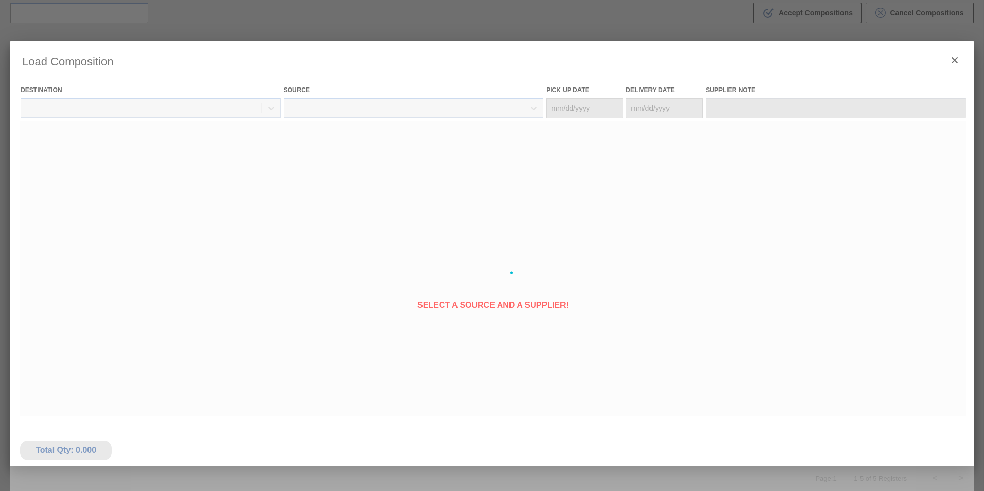
type Date "08/28/2025"
type Date "[DATE]"
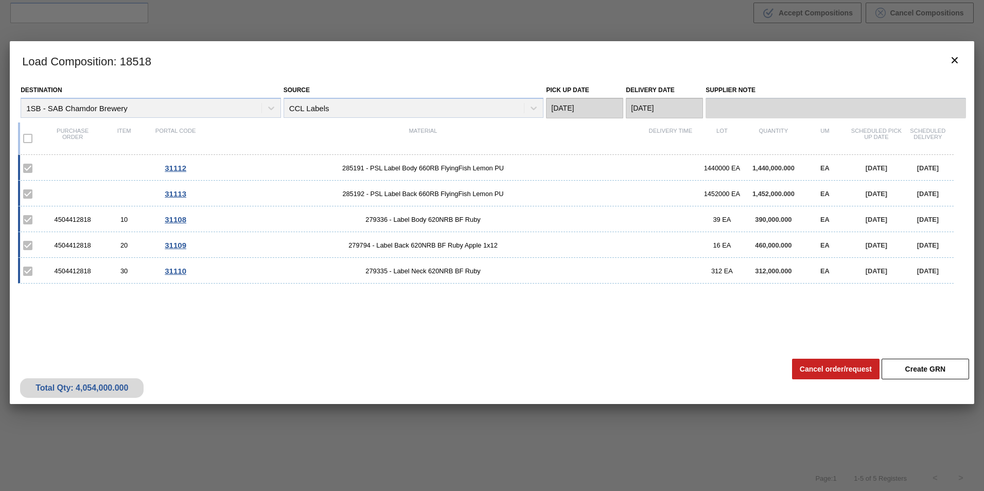
click at [26, 138] on label at bounding box center [28, 139] width 22 height 22
click at [721, 167] on div "1440000 EA" at bounding box center [721, 168] width 51 height 8
click at [645, 322] on div "31112 285191 - PSL Label Body 660RB FlyingFish Lemon PU 1440000 EA 1,440,000.00…" at bounding box center [490, 248] width 944 height 187
click at [114, 383] on div "Total Qty: 4,054,000.000" at bounding box center [82, 388] width 124 height 20
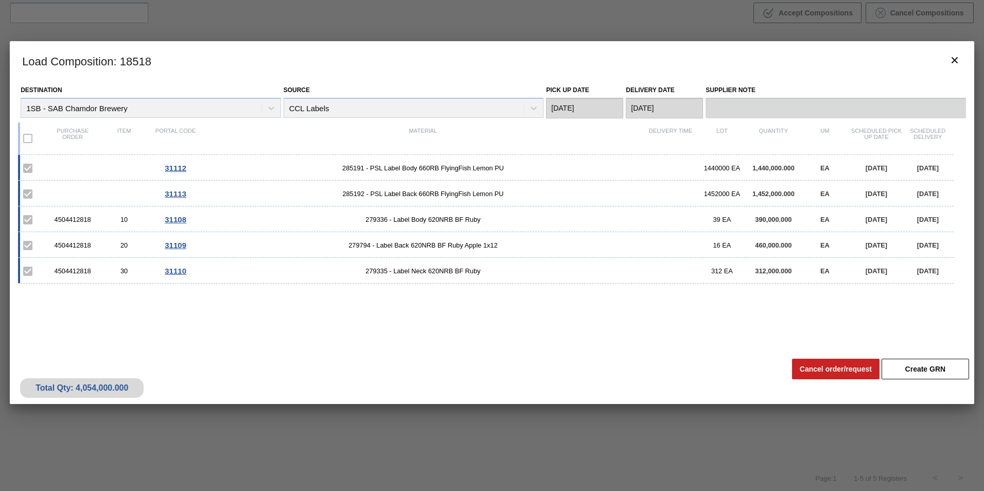
click at [22, 168] on label at bounding box center [28, 169] width 22 height 22
click at [27, 169] on label at bounding box center [28, 169] width 22 height 22
click at [956, 61] on icon "botão de ícone" at bounding box center [955, 60] width 6 height 6
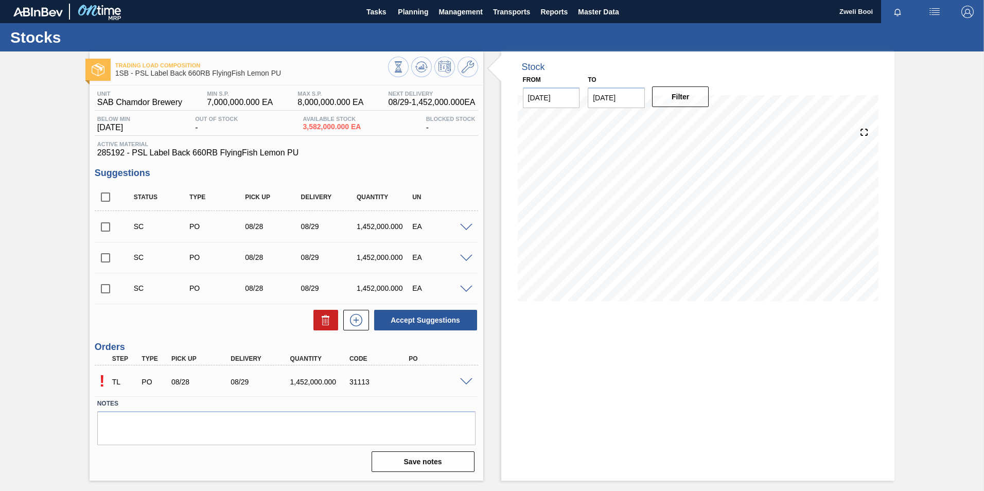
click at [464, 380] on span at bounding box center [466, 382] width 12 height 8
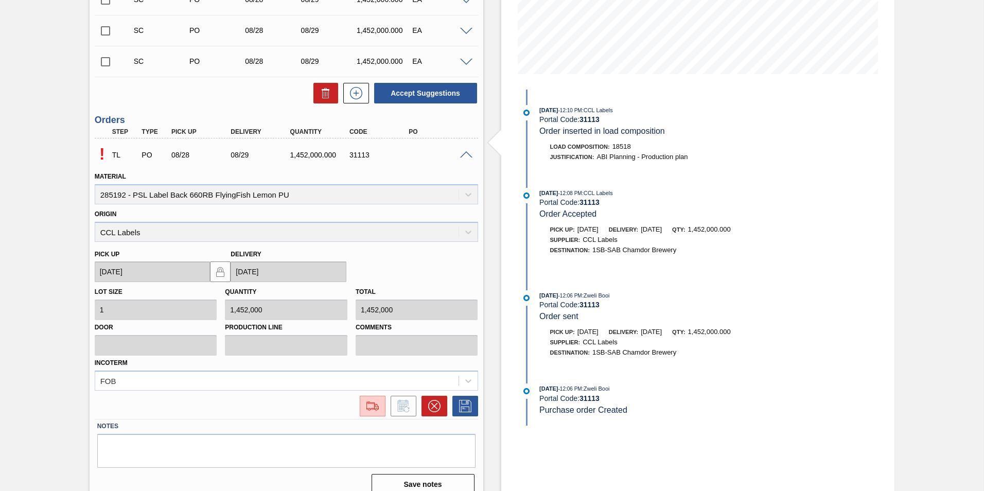
scroll to position [239, 0]
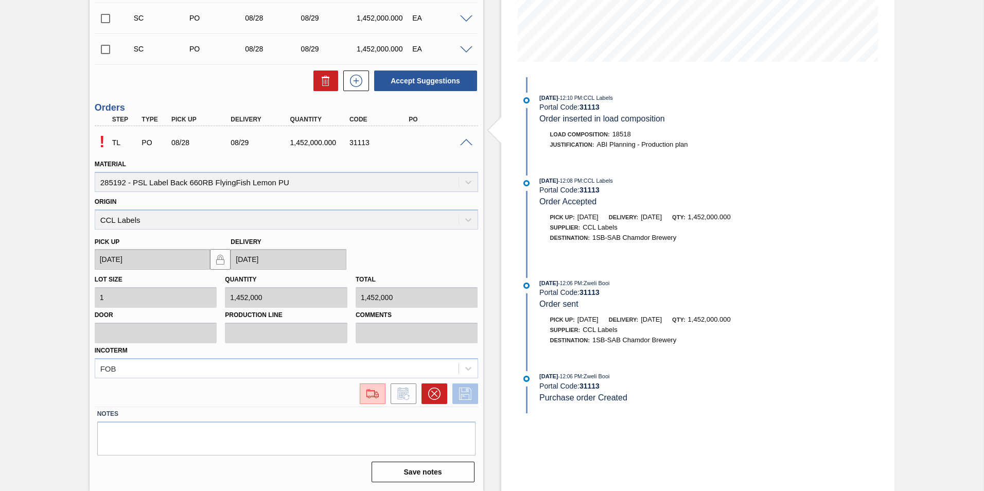
click at [469, 399] on icon at bounding box center [465, 394] width 16 height 12
click at [372, 398] on img at bounding box center [372, 394] width 16 height 12
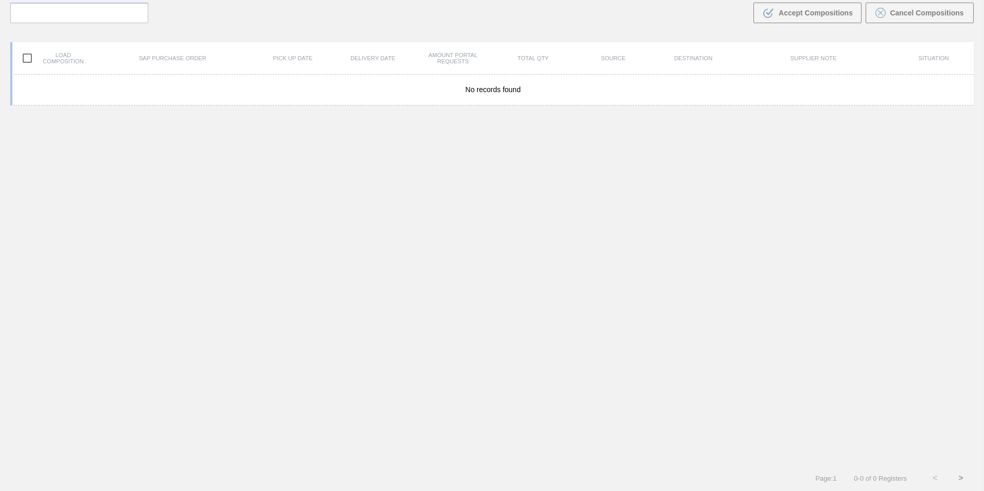
scroll to position [74, 0]
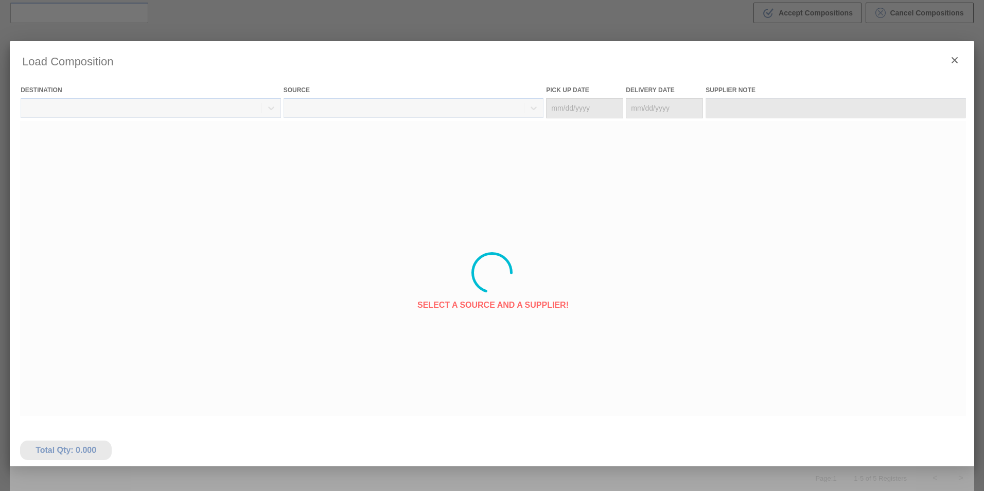
type Date "08/28/2025"
type Date "[DATE]"
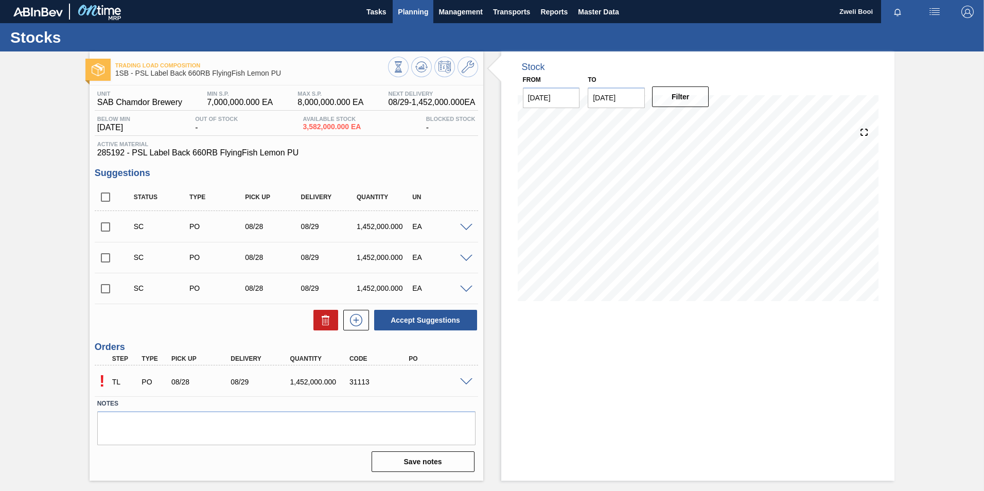
click at [401, 14] on span "Planning" at bounding box center [413, 12] width 30 height 12
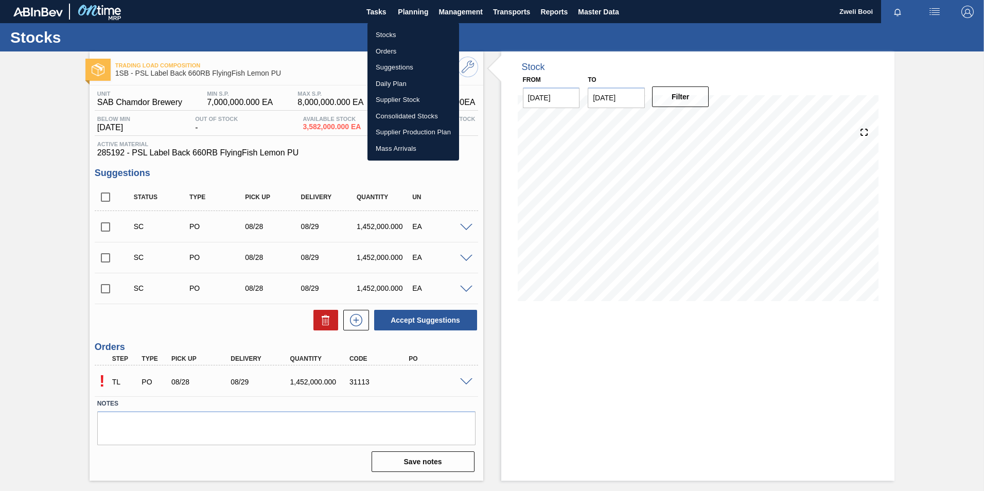
click at [378, 34] on li "Stocks" at bounding box center [414, 35] width 92 height 16
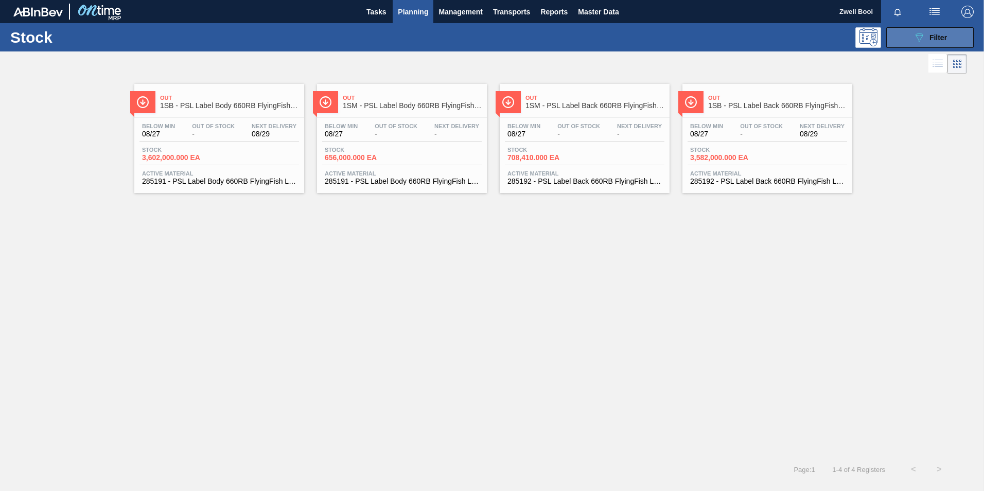
click at [942, 36] on span "Filter" at bounding box center [939, 37] width 18 height 8
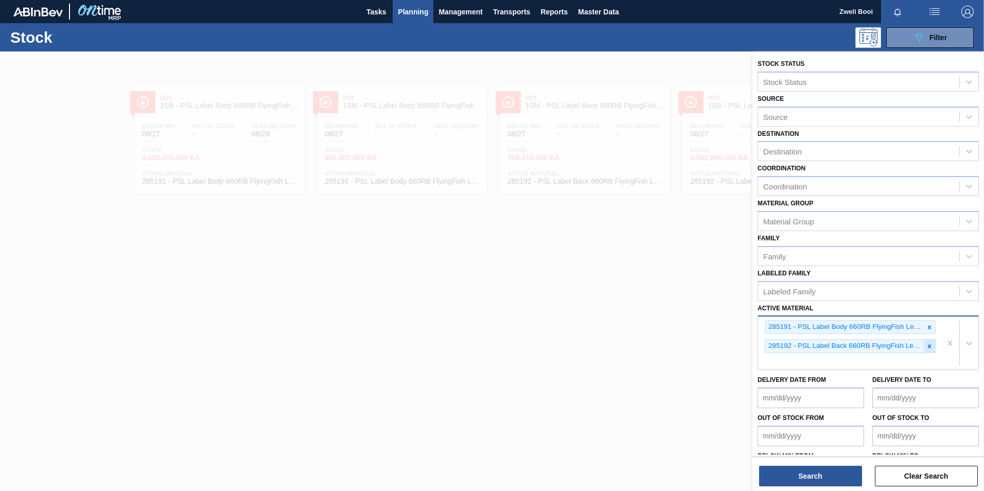
click at [928, 351] on div at bounding box center [929, 346] width 11 height 13
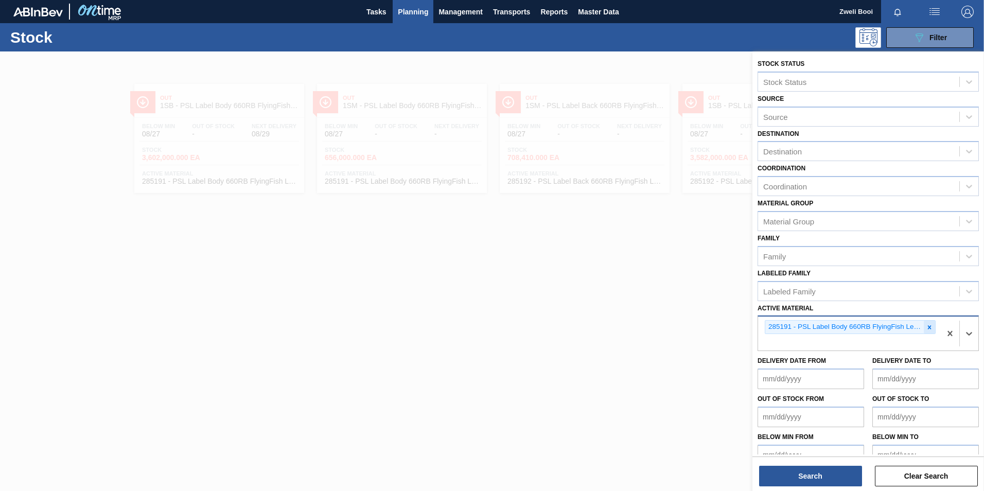
click at [925, 323] on div at bounding box center [929, 327] width 11 height 13
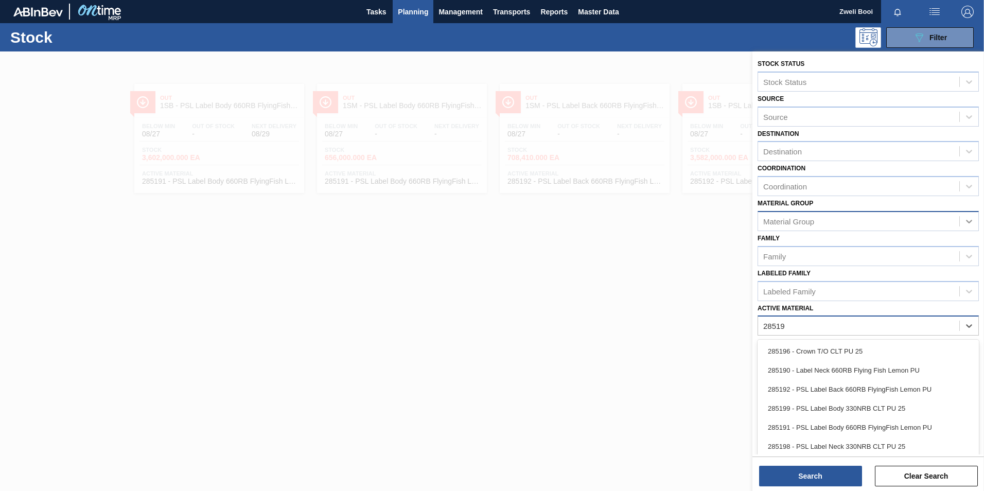
type Material "285190"
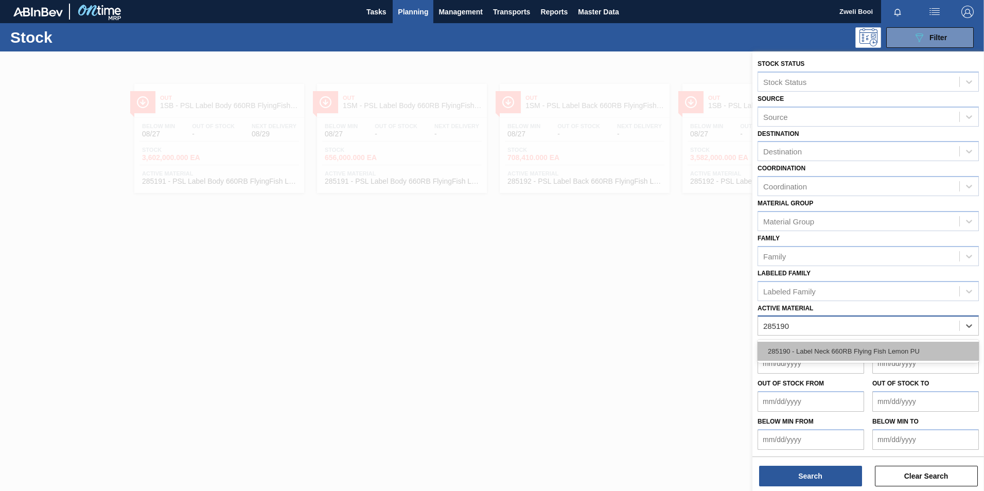
click at [846, 347] on div "285190 - Label Neck 660RB Flying Fish Lemon PU" at bounding box center [868, 351] width 221 height 19
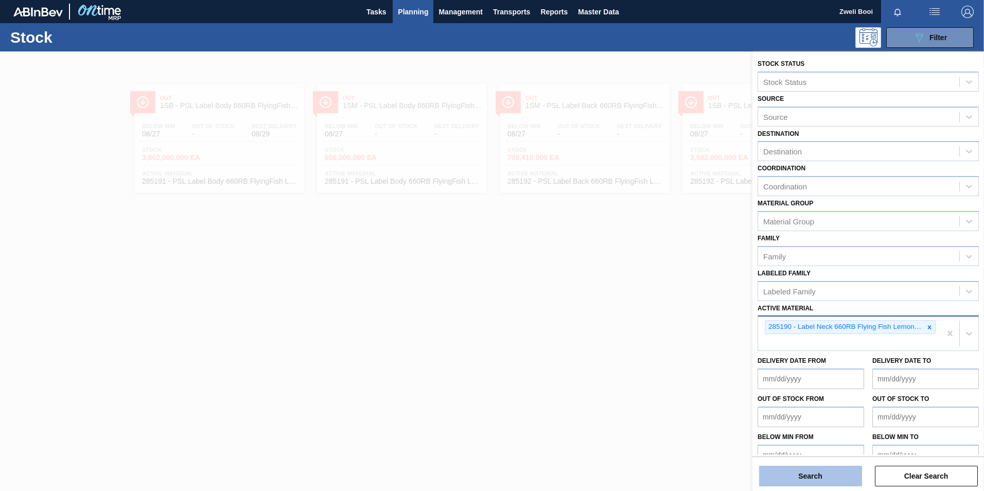
click at [822, 474] on button "Search" at bounding box center [810, 476] width 103 height 21
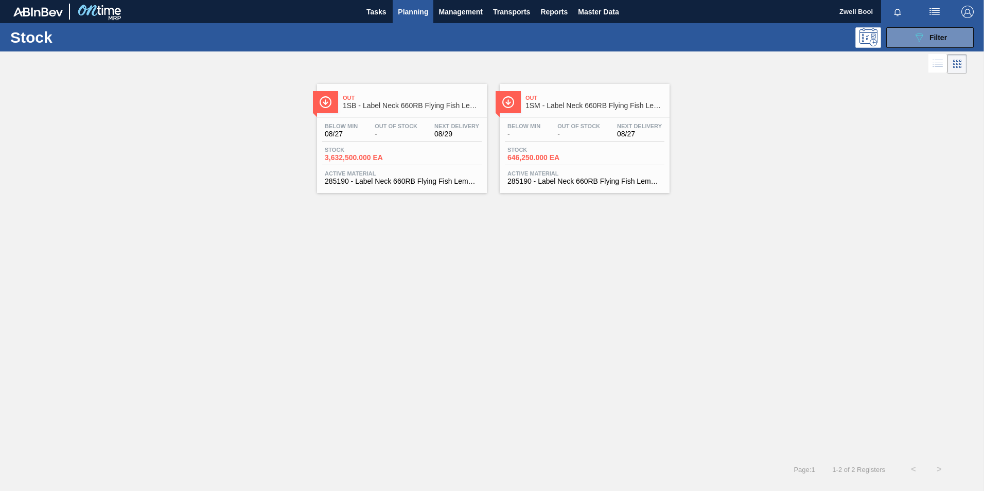
click at [358, 132] on div "Below Min 08/27" at bounding box center [341, 130] width 38 height 15
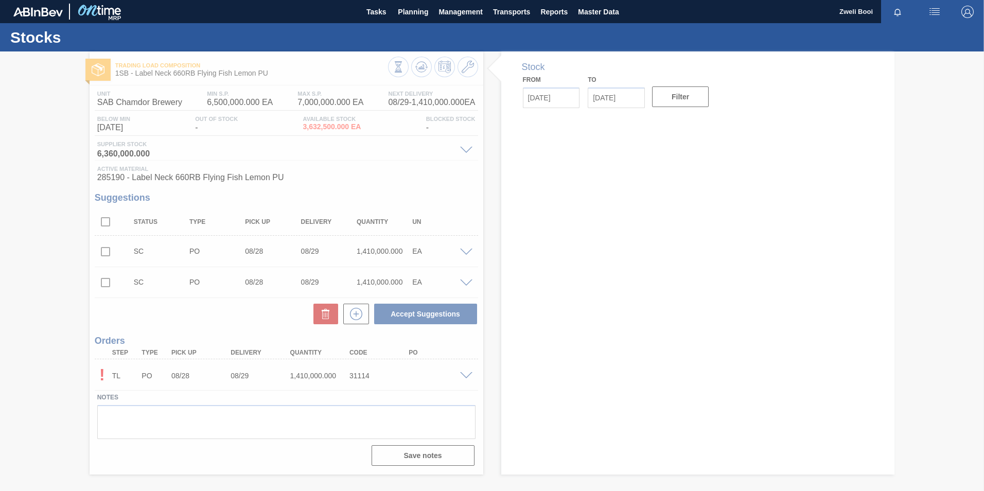
type input "[DATE]"
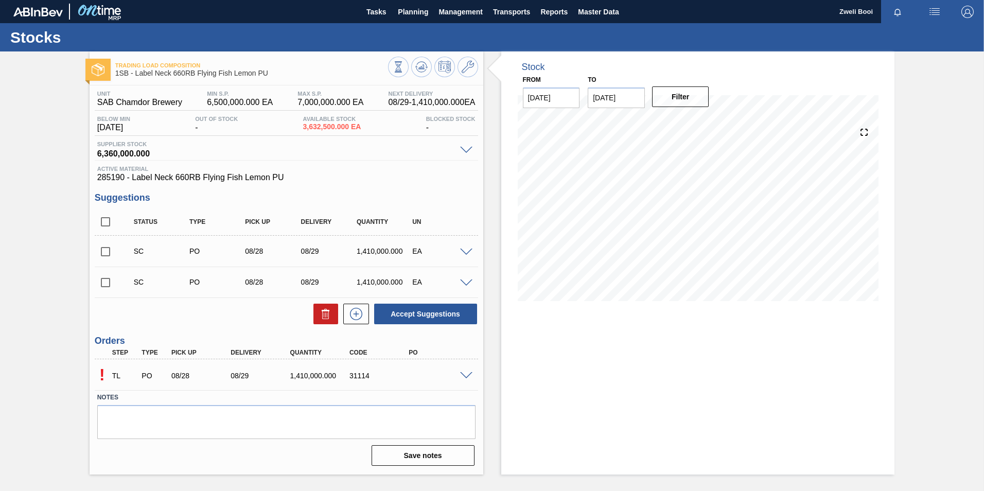
click at [471, 375] on span at bounding box center [466, 376] width 12 height 8
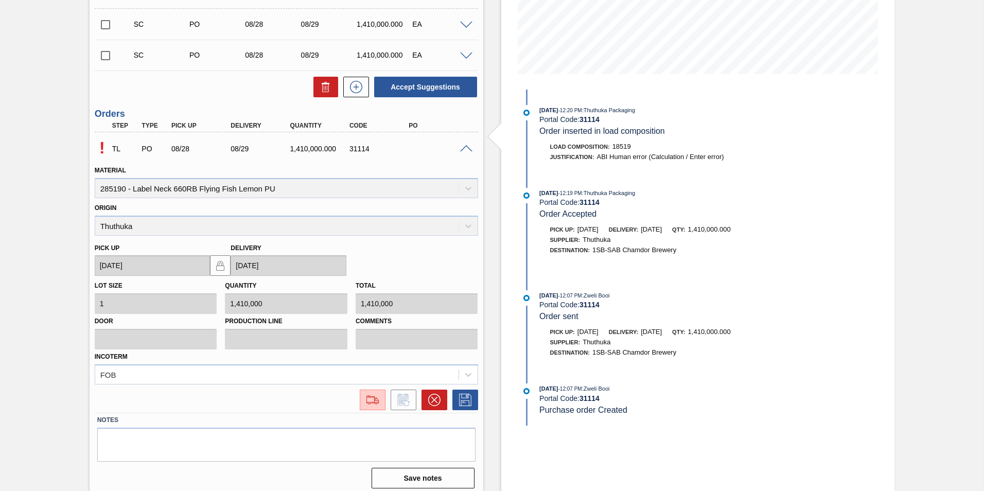
scroll to position [233, 0]
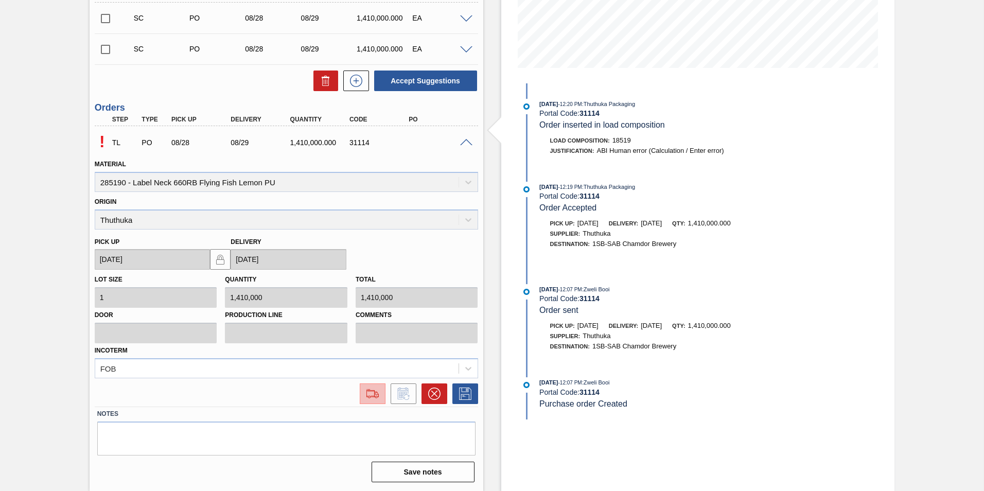
click at [368, 399] on img at bounding box center [372, 394] width 16 height 12
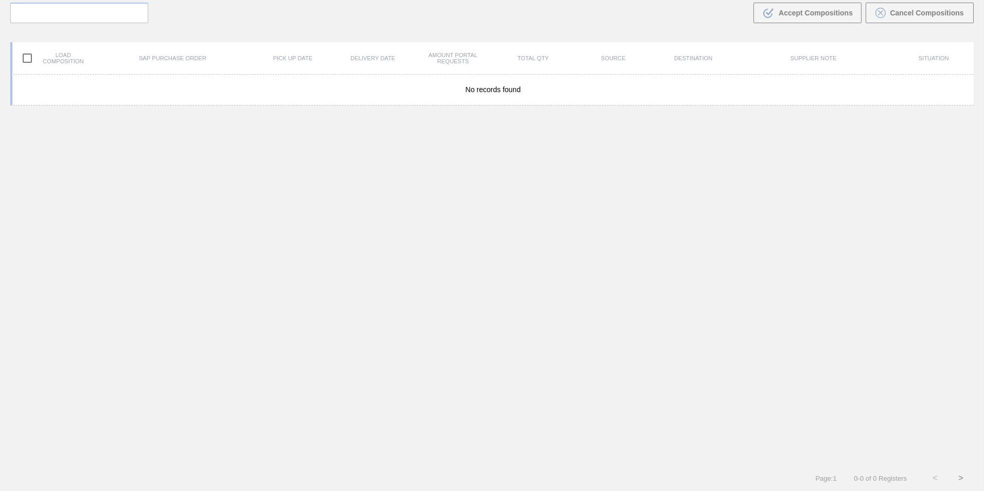
scroll to position [74, 0]
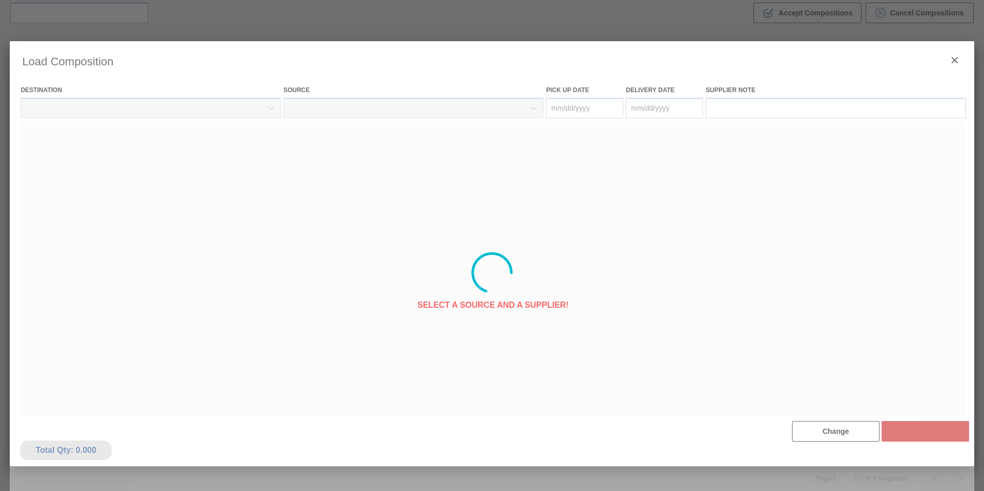
type Date "08/28/2025"
type Date "[DATE]"
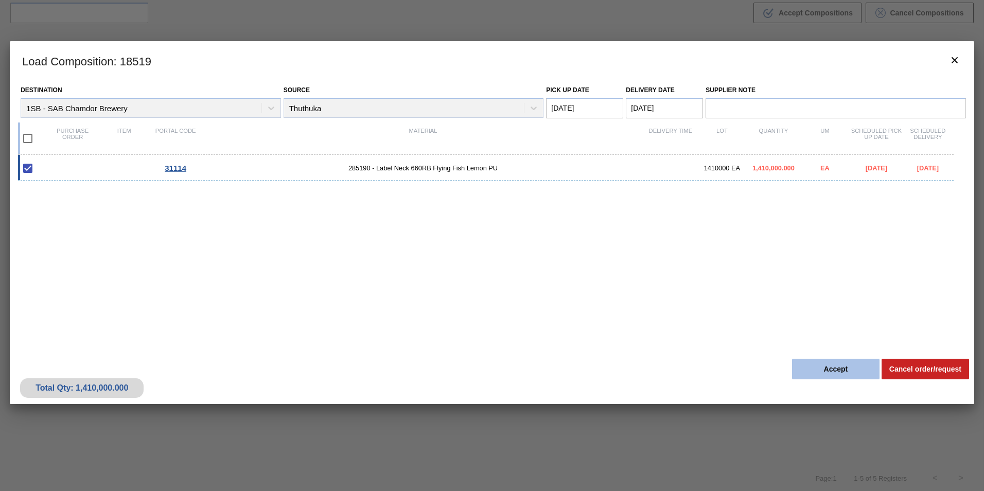
click at [835, 360] on button "Accept" at bounding box center [836, 369] width 88 height 21
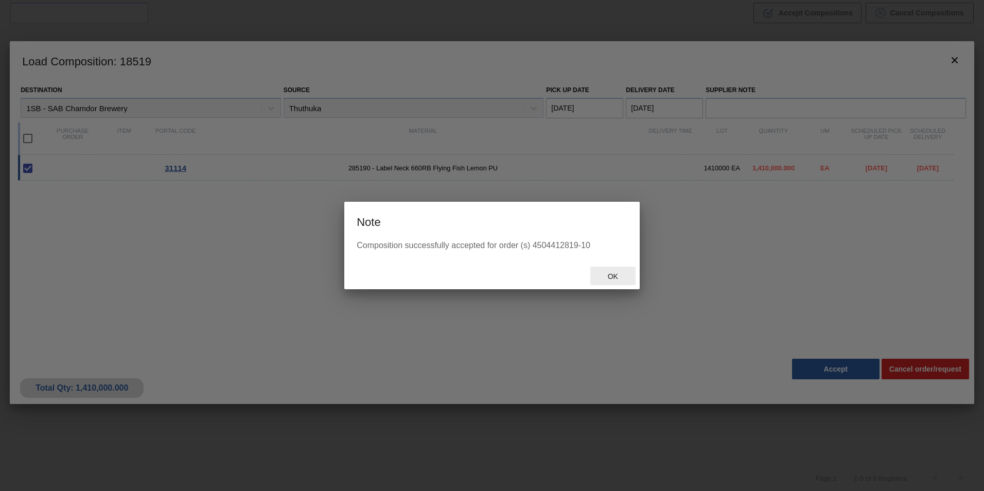
click at [619, 281] on div "Ok" at bounding box center [612, 276] width 45 height 19
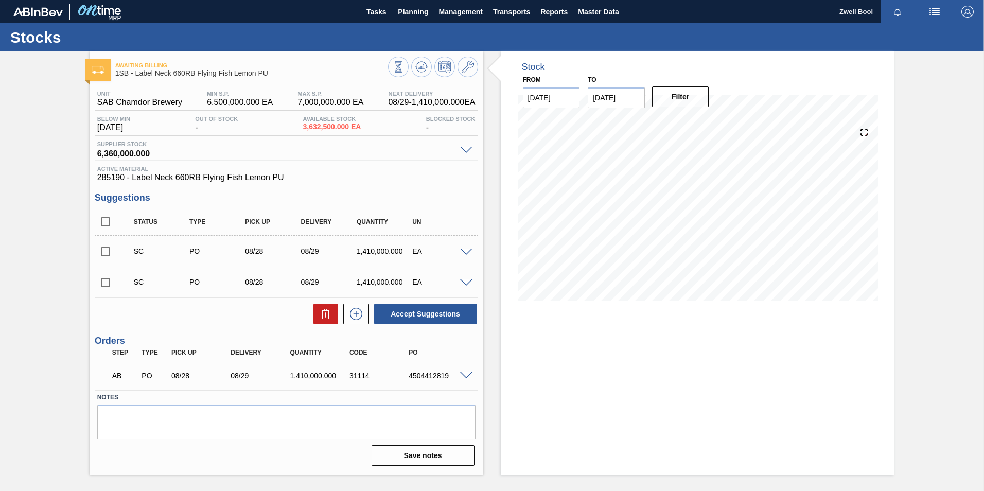
click at [467, 374] on span at bounding box center [466, 376] width 12 height 8
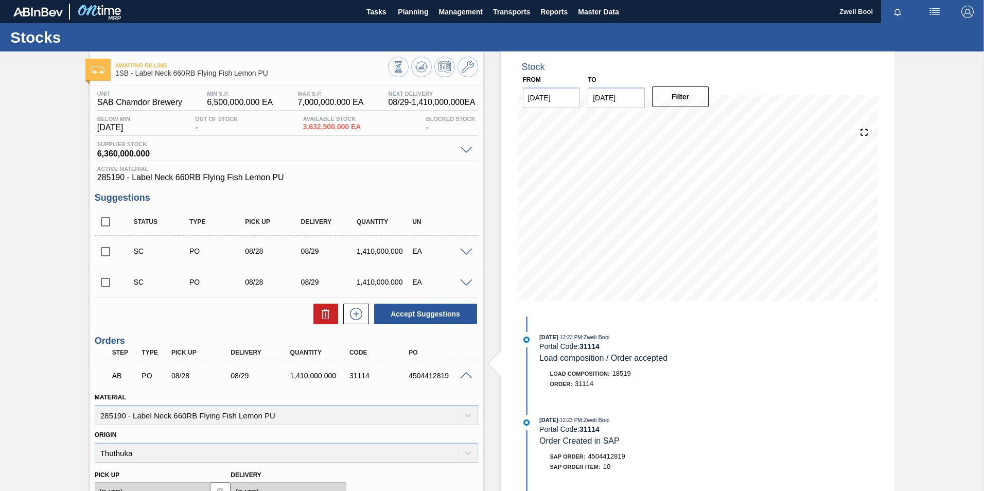
click at [468, 375] on span at bounding box center [466, 376] width 12 height 8
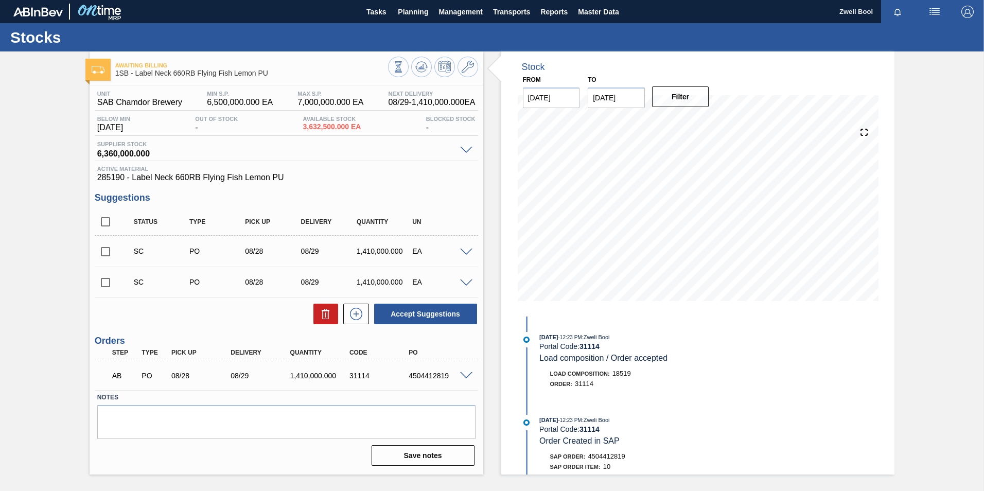
click at [468, 375] on span at bounding box center [466, 376] width 12 height 8
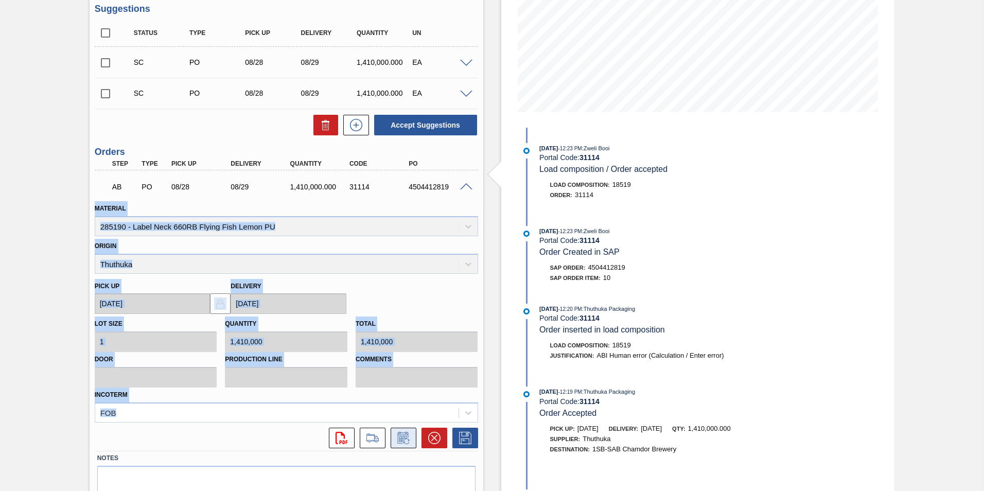
scroll to position [206, 0]
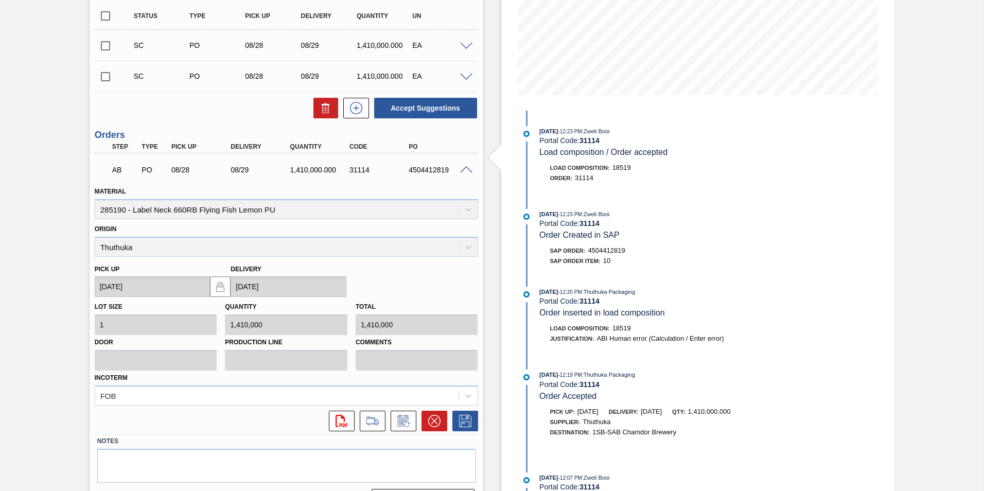
click at [288, 438] on label "Notes" at bounding box center [286, 441] width 378 height 15
click at [375, 422] on icon at bounding box center [372, 420] width 12 height 7
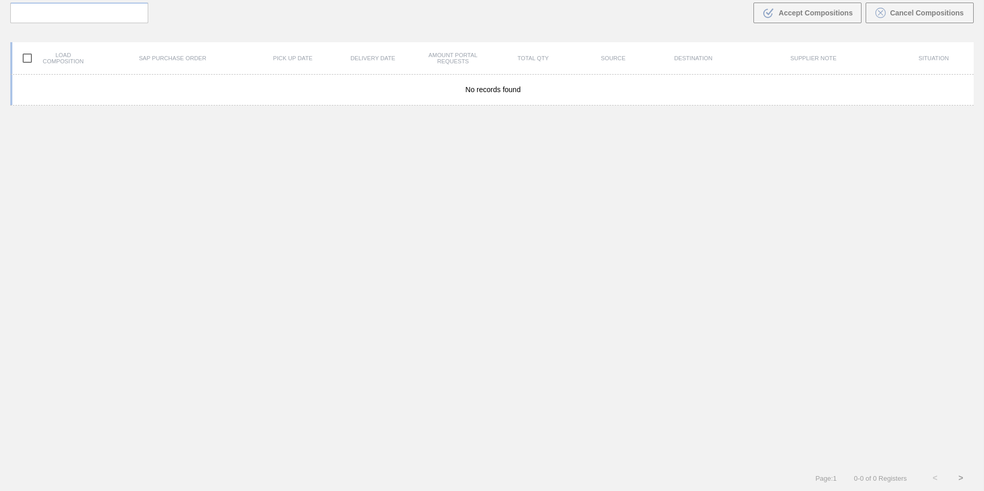
scroll to position [74, 0]
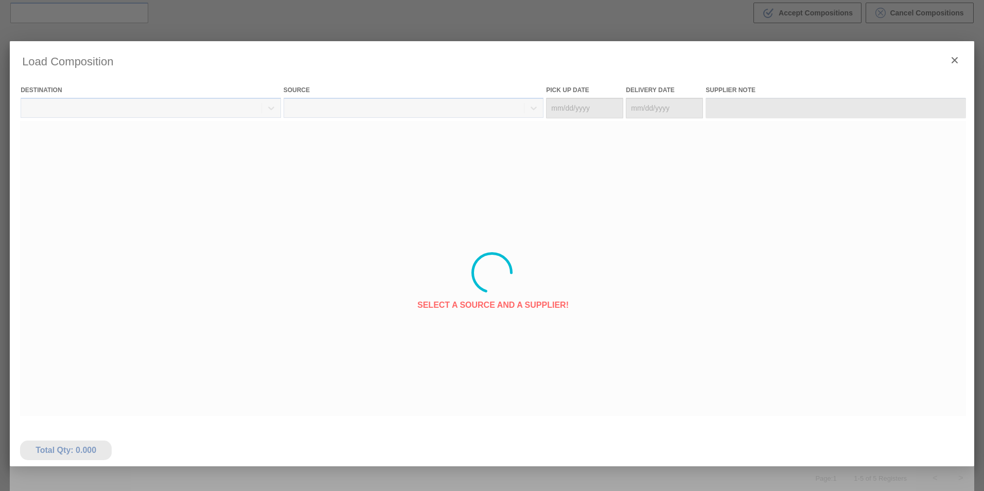
type Date "08/28/2025"
type Date "[DATE]"
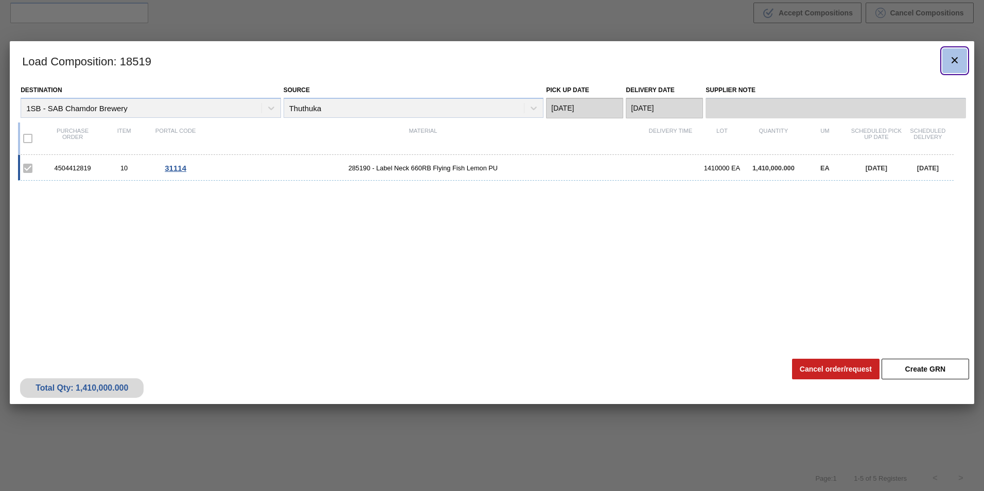
click at [955, 60] on icon "botão de ícone" at bounding box center [955, 60] width 6 height 6
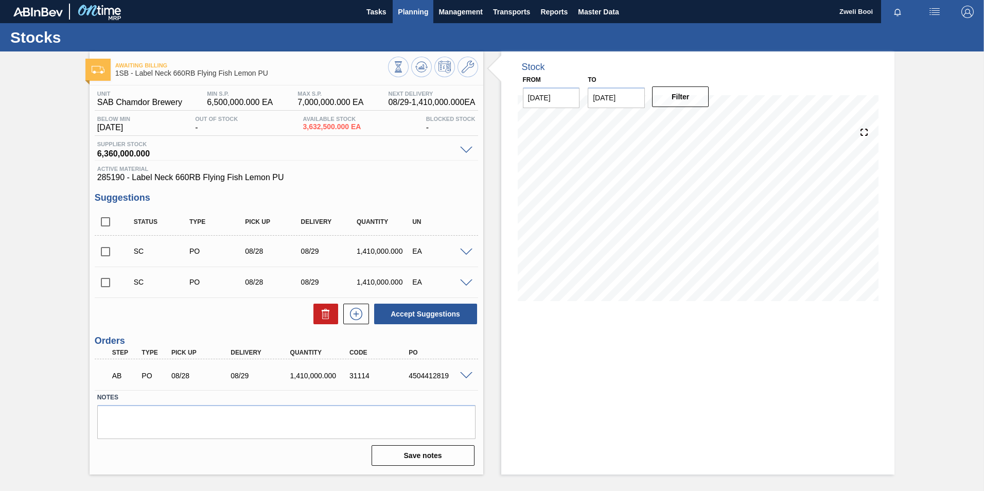
click at [408, 13] on span "Planning" at bounding box center [413, 12] width 30 height 12
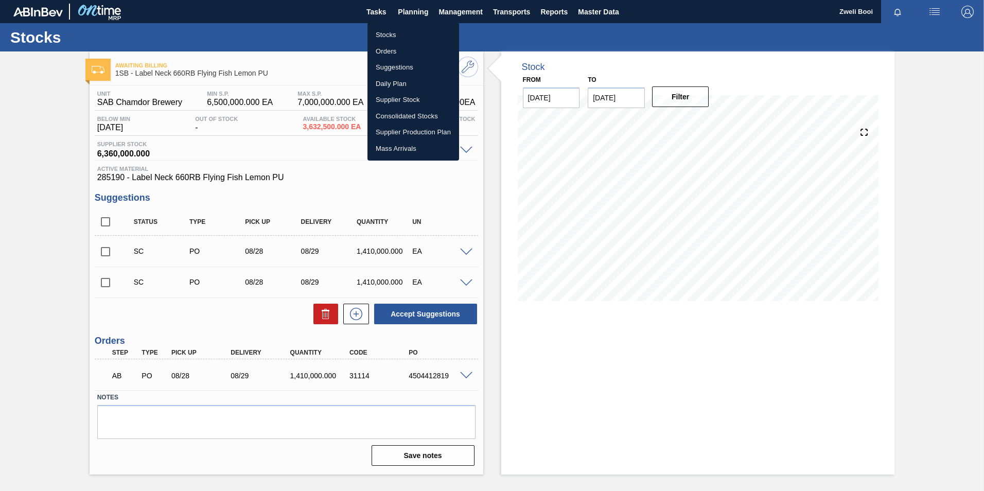
click at [386, 31] on li "Stocks" at bounding box center [414, 35] width 92 height 16
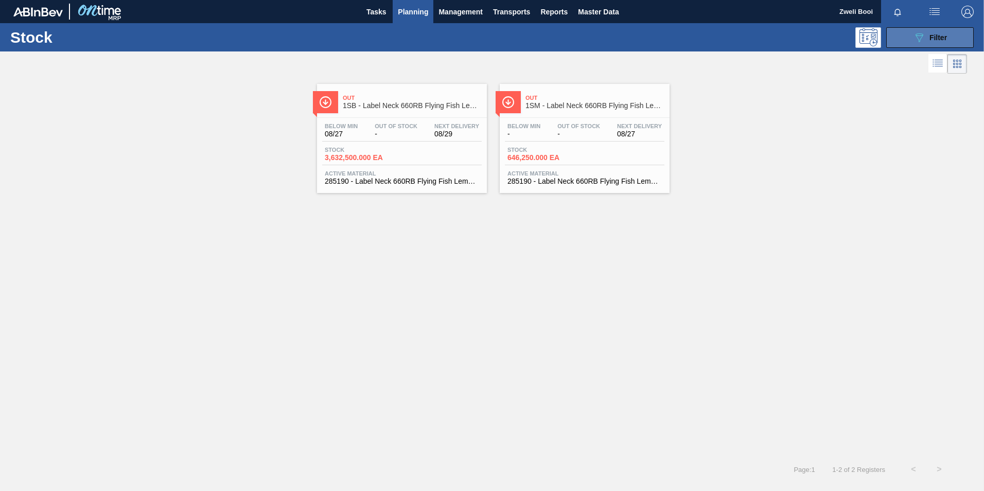
click at [960, 38] on button "089F7B8B-B2A5-4AFE-B5C0-19BA573D28AC Filter" at bounding box center [930, 37] width 88 height 21
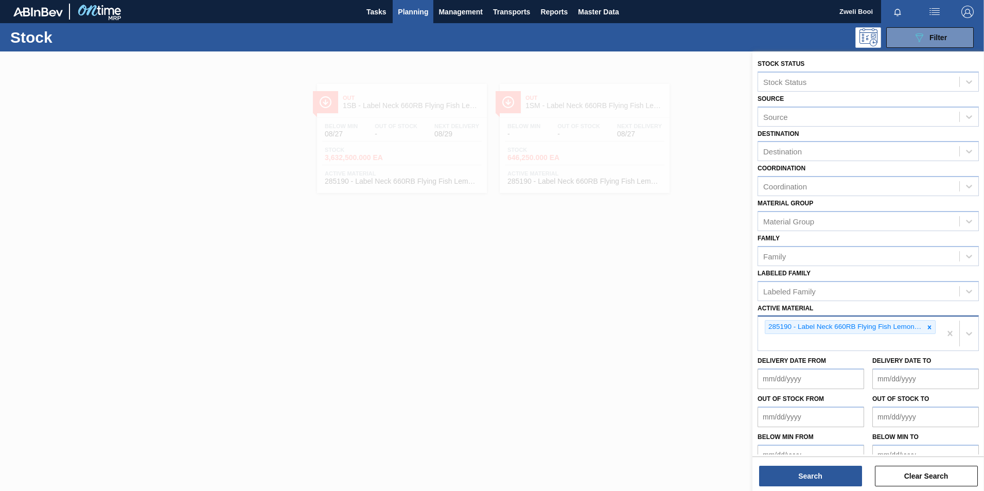
click at [927, 329] on icon at bounding box center [929, 327] width 7 height 7
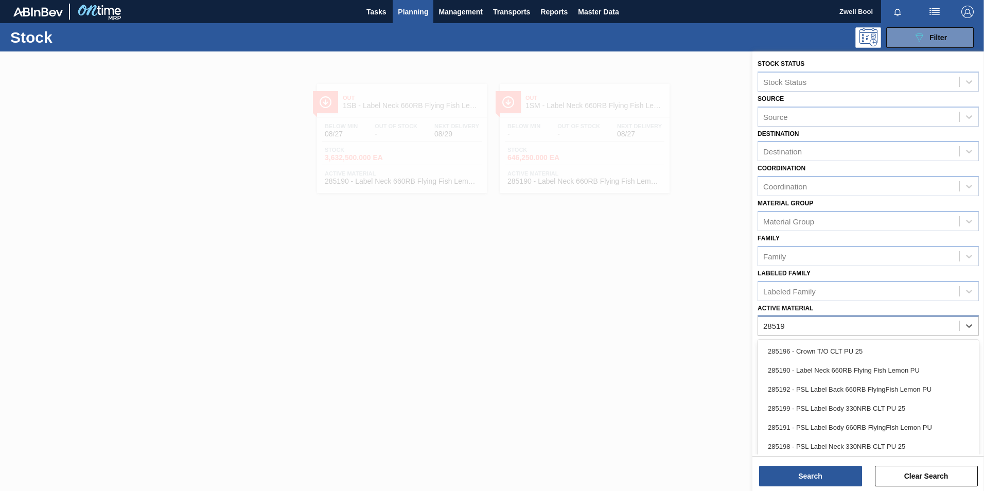
type Material "285191"
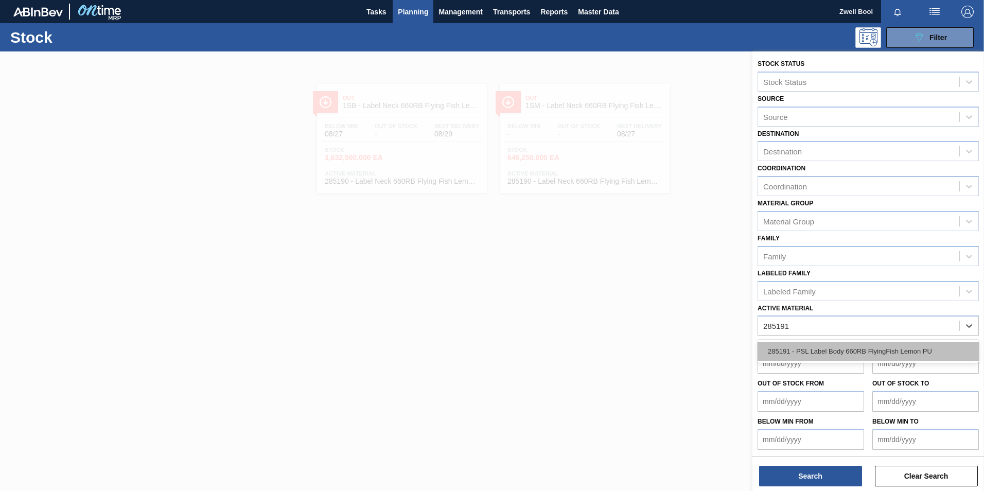
click at [841, 346] on div "285191 - PSL Label Body 660RB FlyingFish Lemon PU" at bounding box center [868, 351] width 221 height 19
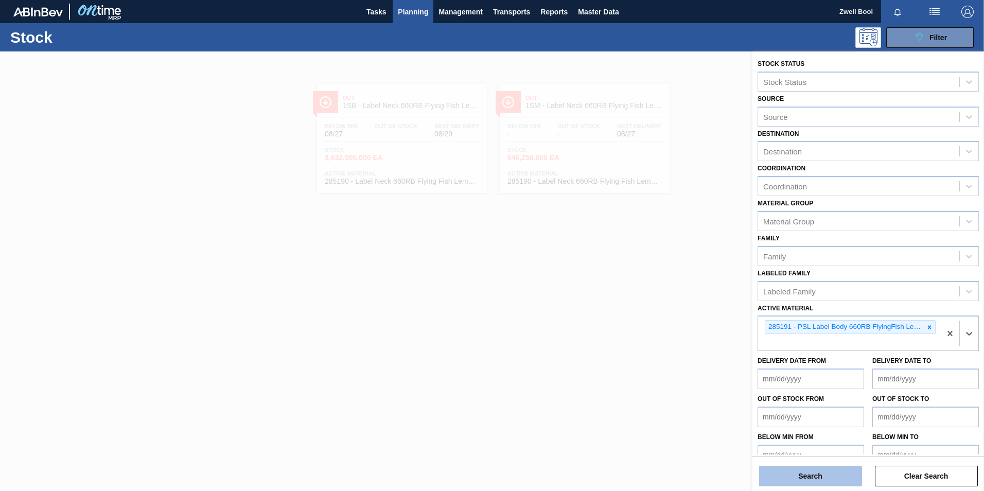
click at [828, 473] on button "Search" at bounding box center [810, 476] width 103 height 21
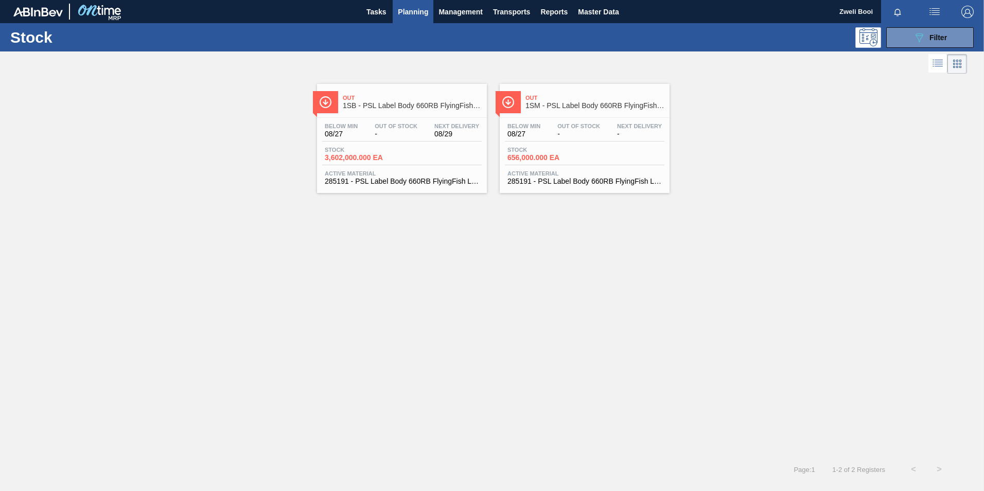
click at [428, 143] on div "Below Min 08/27 Out Of Stock - Next Delivery 08/29 Stock 3,602,000.000 EA Activ…" at bounding box center [402, 153] width 170 height 70
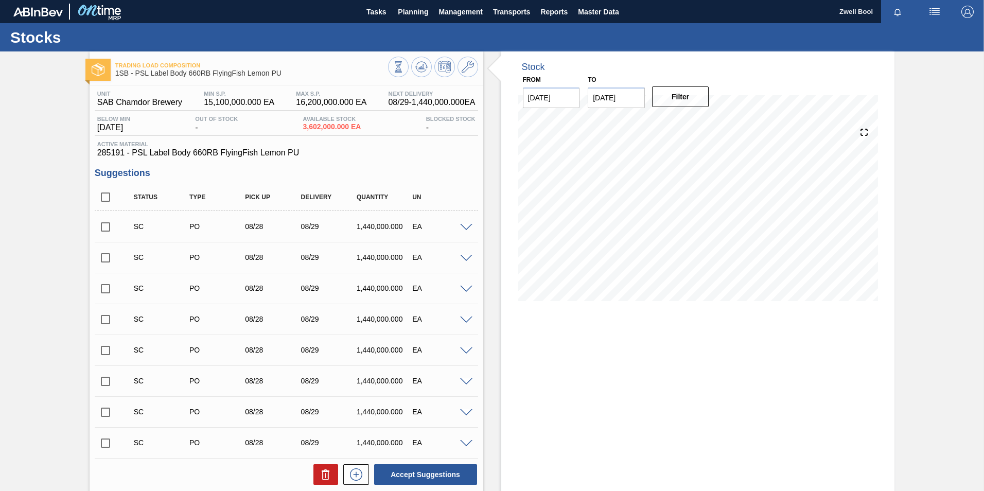
scroll to position [144, 0]
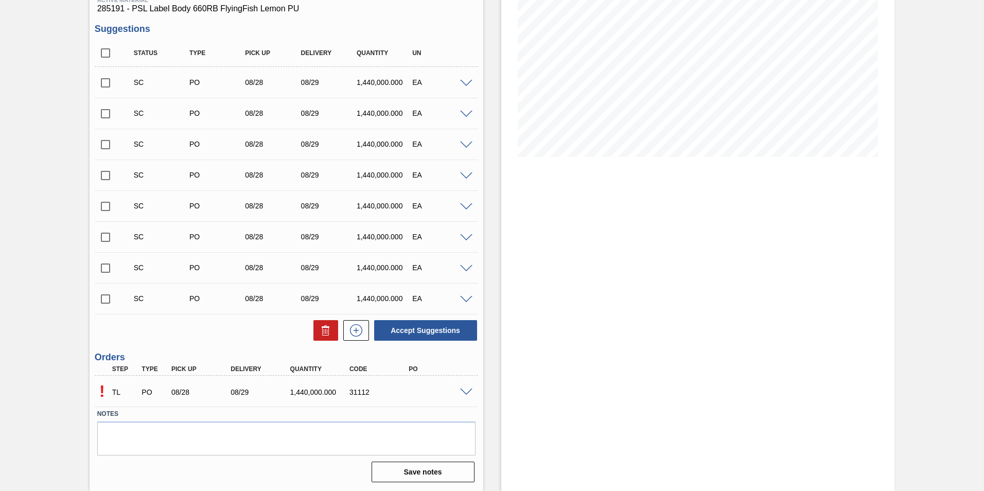
click at [464, 390] on span at bounding box center [466, 393] width 12 height 8
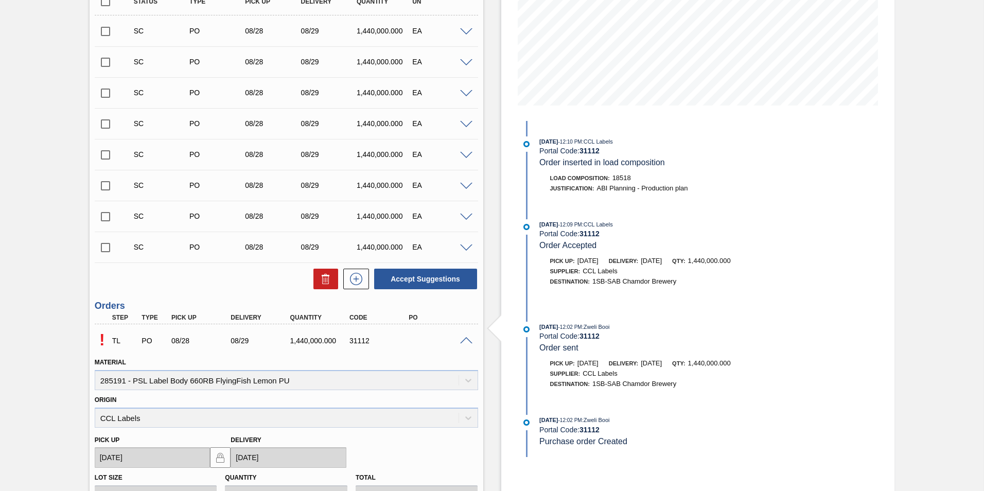
scroll to position [394, 0]
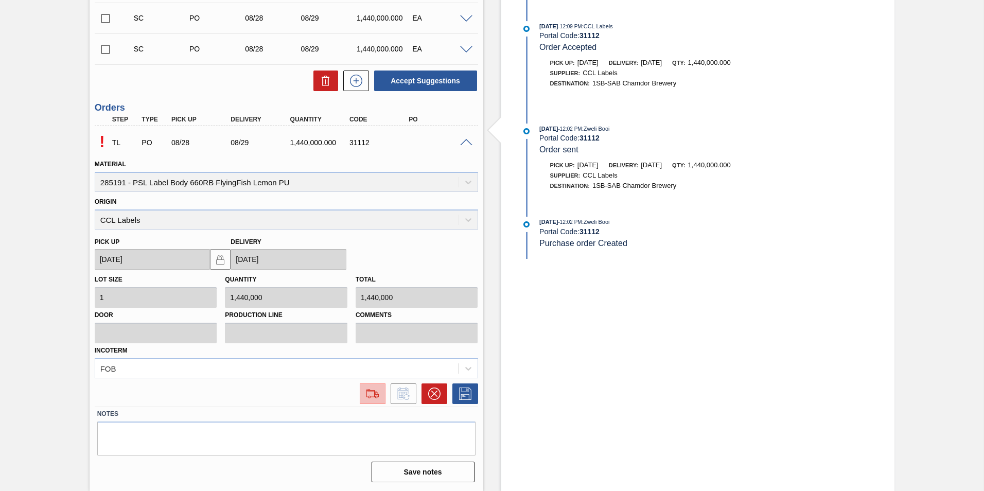
click at [371, 392] on img at bounding box center [372, 394] width 16 height 12
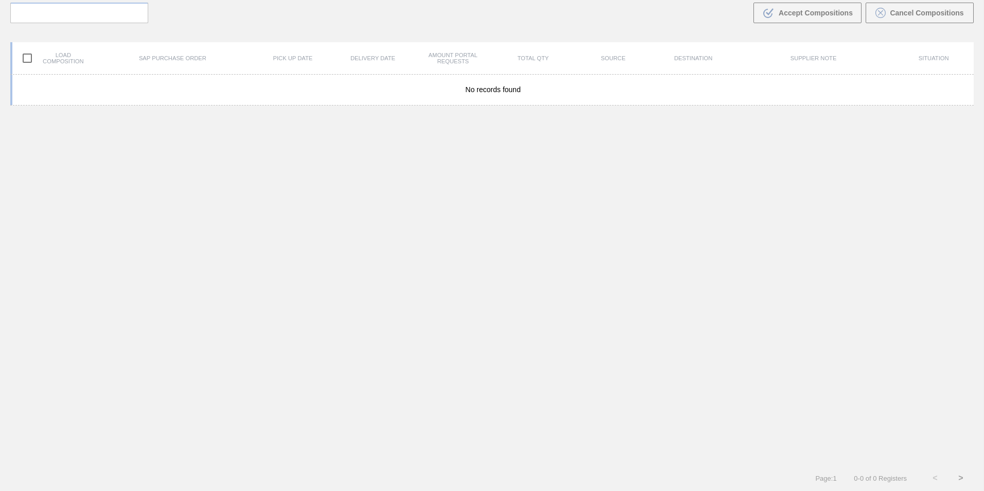
scroll to position [74, 0]
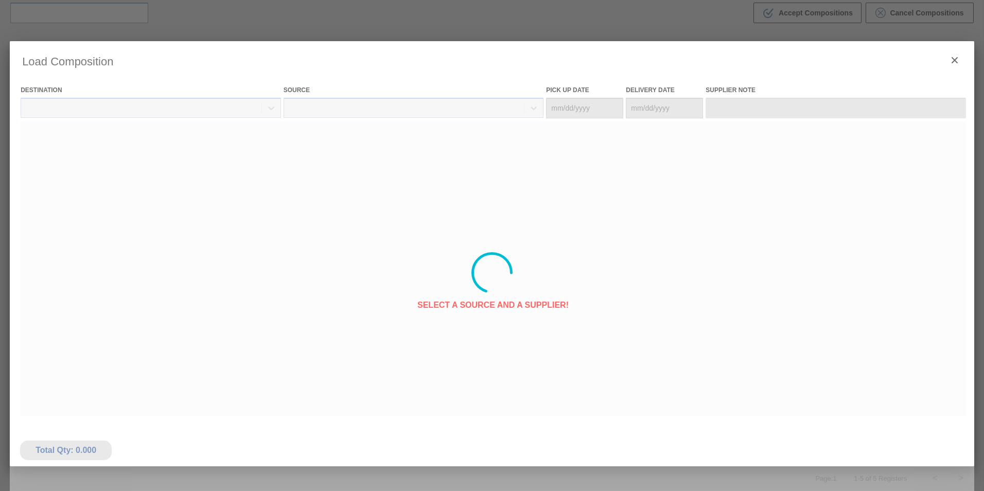
type Date "08/28/2025"
type Date "[DATE]"
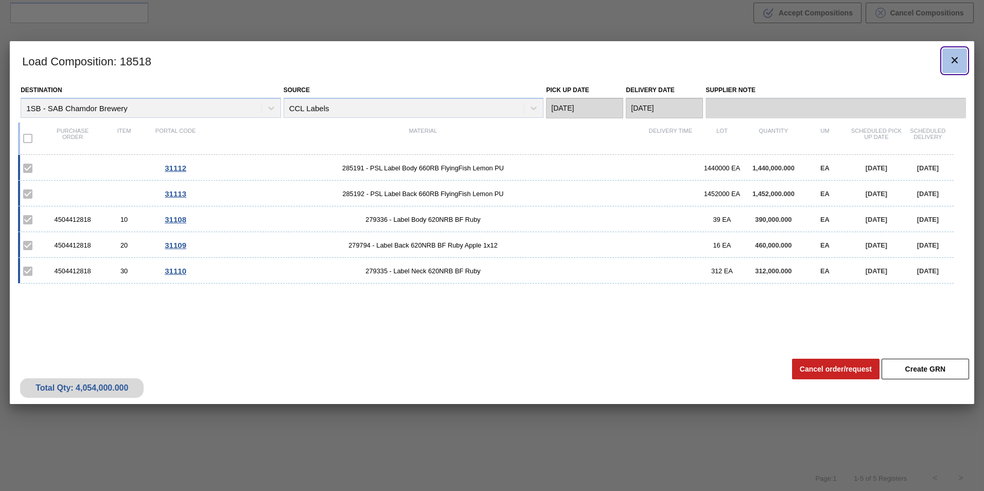
click at [957, 58] on icon "botão de ícone" at bounding box center [955, 60] width 6 height 6
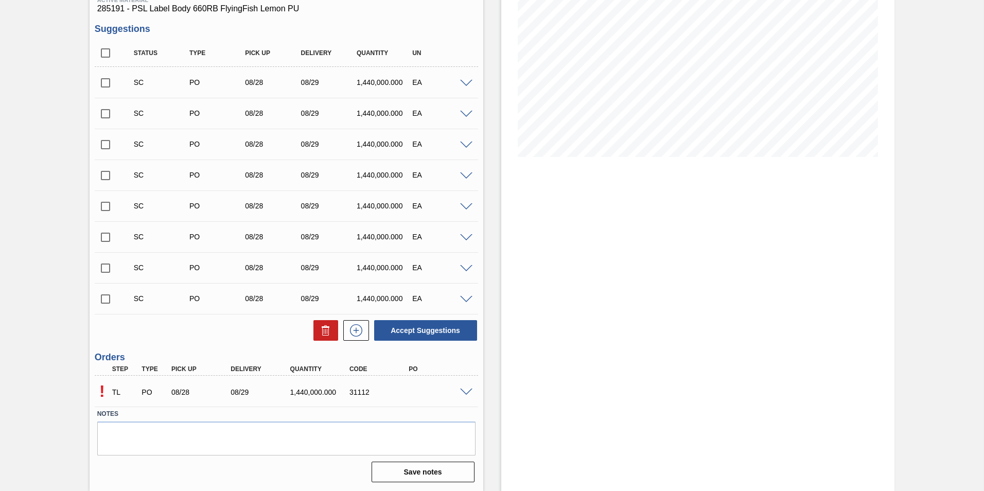
scroll to position [144, 0]
click at [466, 396] on div "! TL PO 08/28 08/29 1,440,000.000 31112" at bounding box center [286, 391] width 383 height 26
click at [466, 393] on span at bounding box center [466, 393] width 12 height 8
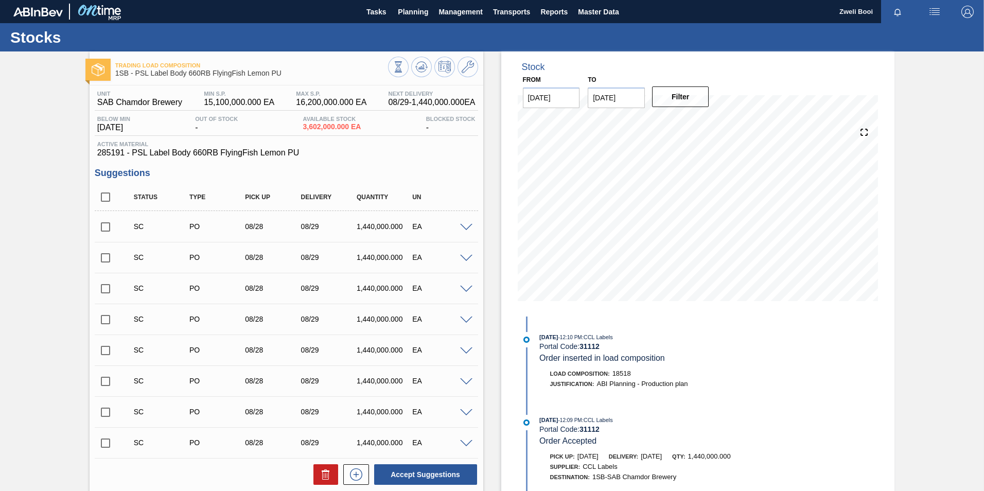
scroll to position [0, 0]
click at [406, 16] on span "Planning" at bounding box center [413, 12] width 30 height 12
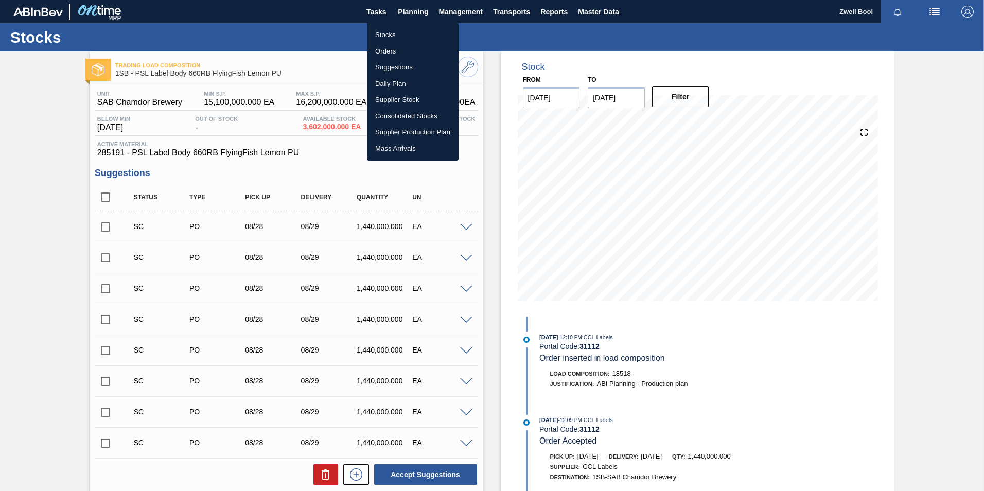
click at [391, 30] on li "Stocks" at bounding box center [413, 35] width 92 height 16
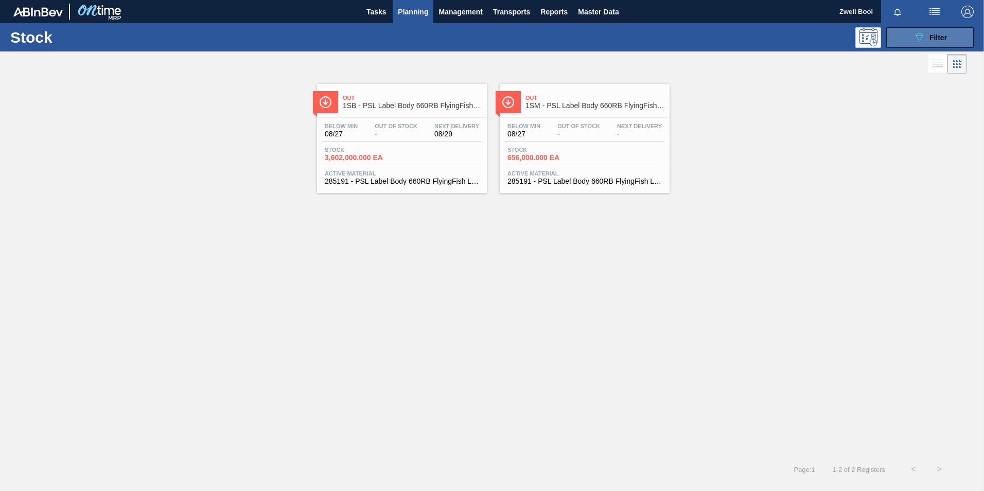
click at [923, 38] on icon "089F7B8B-B2A5-4AFE-B5C0-19BA573D28AC" at bounding box center [919, 37] width 12 height 12
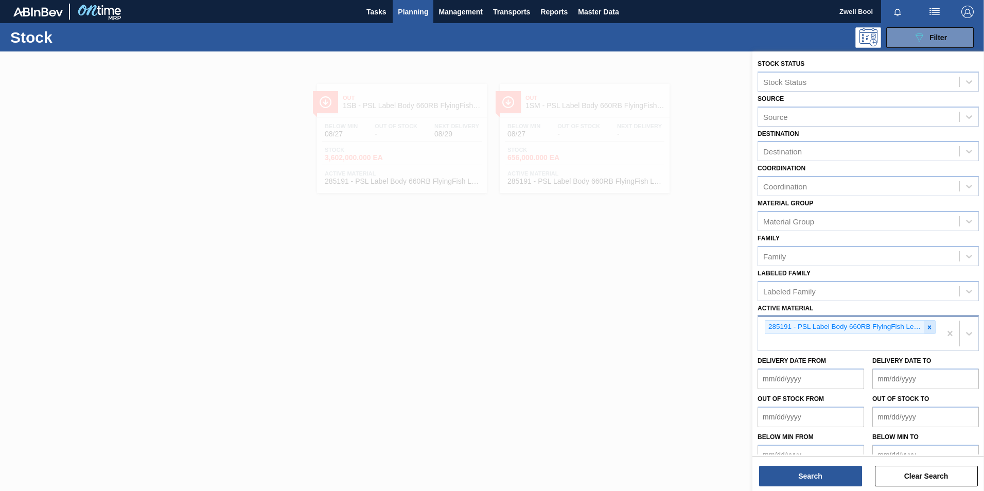
click at [928, 325] on icon at bounding box center [929, 327] width 7 height 7
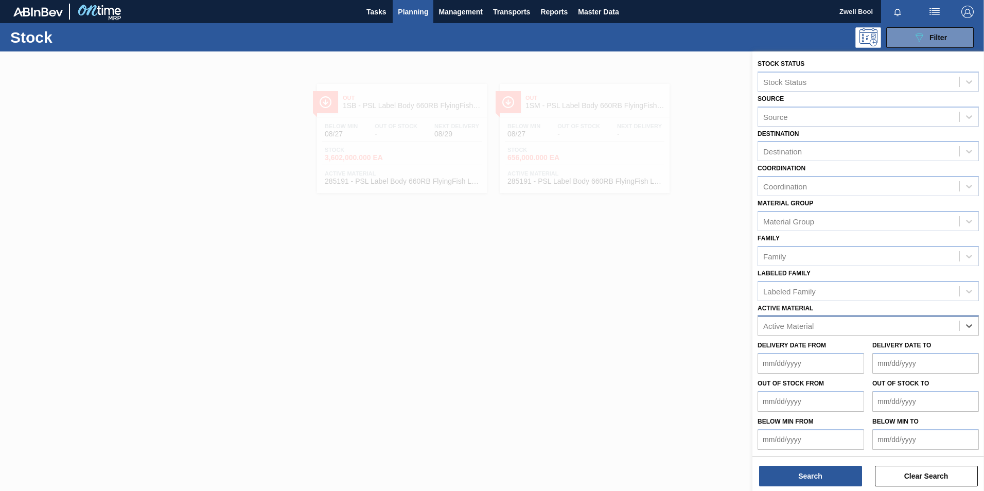
paste Material "285065"
type Material "285065"
click at [790, 350] on div "285065 - Tray 275NRB BF Vogue 4x6 PU" at bounding box center [868, 351] width 221 height 19
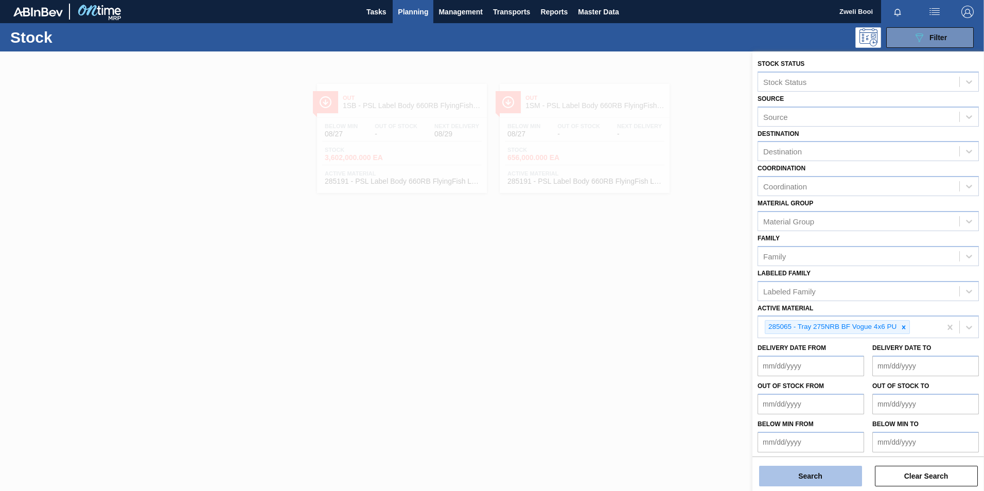
click at [805, 478] on button "Search" at bounding box center [810, 476] width 103 height 21
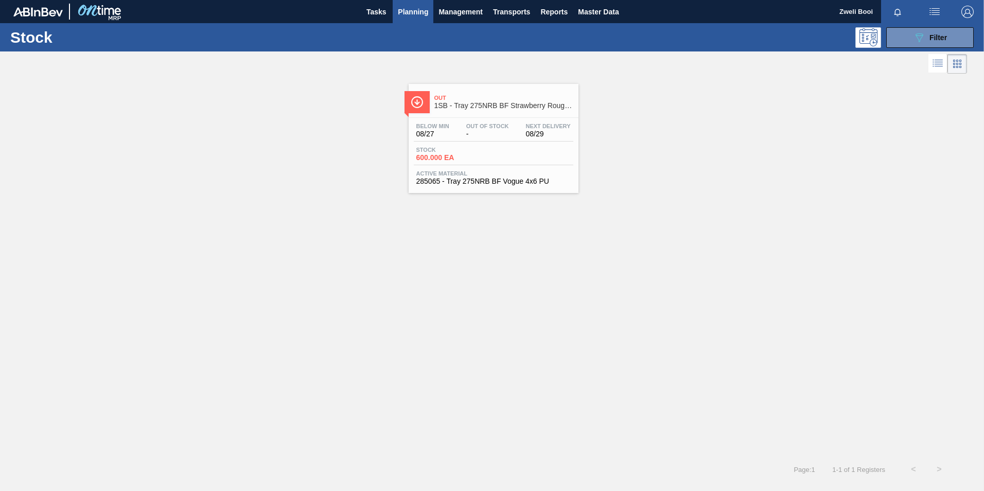
click at [490, 157] on div "Stock 600.000 EA" at bounding box center [452, 154] width 77 height 15
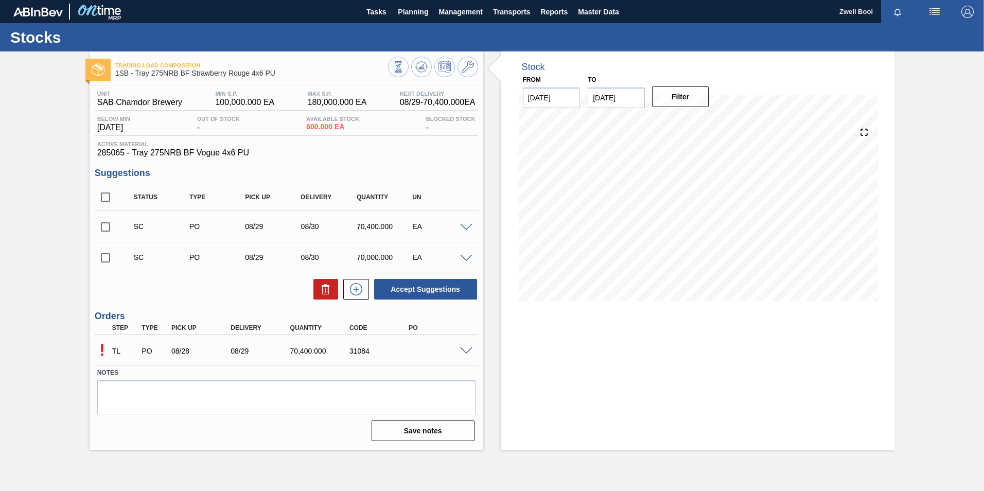
click at [470, 353] on span at bounding box center [466, 351] width 12 height 8
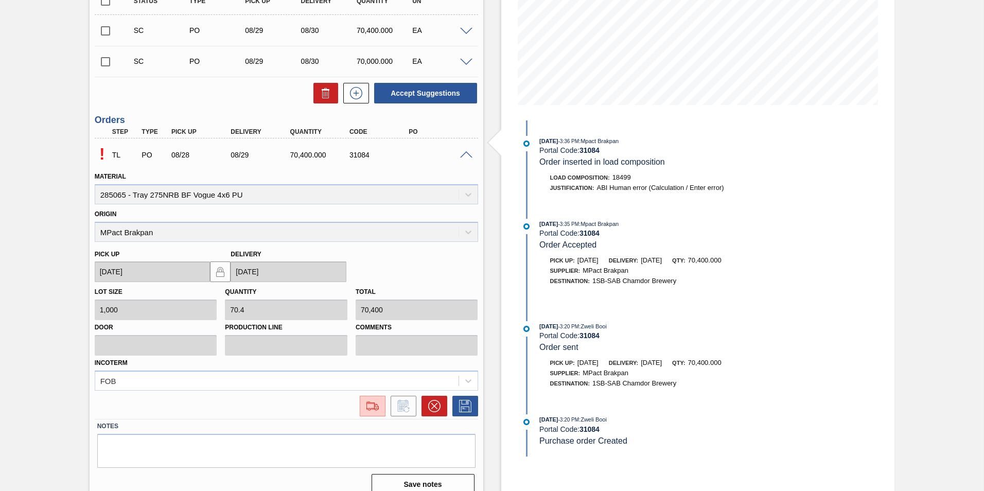
scroll to position [208, 0]
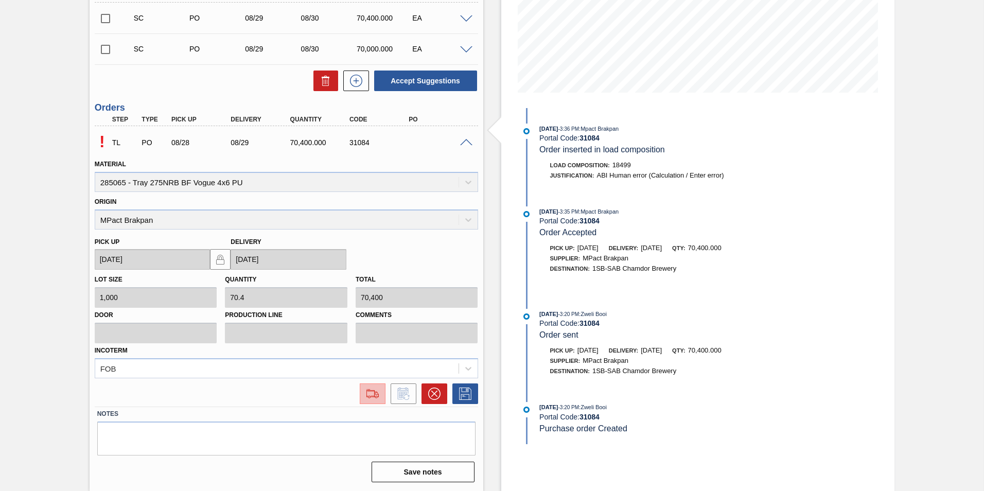
click at [371, 398] on img at bounding box center [372, 394] width 16 height 12
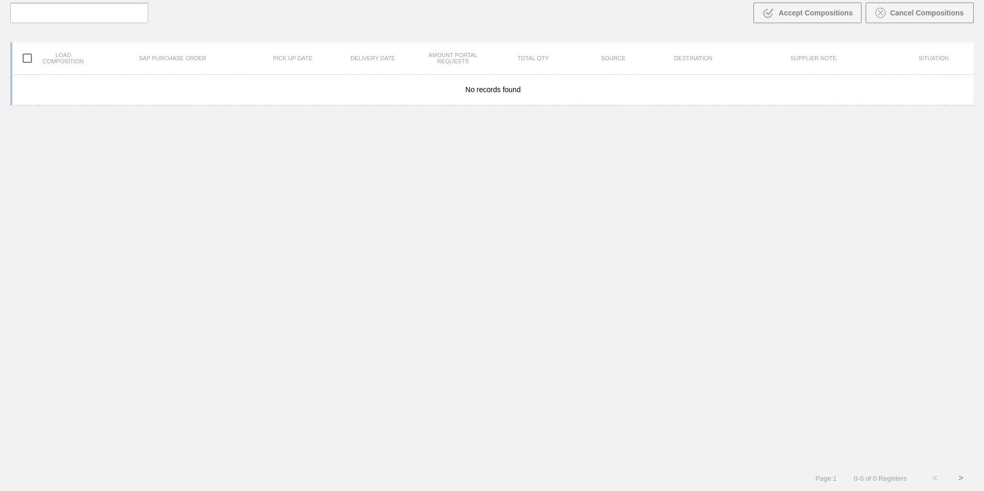
scroll to position [74, 0]
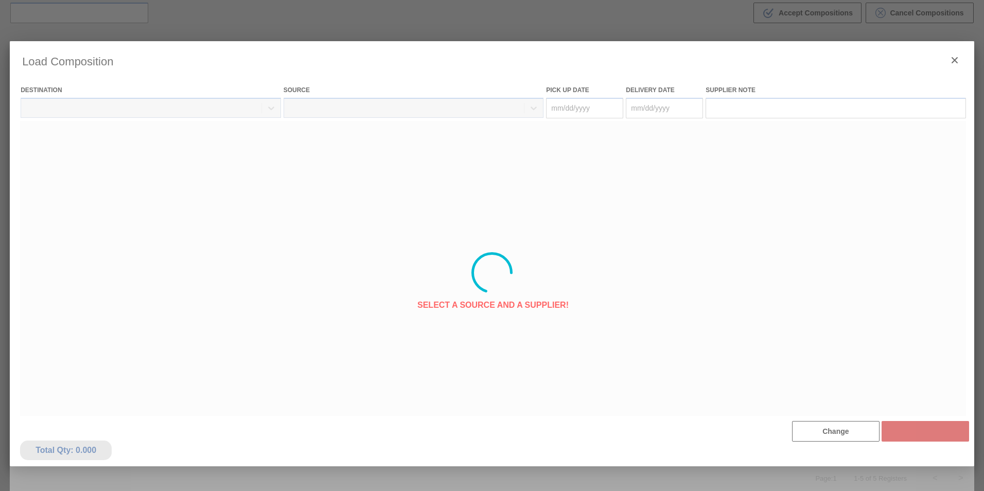
type Date "08/28/2025"
type Date "[DATE]"
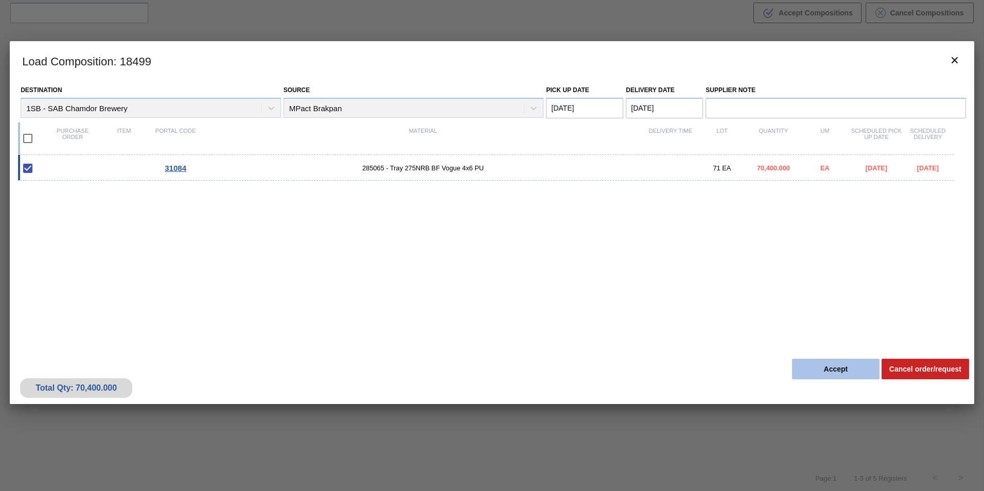
click at [830, 369] on button "Accept" at bounding box center [836, 369] width 88 height 21
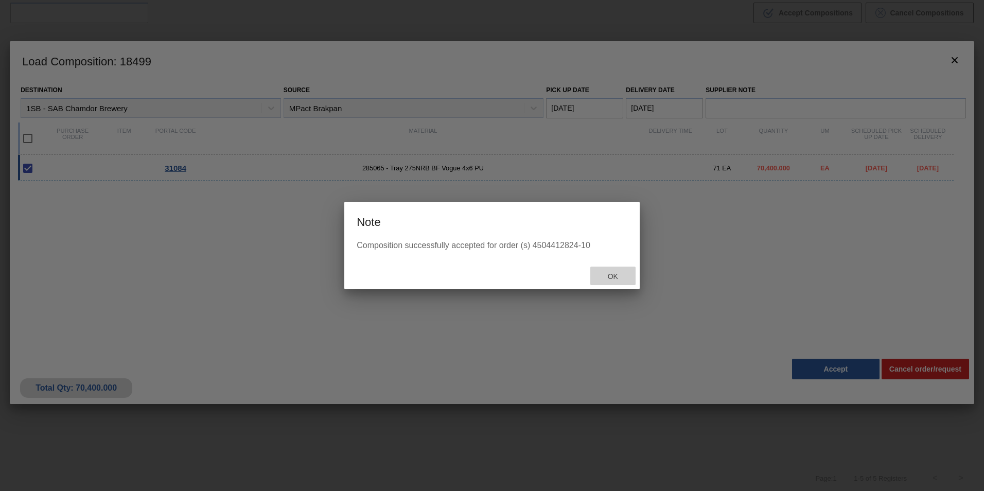
click at [620, 271] on div "Ok" at bounding box center [612, 276] width 45 height 19
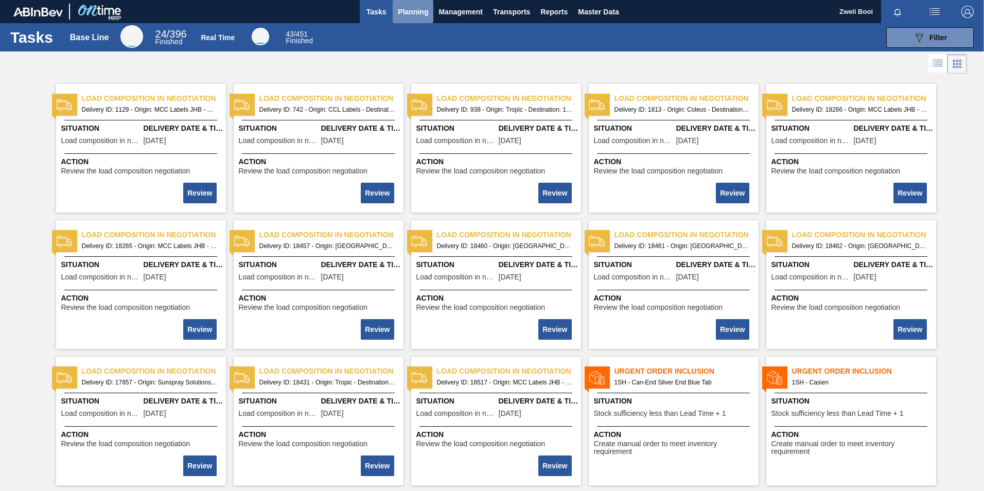
click at [412, 13] on span "Planning" at bounding box center [413, 12] width 30 height 12
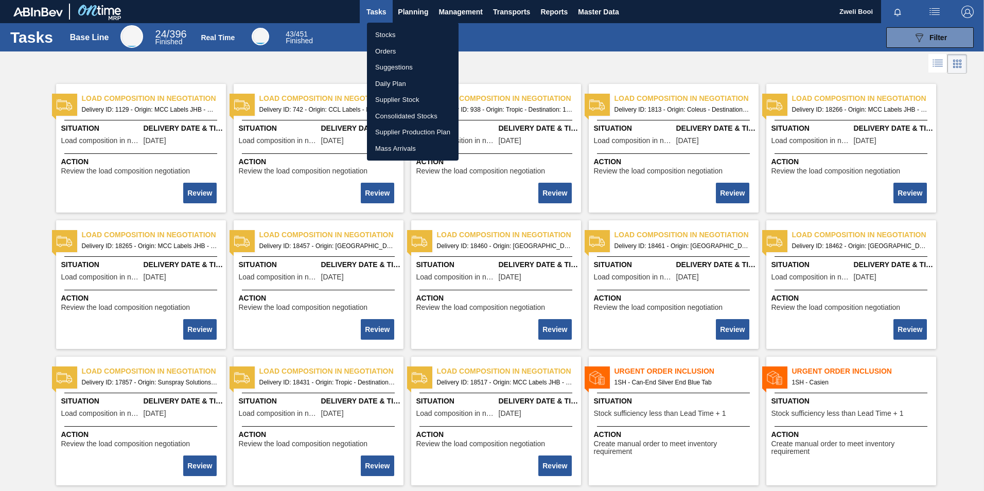
click at [392, 32] on li "Stocks" at bounding box center [413, 35] width 92 height 16
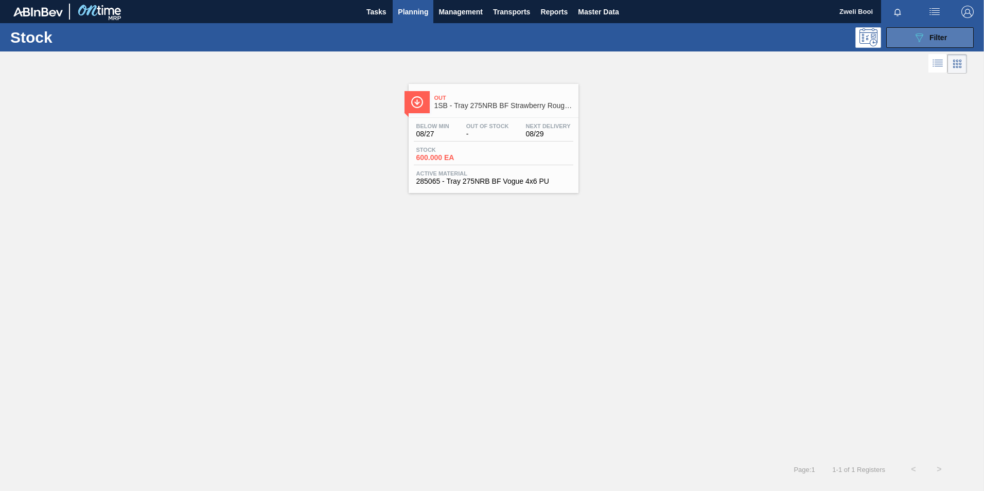
click at [928, 39] on div "089F7B8B-B2A5-4AFE-B5C0-19BA573D28AC Filter" at bounding box center [930, 37] width 34 height 12
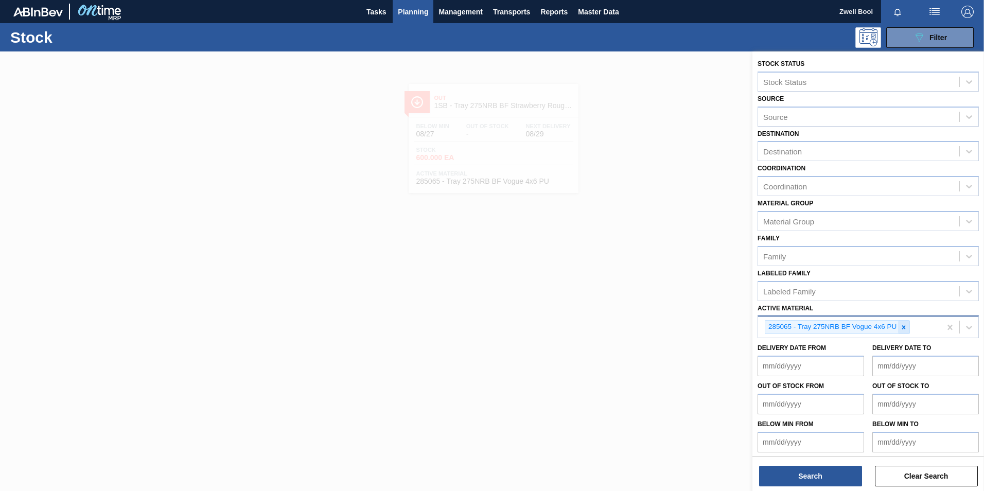
click at [902, 327] on icon at bounding box center [903, 327] width 7 height 7
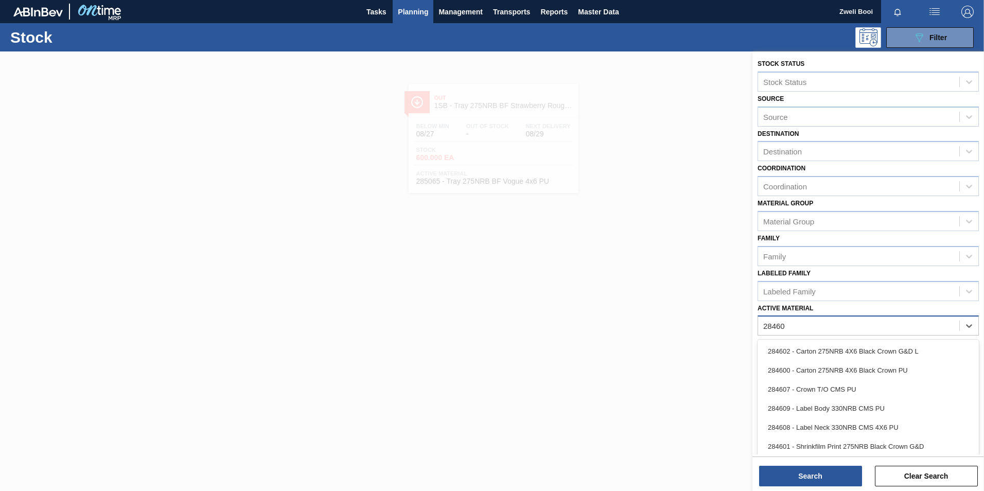
type Material "284606"
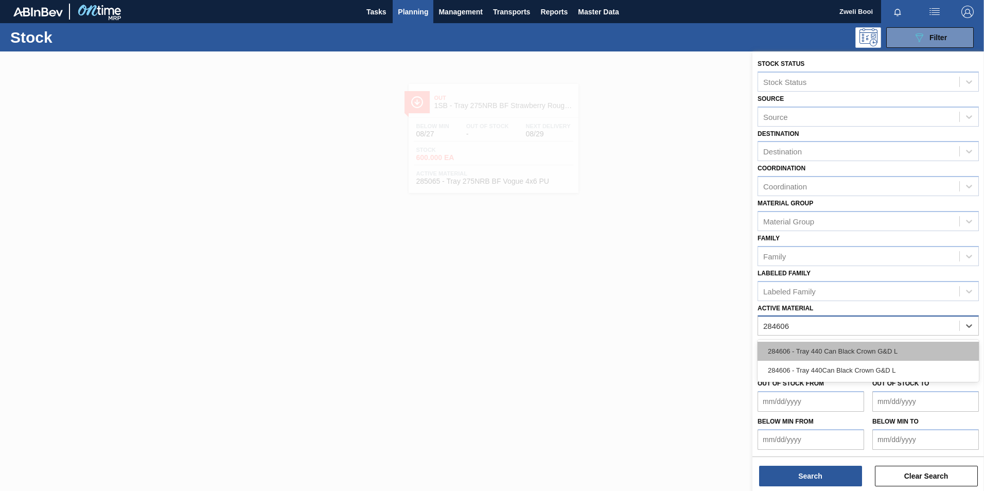
click at [889, 353] on div "284606 - Tray 440 Can Black Crown G&D L" at bounding box center [868, 351] width 221 height 19
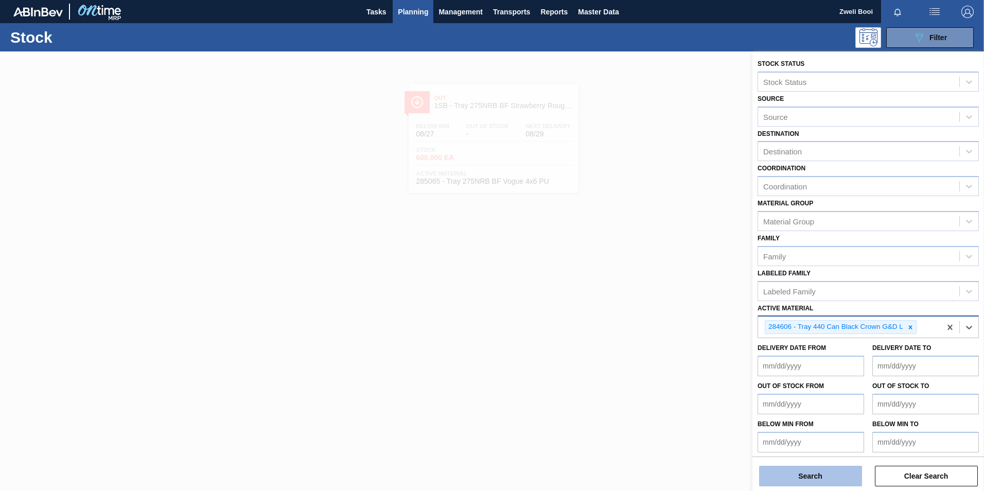
click at [835, 483] on button "Search" at bounding box center [810, 476] width 103 height 21
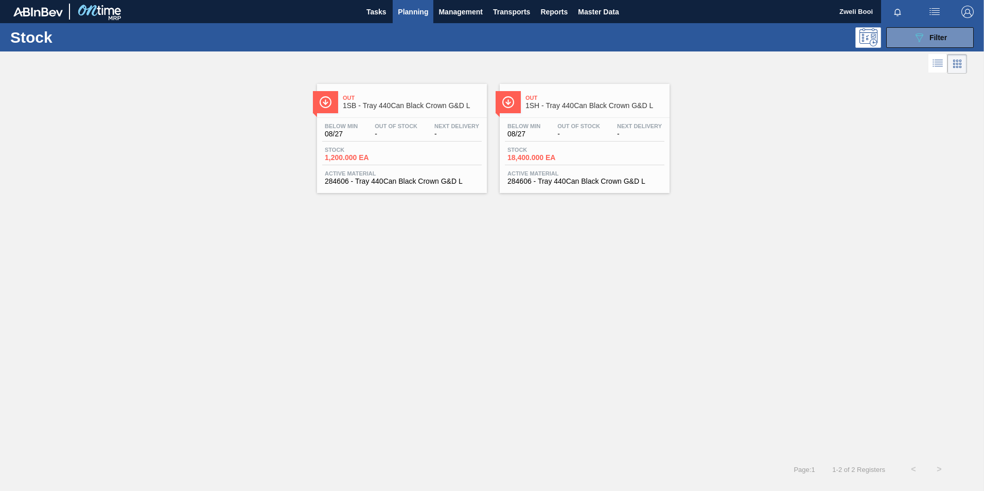
click at [392, 151] on span "Stock" at bounding box center [361, 150] width 72 height 6
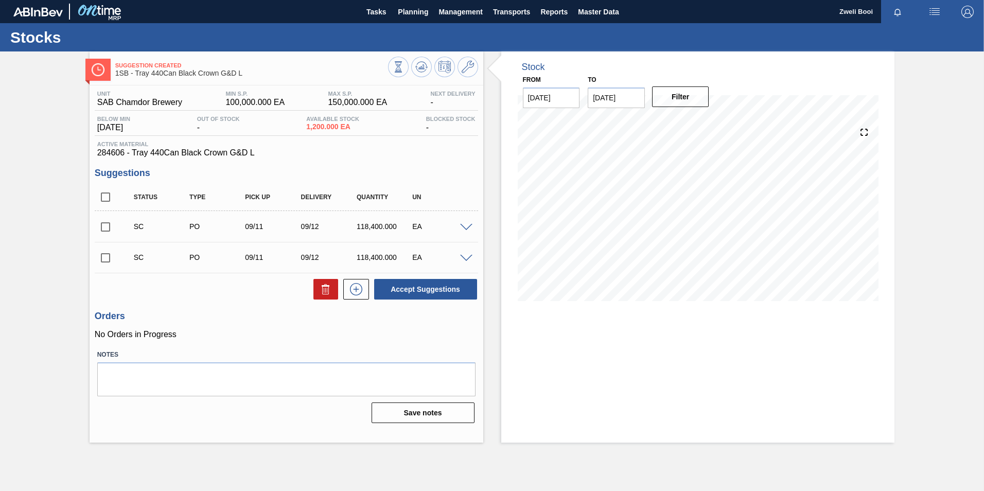
click at [468, 228] on span at bounding box center [466, 228] width 12 height 8
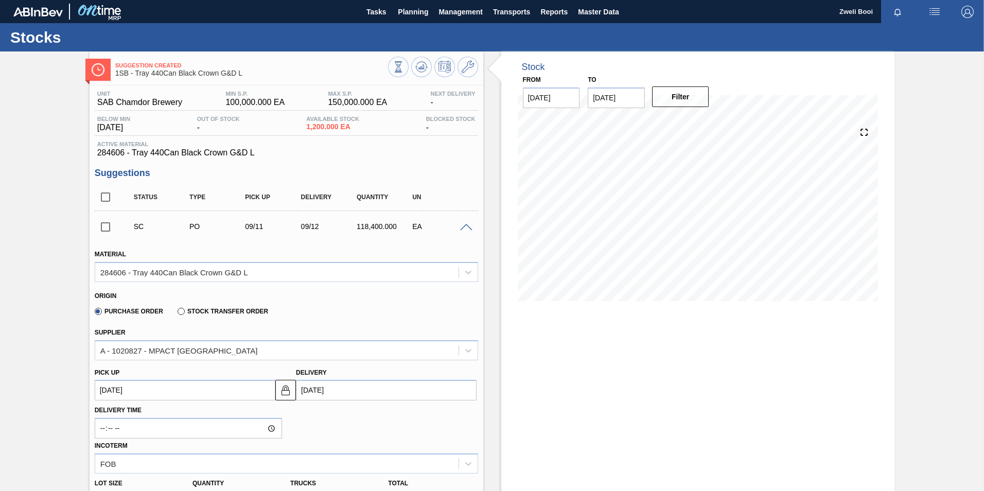
click at [468, 228] on span at bounding box center [466, 228] width 12 height 8
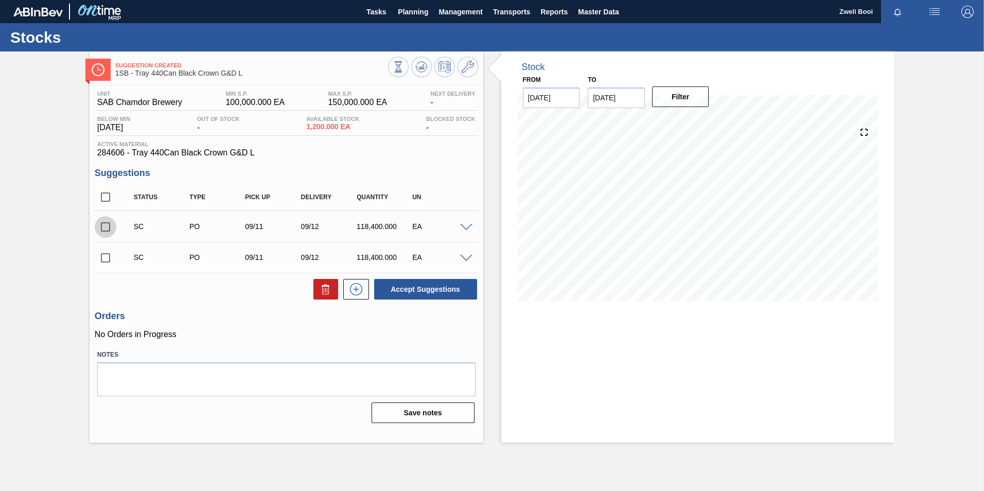
click at [104, 229] on input "checkbox" at bounding box center [106, 227] width 22 height 22
click at [424, 290] on button "Accept Suggestions" at bounding box center [425, 289] width 103 height 21
checkbox input "false"
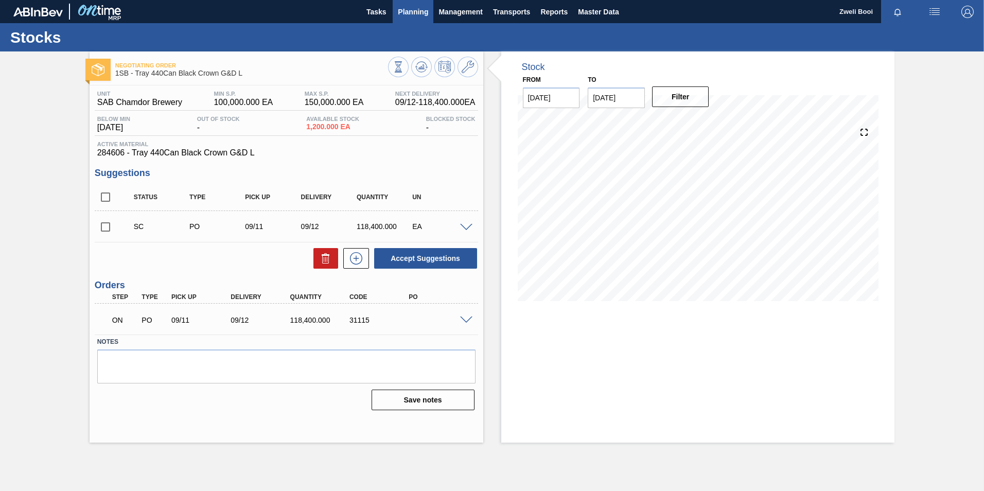
click at [413, 13] on span "Planning" at bounding box center [413, 12] width 30 height 12
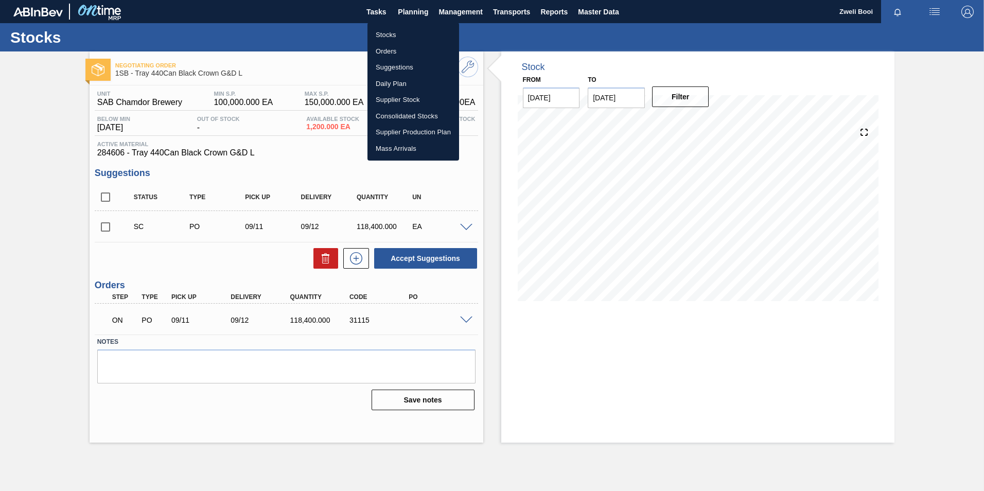
click at [405, 34] on li "Stocks" at bounding box center [414, 35] width 92 height 16
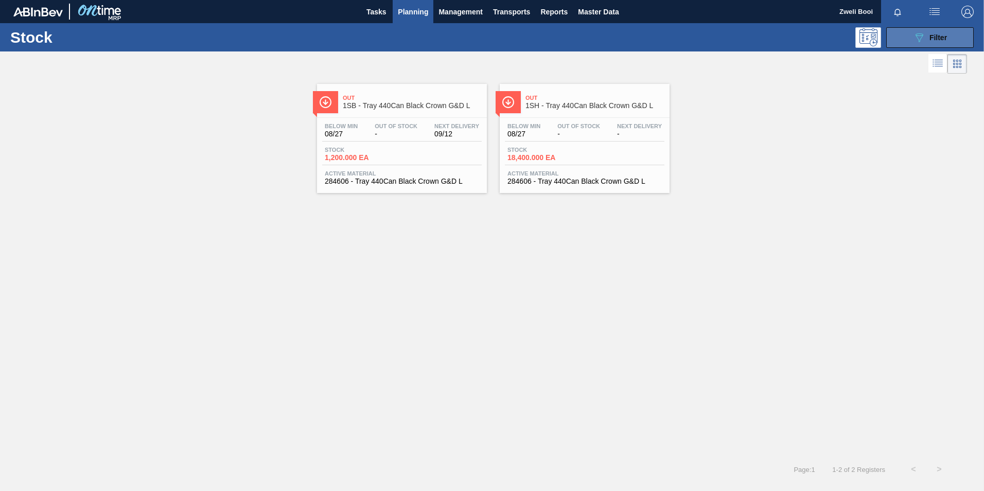
click at [939, 39] on span "Filter" at bounding box center [939, 37] width 18 height 8
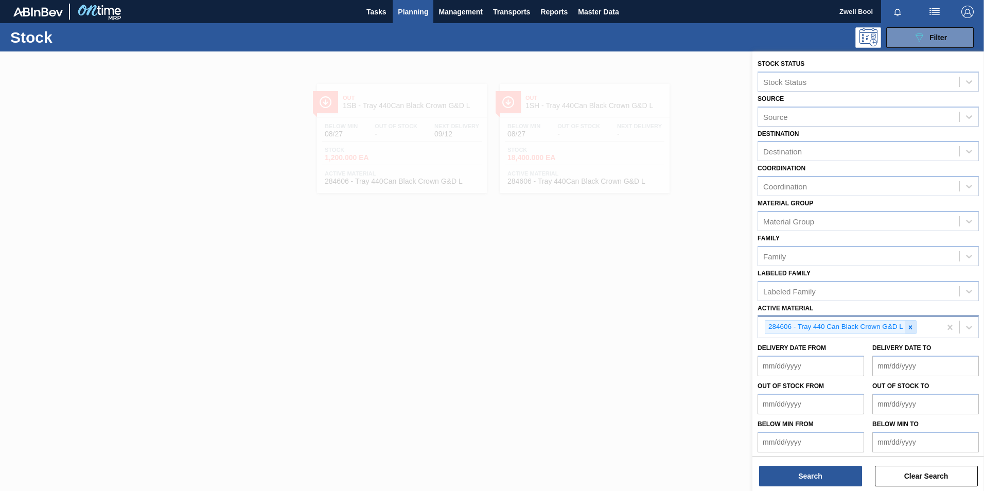
click at [912, 325] on icon at bounding box center [910, 327] width 7 height 7
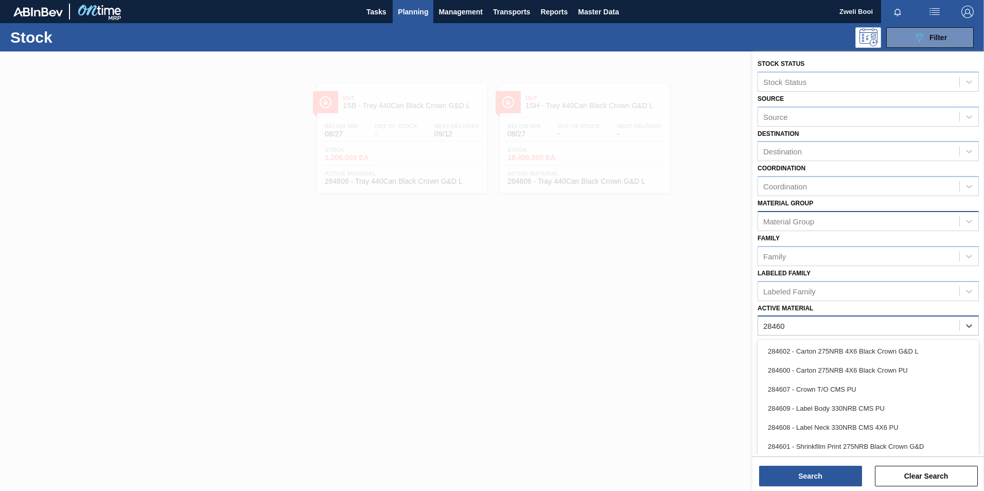
type Material "284603"
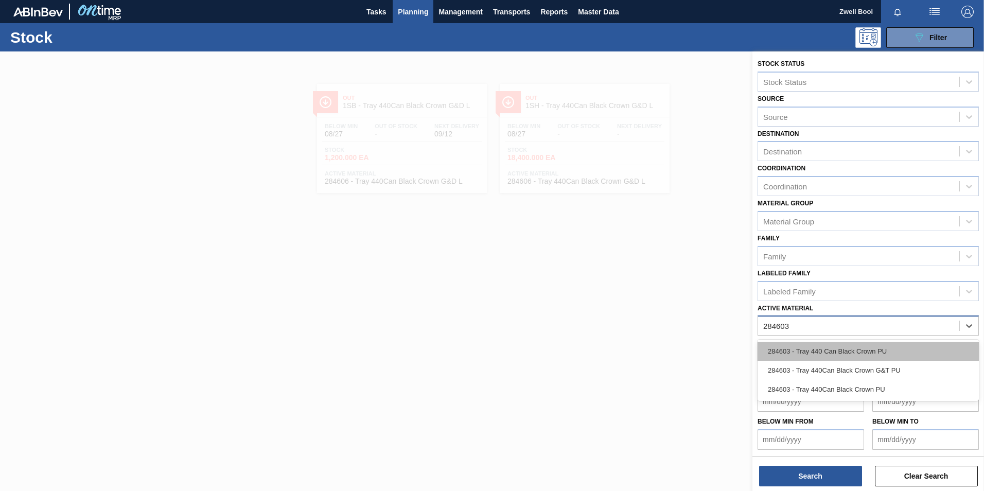
click at [880, 349] on div "284603 - Tray 440 Can Black Crown PU" at bounding box center [868, 351] width 221 height 19
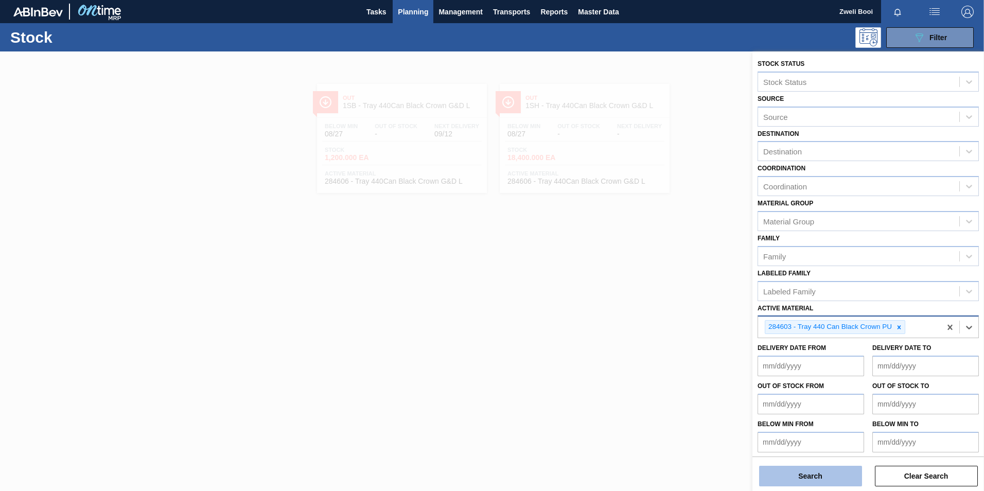
click at [833, 477] on button "Search" at bounding box center [810, 476] width 103 height 21
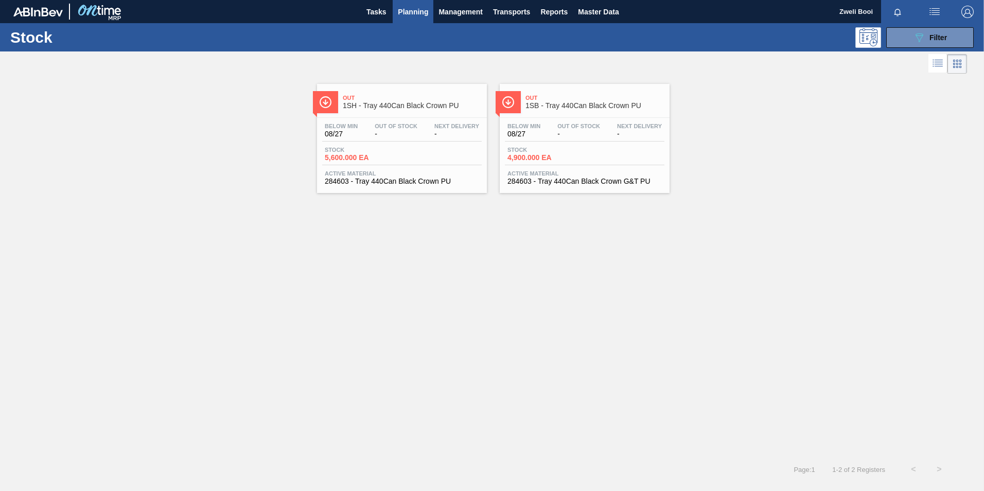
click at [551, 160] on span "4,900.000 EA" at bounding box center [544, 158] width 72 height 8
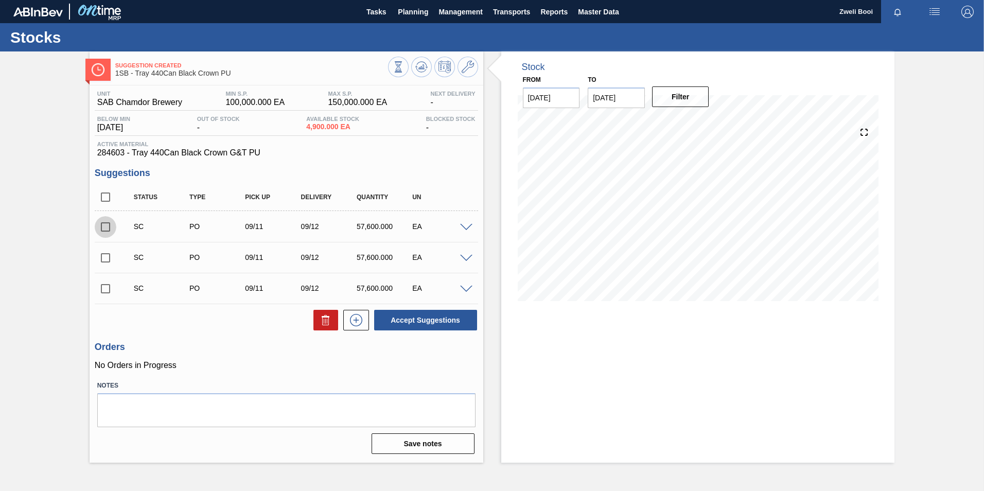
click at [108, 228] on input "checkbox" at bounding box center [106, 227] width 22 height 22
click at [434, 322] on button "Accept Suggestions" at bounding box center [425, 320] width 103 height 21
checkbox input "false"
